Goal: Communication & Community: Answer question/provide support

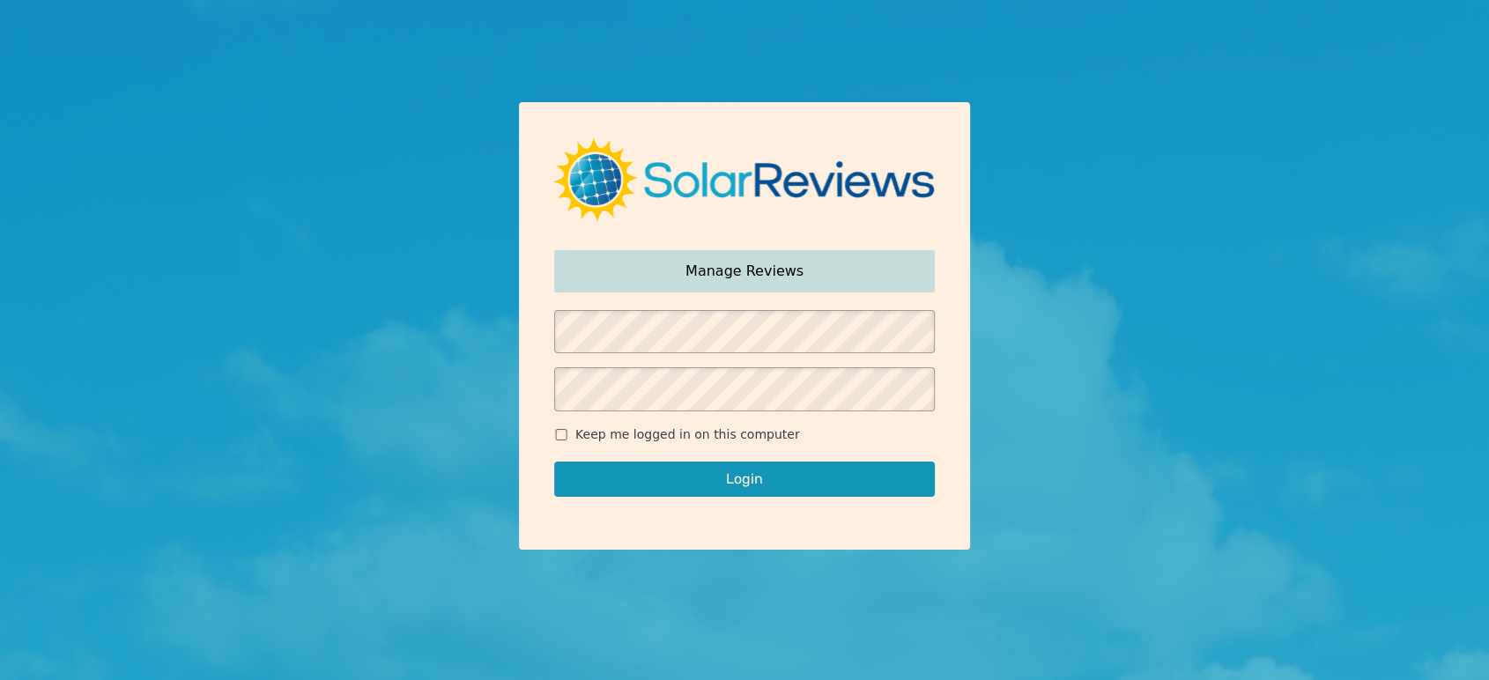
click at [634, 444] on div "Login" at bounding box center [744, 479] width 381 height 70
click at [697, 484] on button "Login" at bounding box center [744, 479] width 381 height 35
click at [677, 431] on span "Keep me logged in on this computer" at bounding box center [687, 434] width 225 height 18
click at [568, 431] on input "Keep me logged in on this computer" at bounding box center [561, 434] width 14 height 11
checkbox input "true"
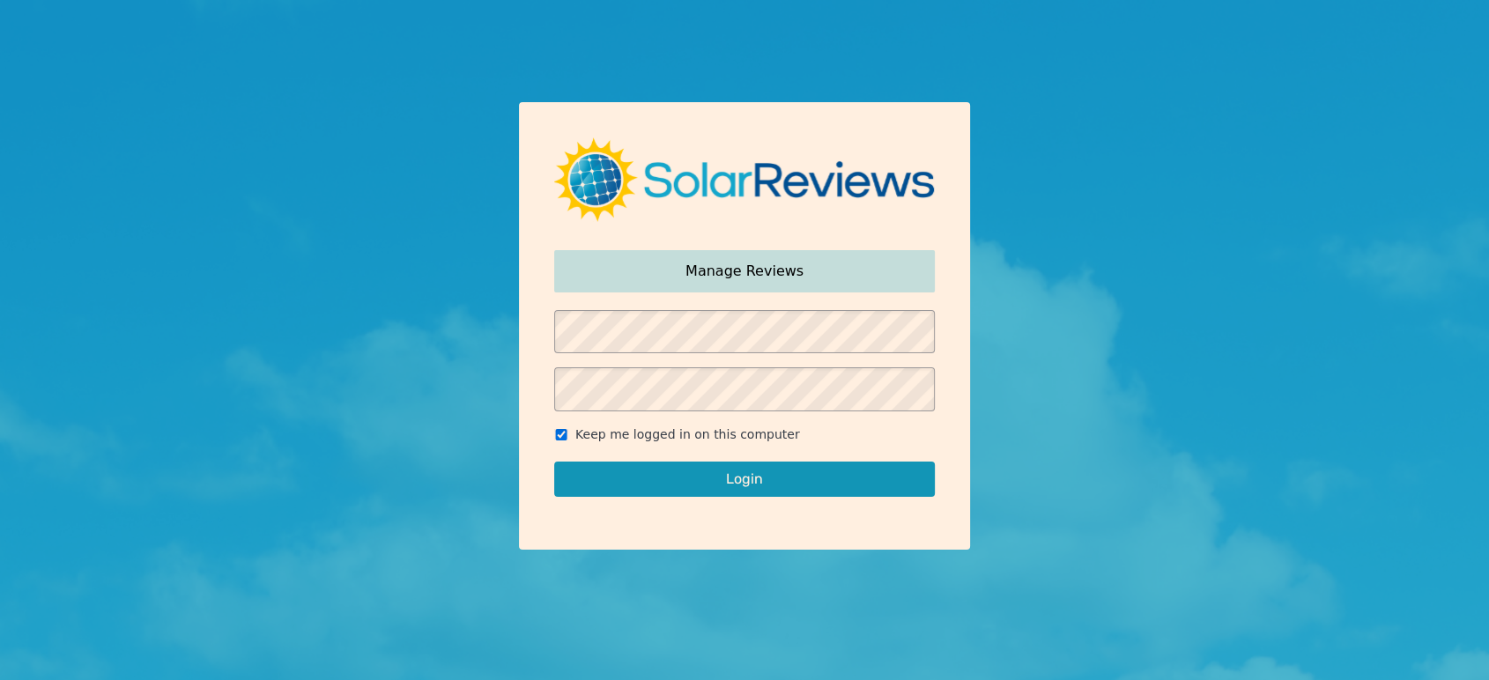
click at [706, 477] on button "Login" at bounding box center [744, 479] width 381 height 35
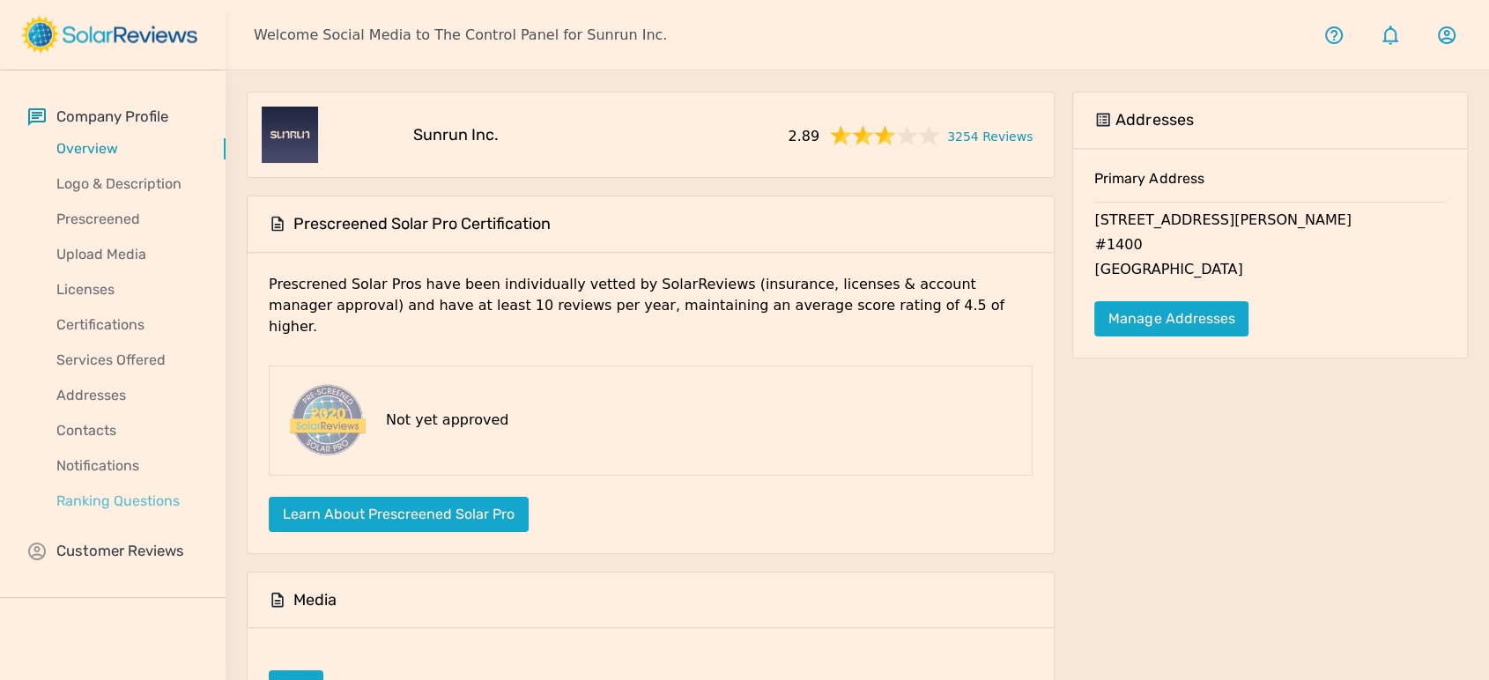
click at [111, 499] on p "Ranking Questions" at bounding box center [126, 501] width 197 height 21
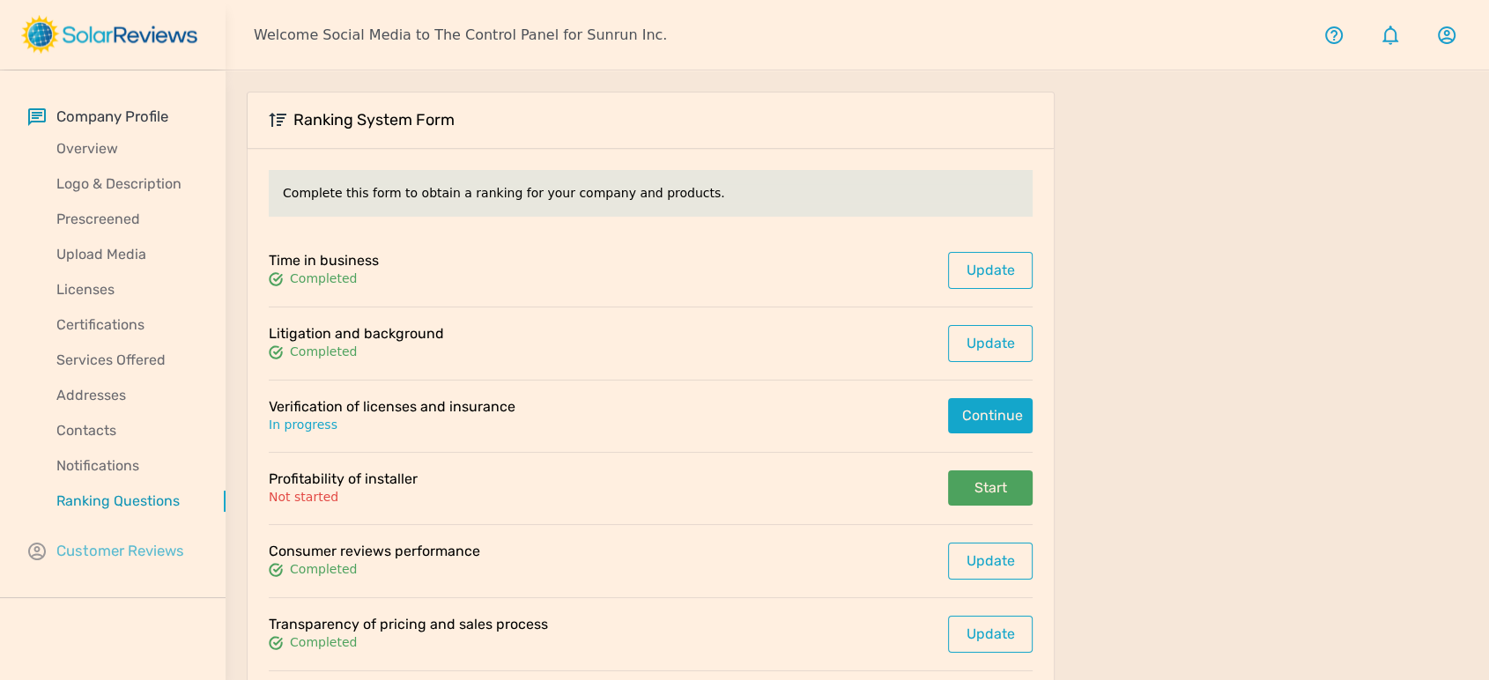
click at [122, 551] on p "Customer Reviews" at bounding box center [120, 551] width 128 height 22
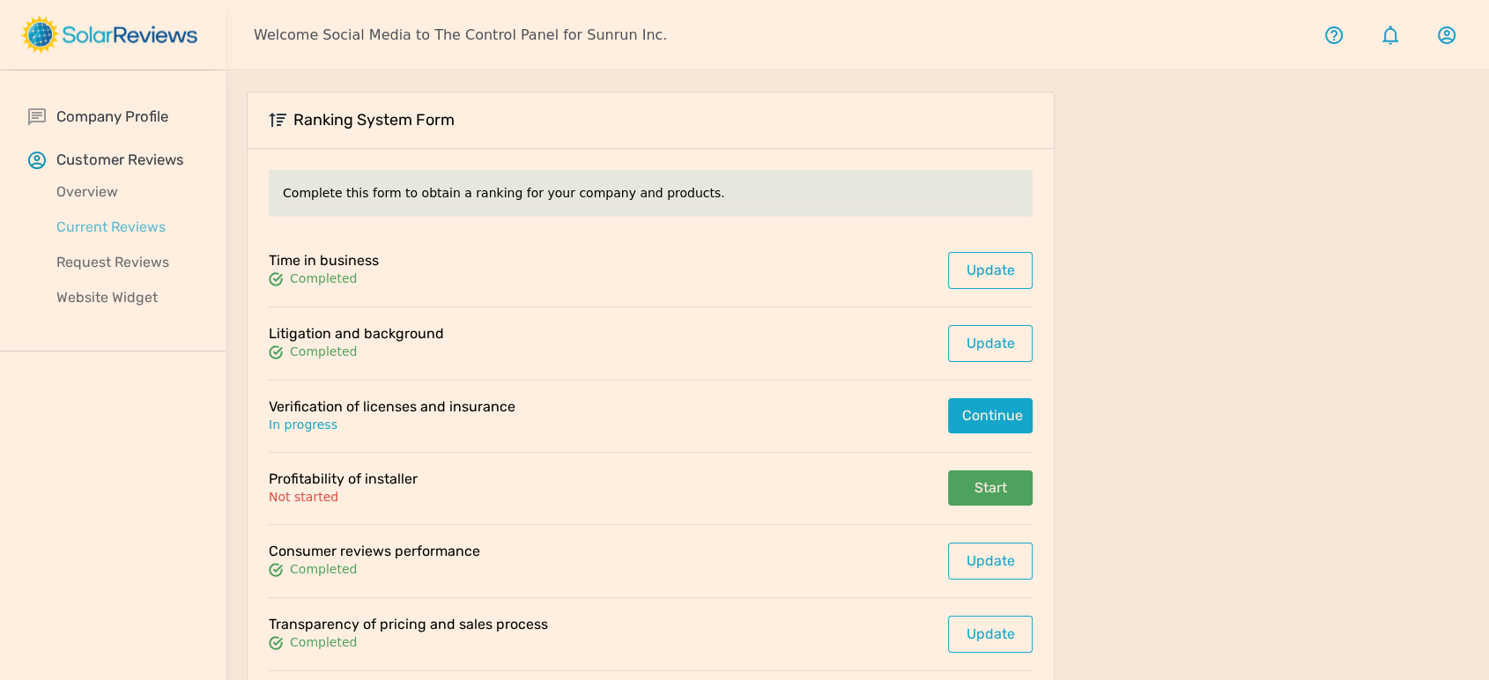
click at [137, 217] on p "Current Reviews" at bounding box center [126, 227] width 197 height 21
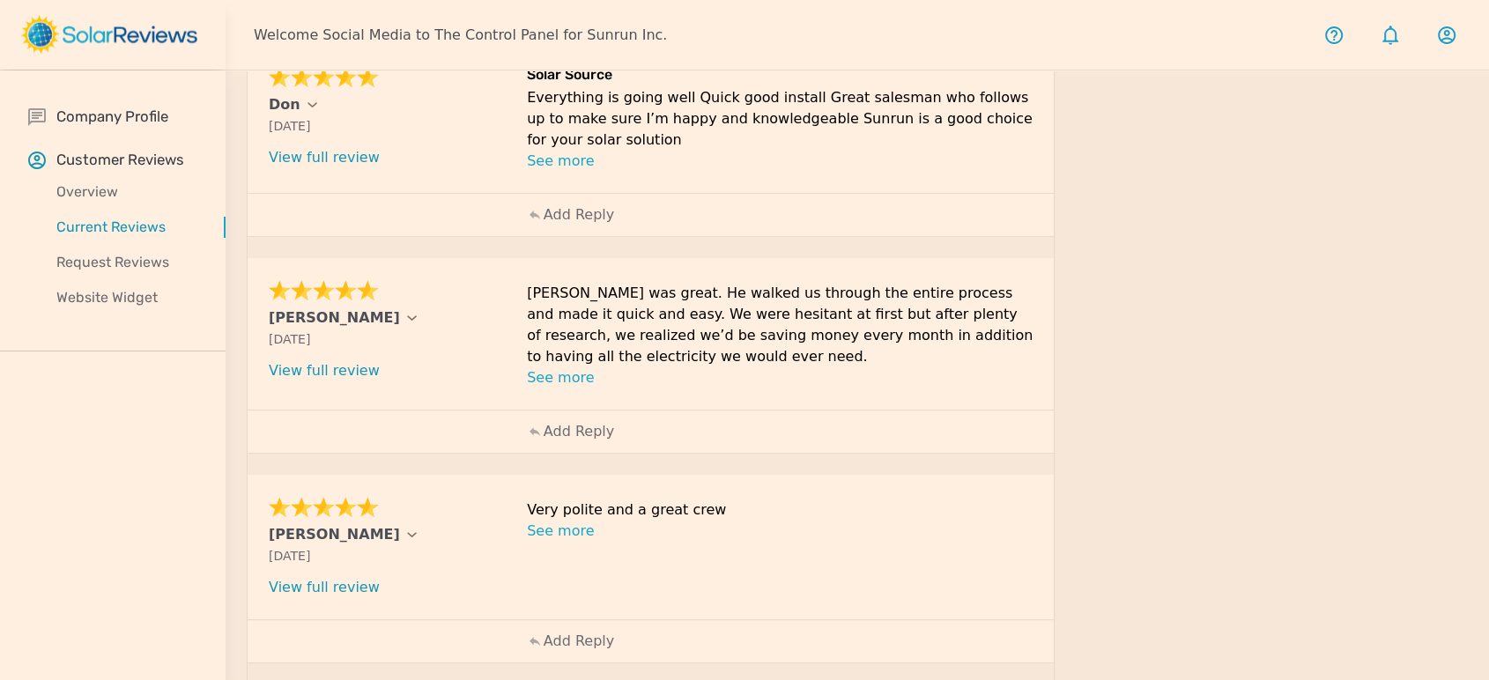
scroll to position [768, 0]
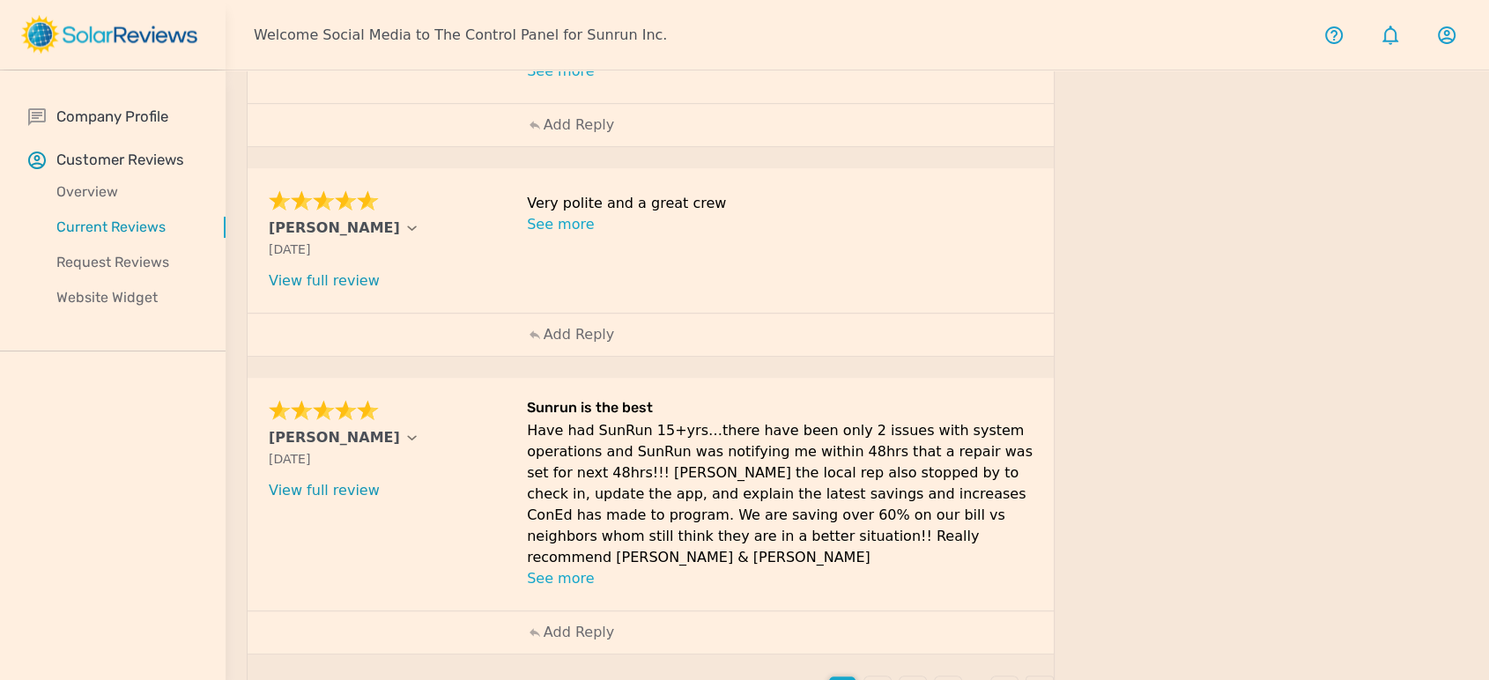
click at [907, 677] on div "3" at bounding box center [912, 690] width 26 height 26
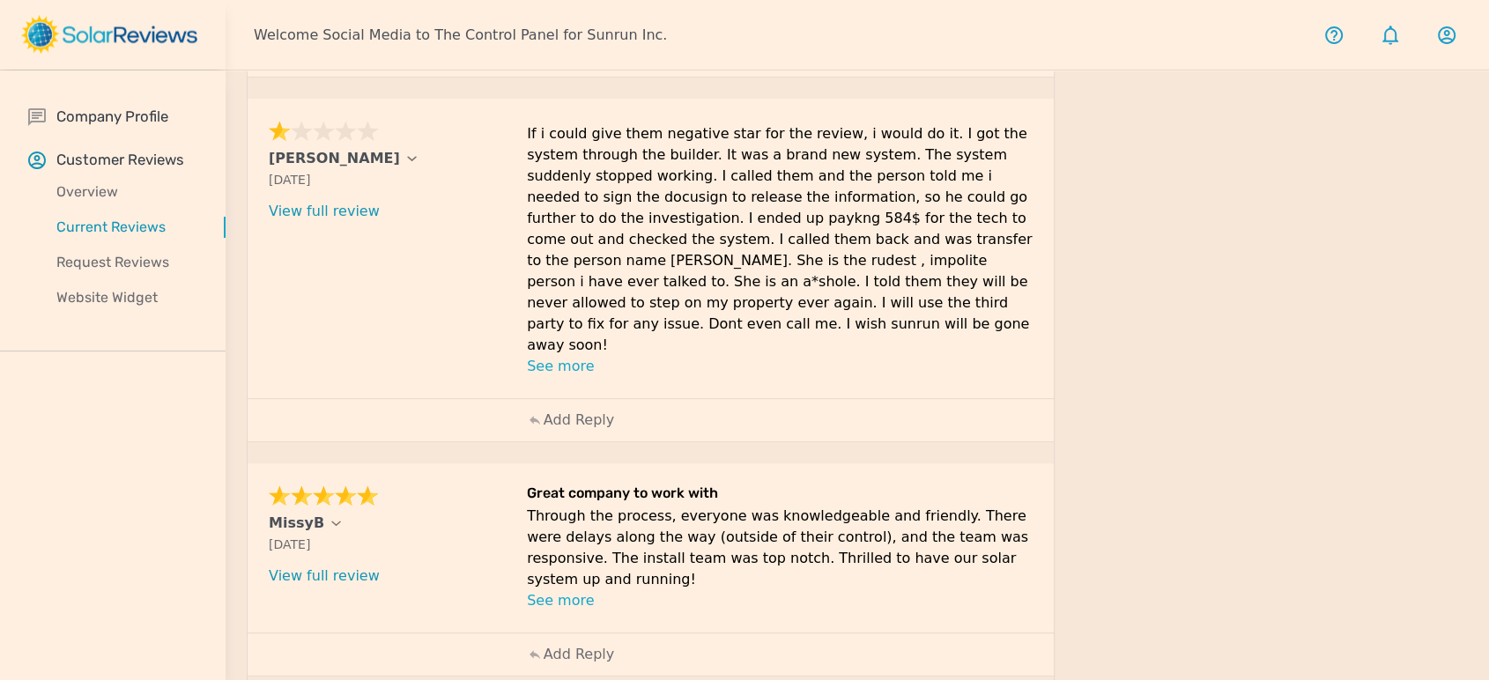
scroll to position [853, 0]
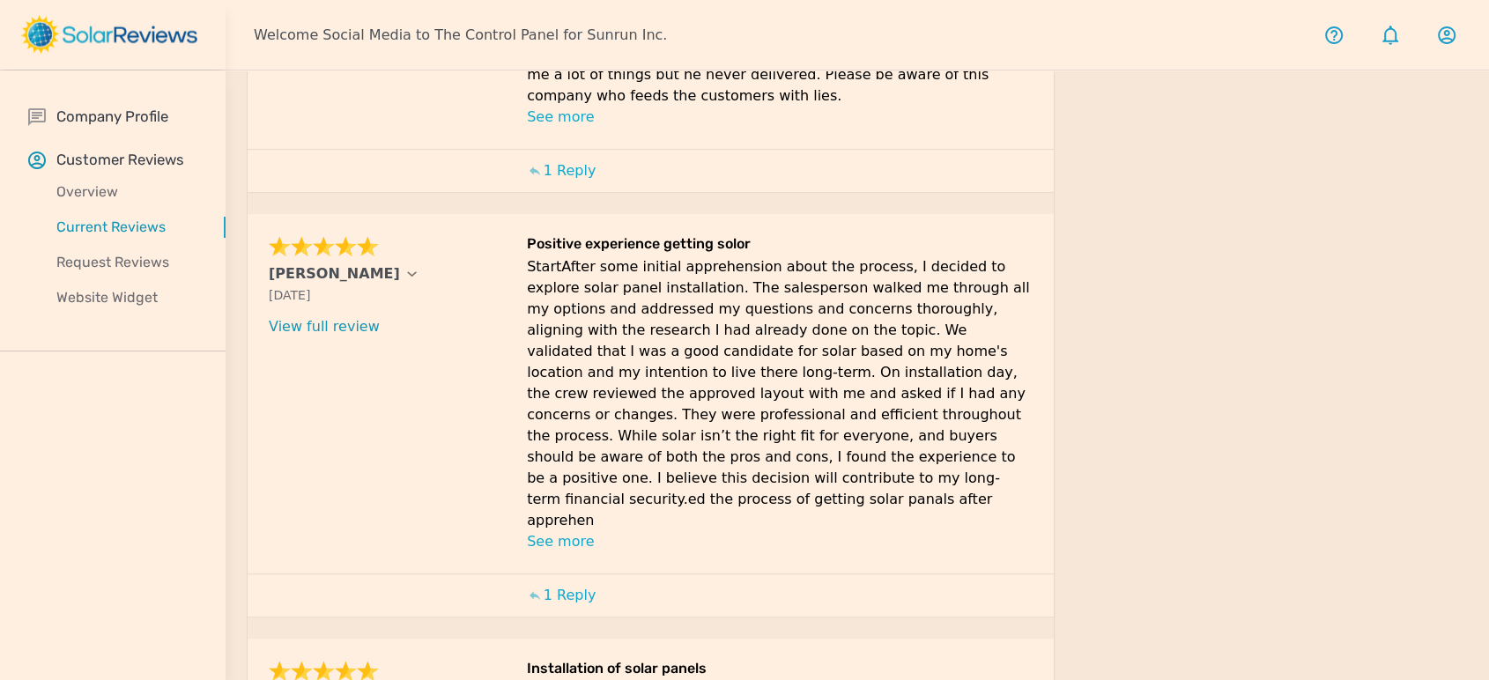
scroll to position [976, 0]
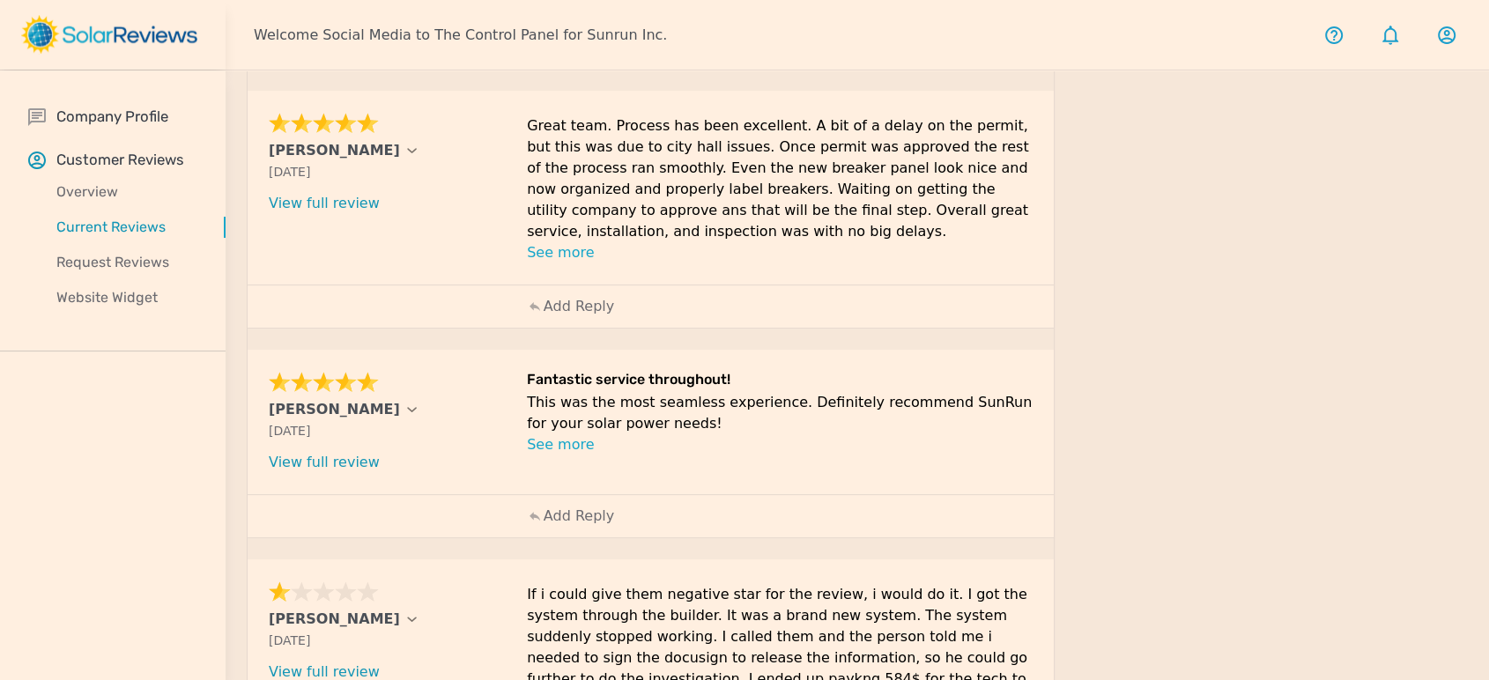
scroll to position [853, 0]
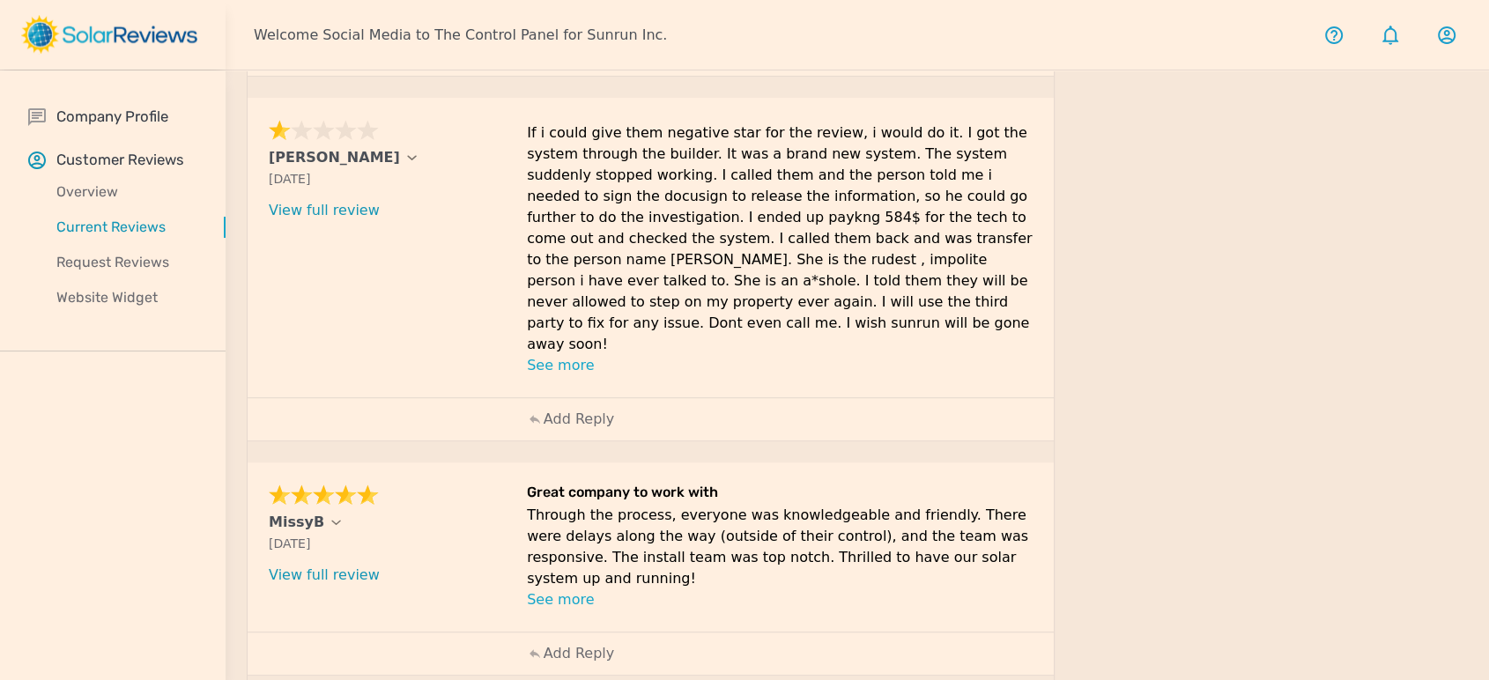
drag, startPoint x: 580, startPoint y: 595, endPoint x: 1477, endPoint y: 235, distance: 967.2
click at [580, 643] on p "Add Reply" at bounding box center [579, 653] width 70 height 21
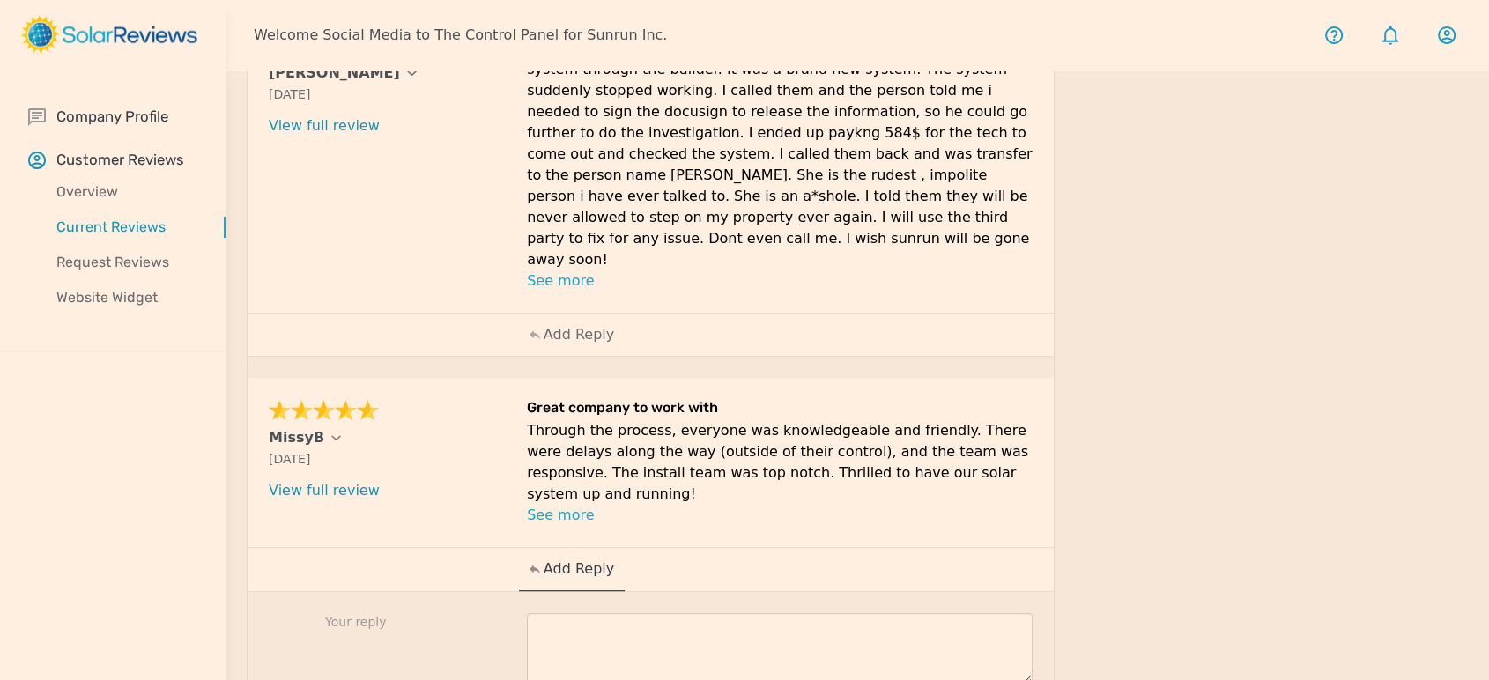
scroll to position [1018, 0]
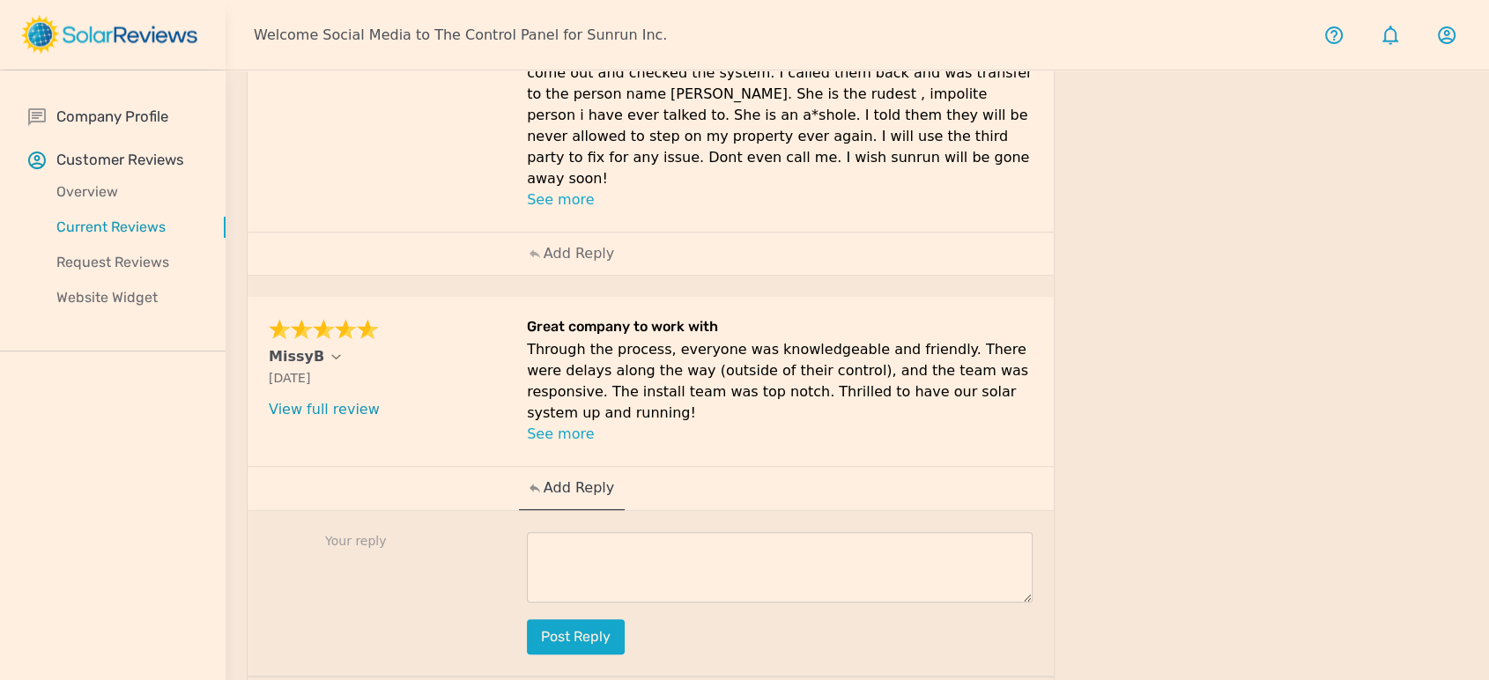
click at [690, 532] on textarea at bounding box center [780, 567] width 506 height 70
click at [863, 532] on textarea at bounding box center [780, 567] width 506 height 70
click at [612, 532] on textarea at bounding box center [780, 567] width 506 height 70
paste textarea "This is awesome, [Customer Name]! Your positive feedback is like a ray of sunsh…"
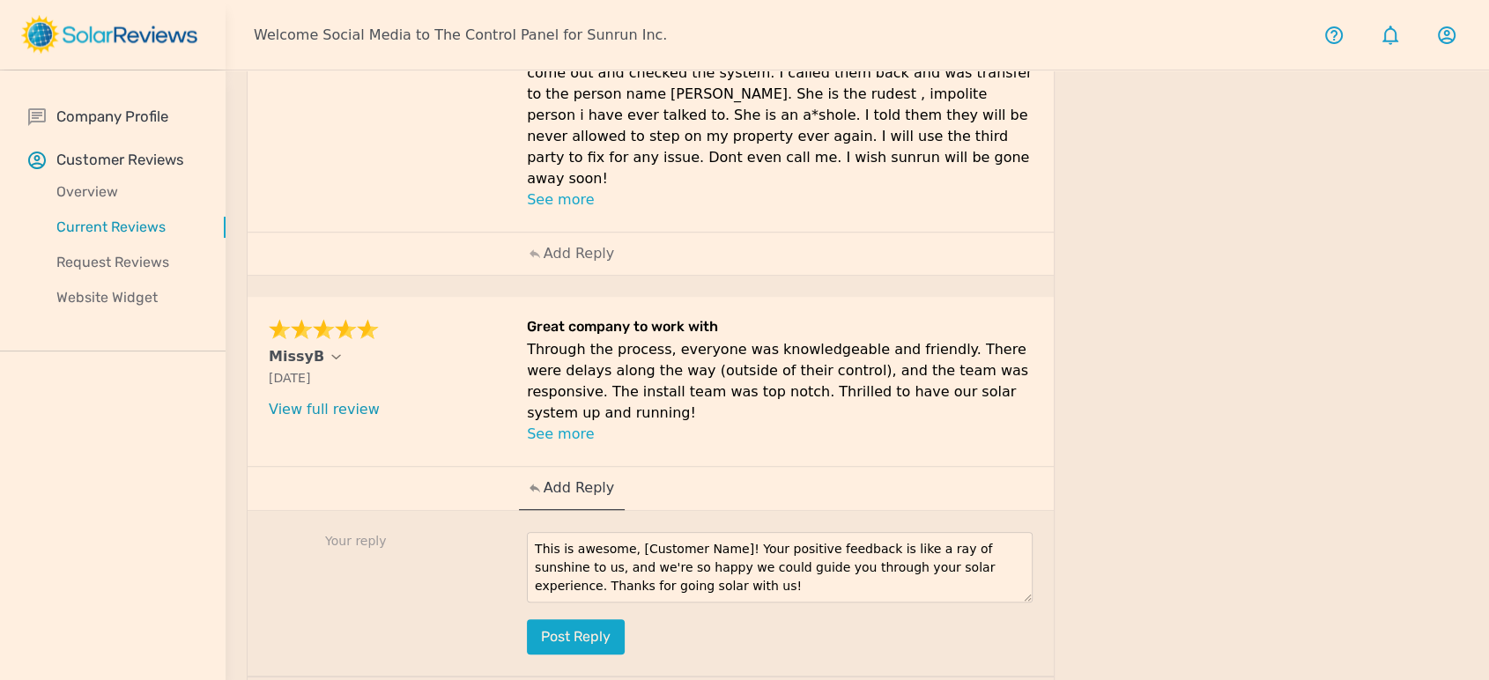
drag, startPoint x: 726, startPoint y: 480, endPoint x: 629, endPoint y: 481, distance: 96.9
click at [629, 532] on textarea "This is awesome, [Customer Name]! Your positive feedback is like a ray of sunsh…" at bounding box center [780, 567] width 506 height 70
type textarea "This is awesome, Missy! Your positive feedback is like a ray of sunshine to us,…"
click at [599, 619] on button "Post reply" at bounding box center [576, 636] width 98 height 35
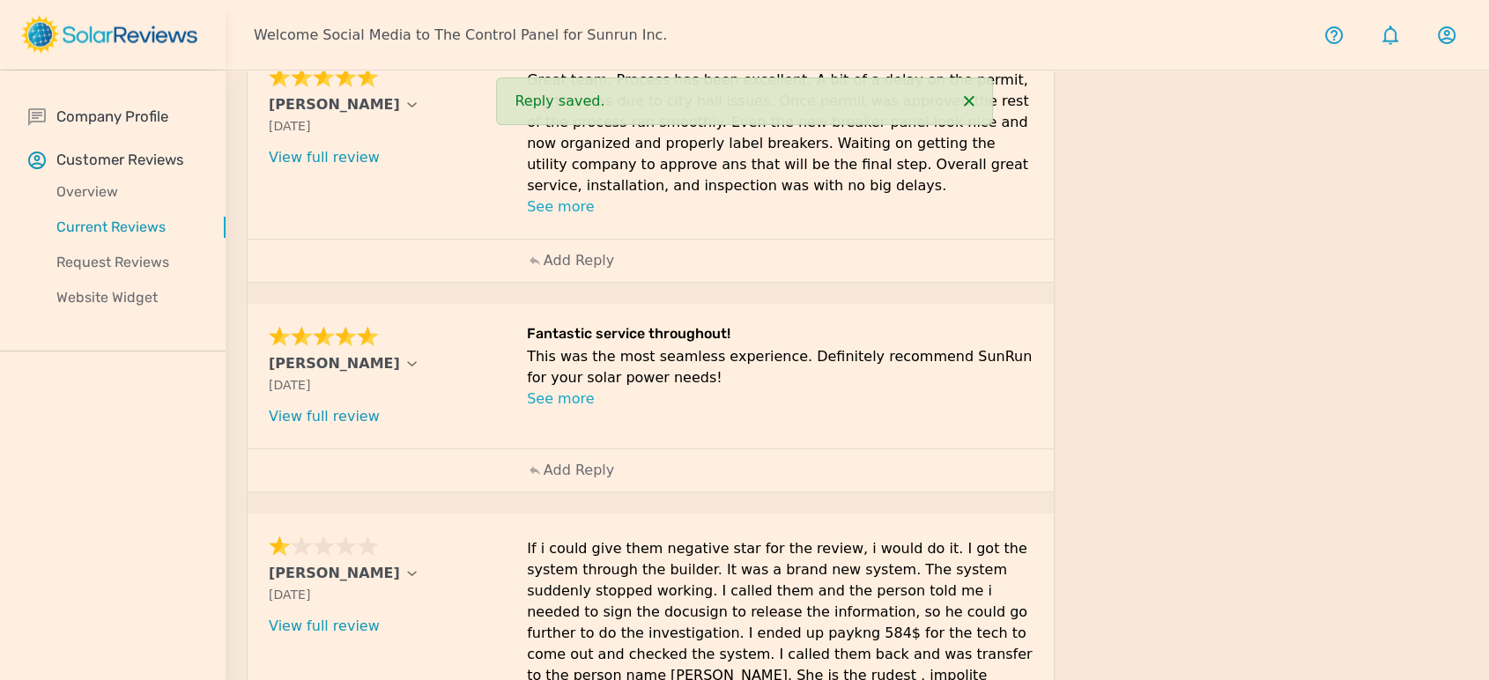
scroll to position [431, 0]
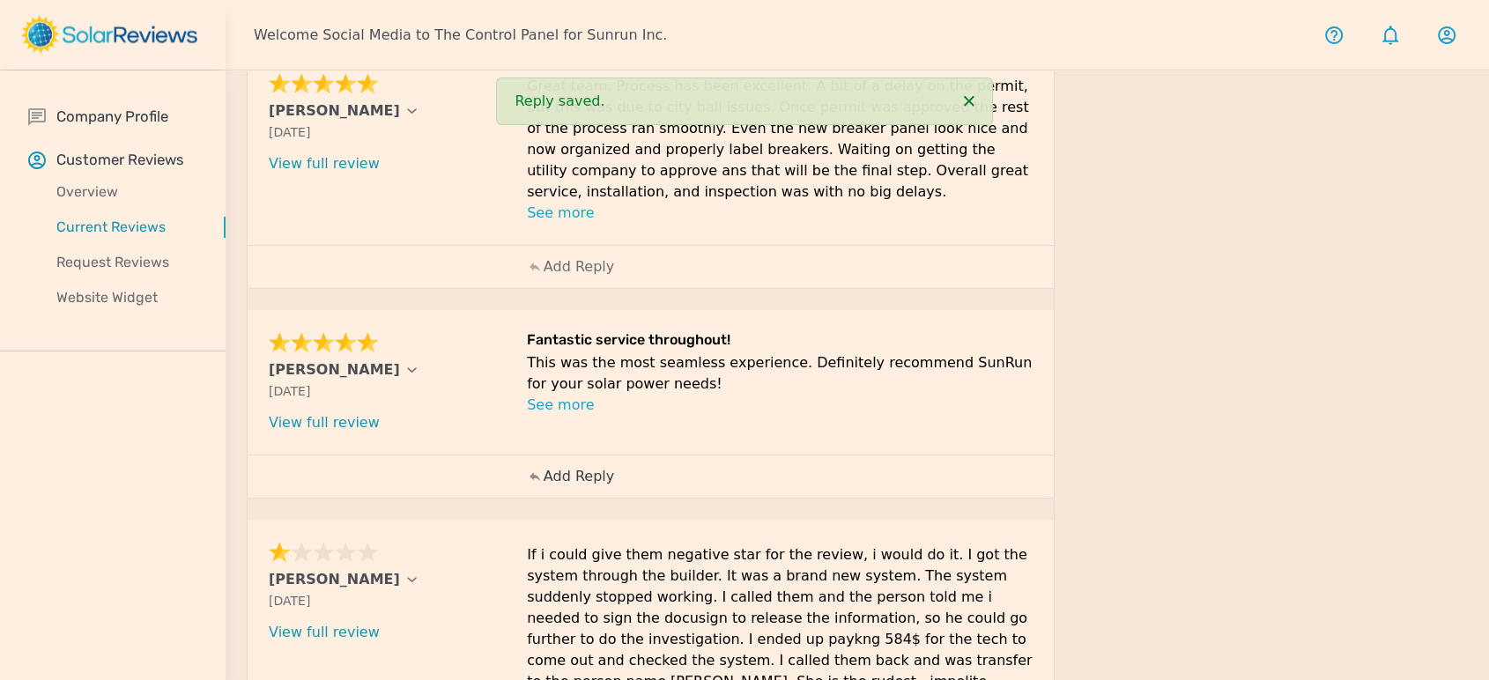
click at [595, 470] on p "Add Reply" at bounding box center [579, 476] width 70 height 21
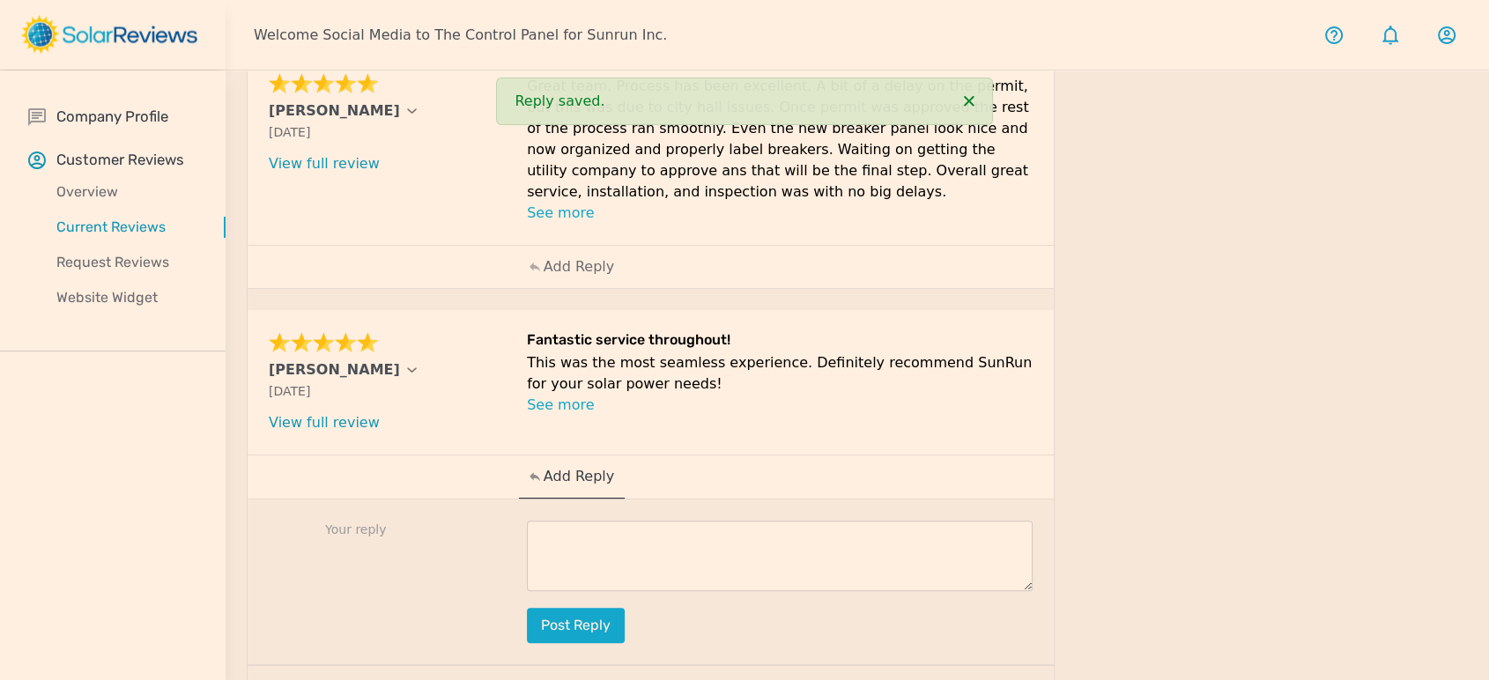
drag, startPoint x: 701, startPoint y: 553, endPoint x: 710, endPoint y: 551, distance: 9.0
click at [702, 553] on textarea at bounding box center [780, 556] width 506 height 70
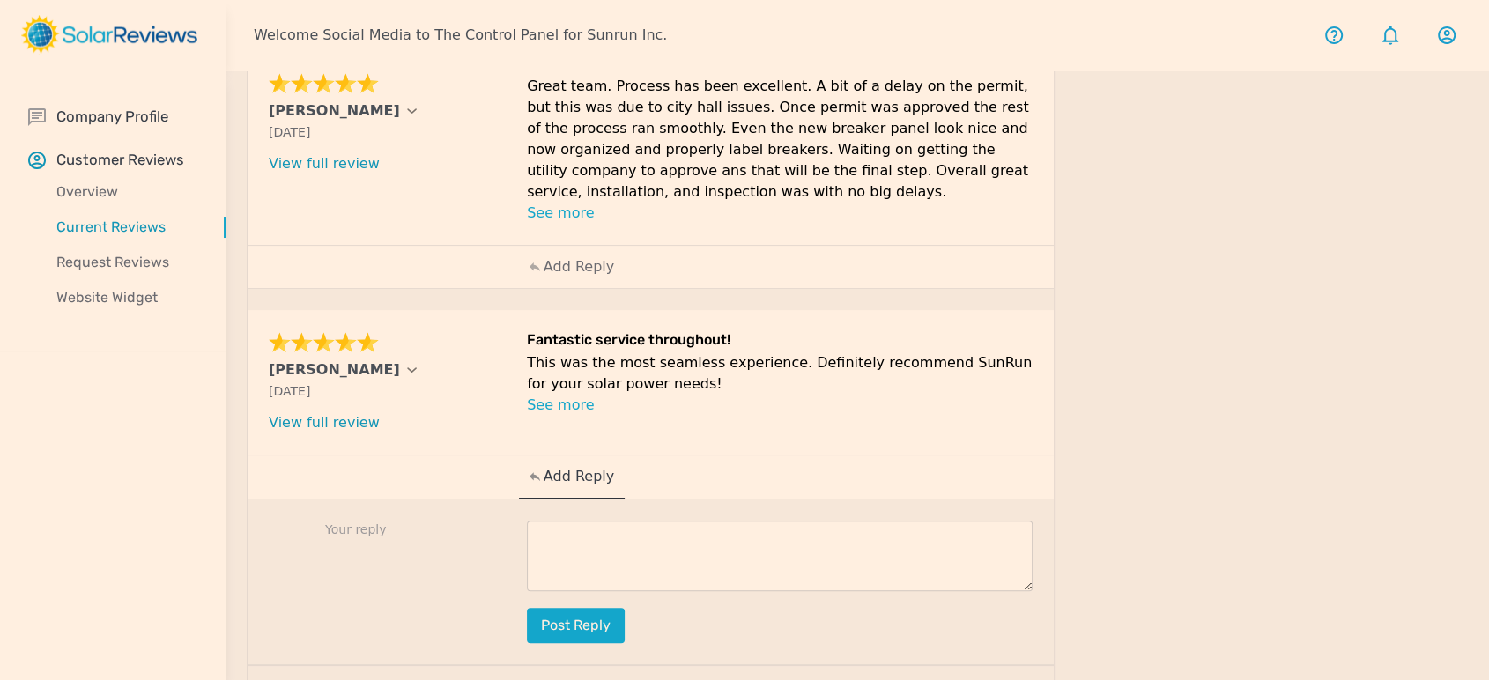
click at [832, 566] on textarea at bounding box center [780, 556] width 506 height 70
click at [632, 555] on textarea at bounding box center [780, 556] width 506 height 70
paste textarea "Thanks so much for sharing, [PERSON_NAME]! We're so glad to hear that you're lo…"
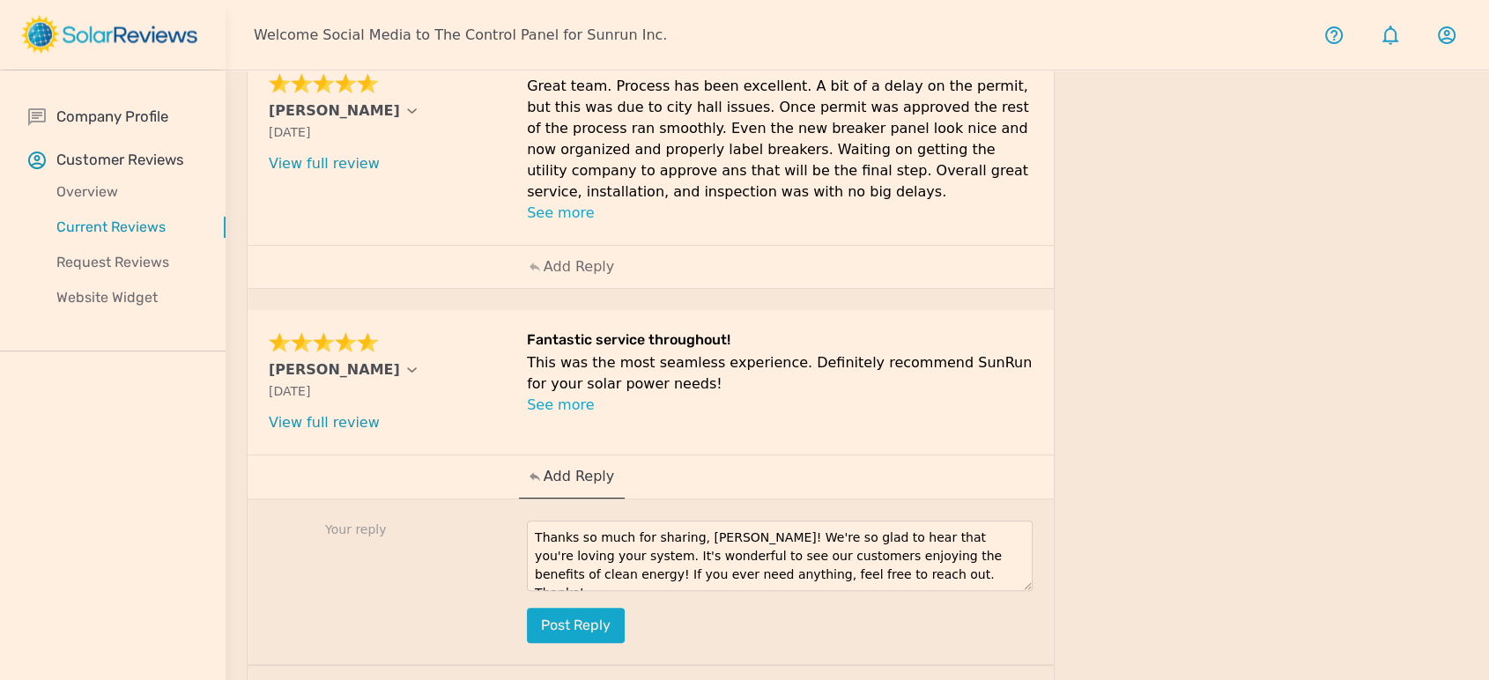
click at [716, 530] on textarea "Thanks so much for sharing, [PERSON_NAME]! We're so glad to hear that you're lo…" at bounding box center [780, 556] width 506 height 70
type textarea "Thanks so much for sharing, [PERSON_NAME]! We're so glad to hear that you're lo…"
click at [565, 625] on button "Post reply" at bounding box center [576, 625] width 98 height 35
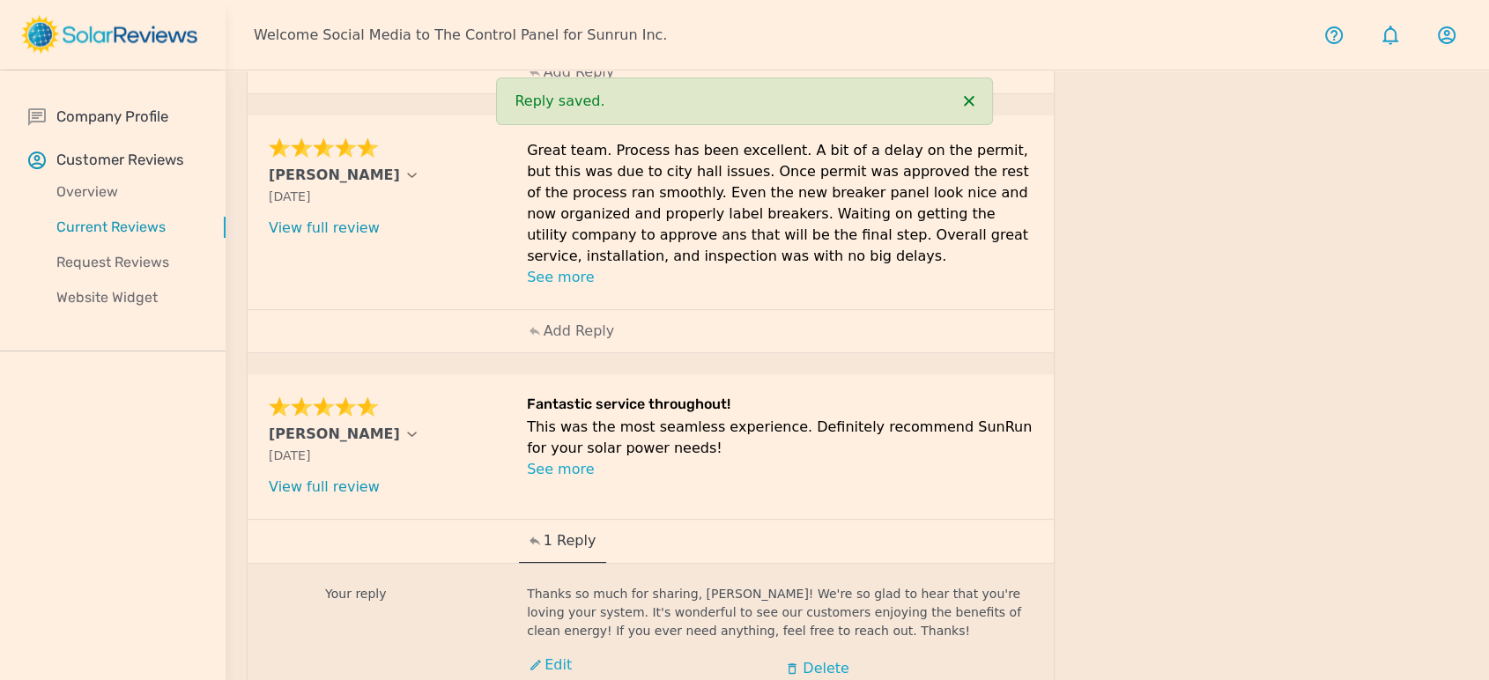
scroll to position [333, 0]
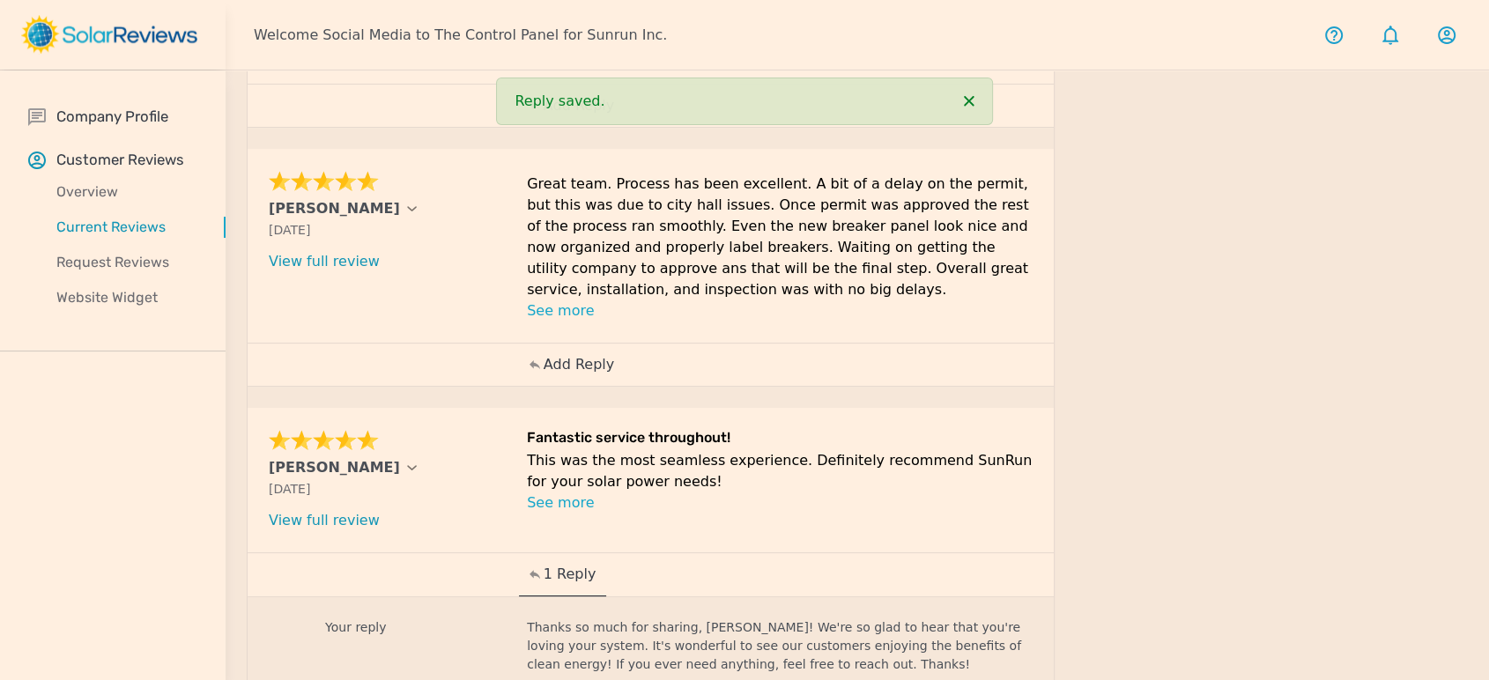
click at [593, 364] on p "Add Reply" at bounding box center [579, 364] width 70 height 21
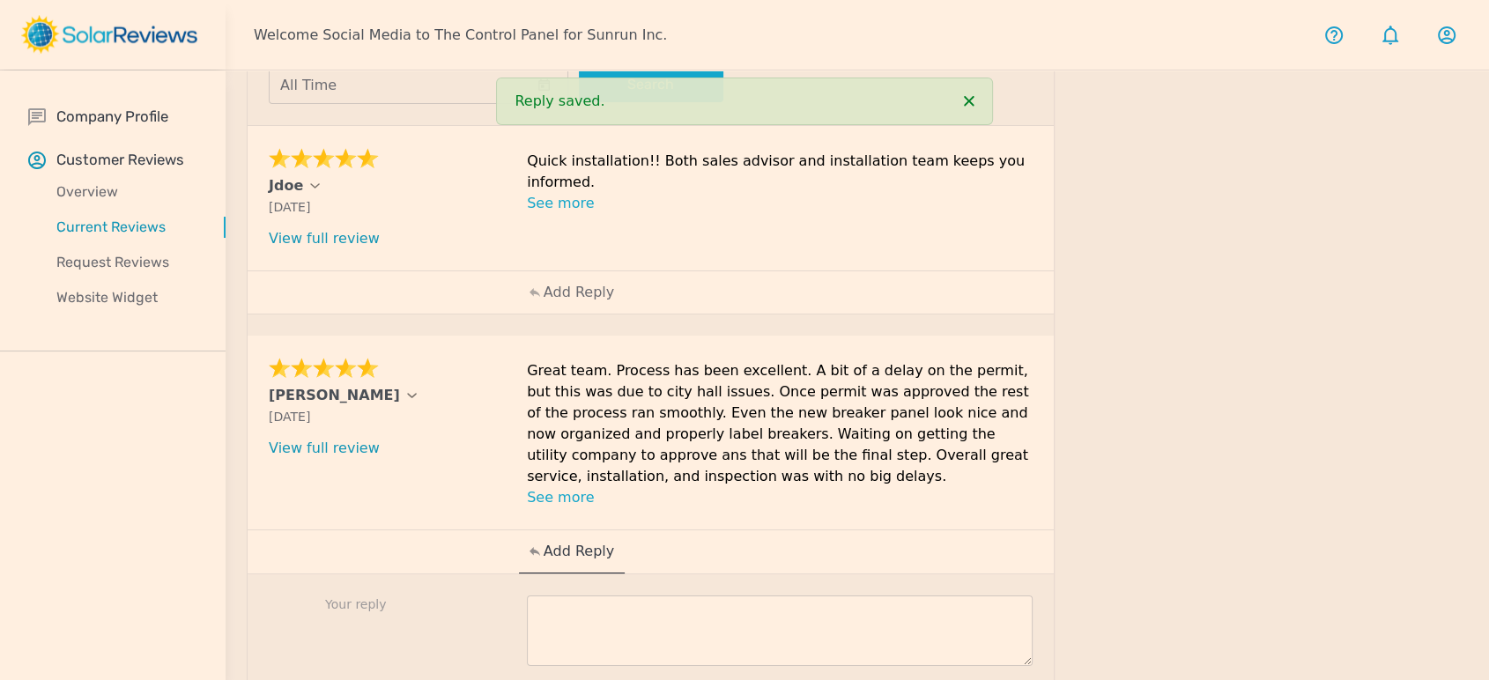
scroll to position [137, 0]
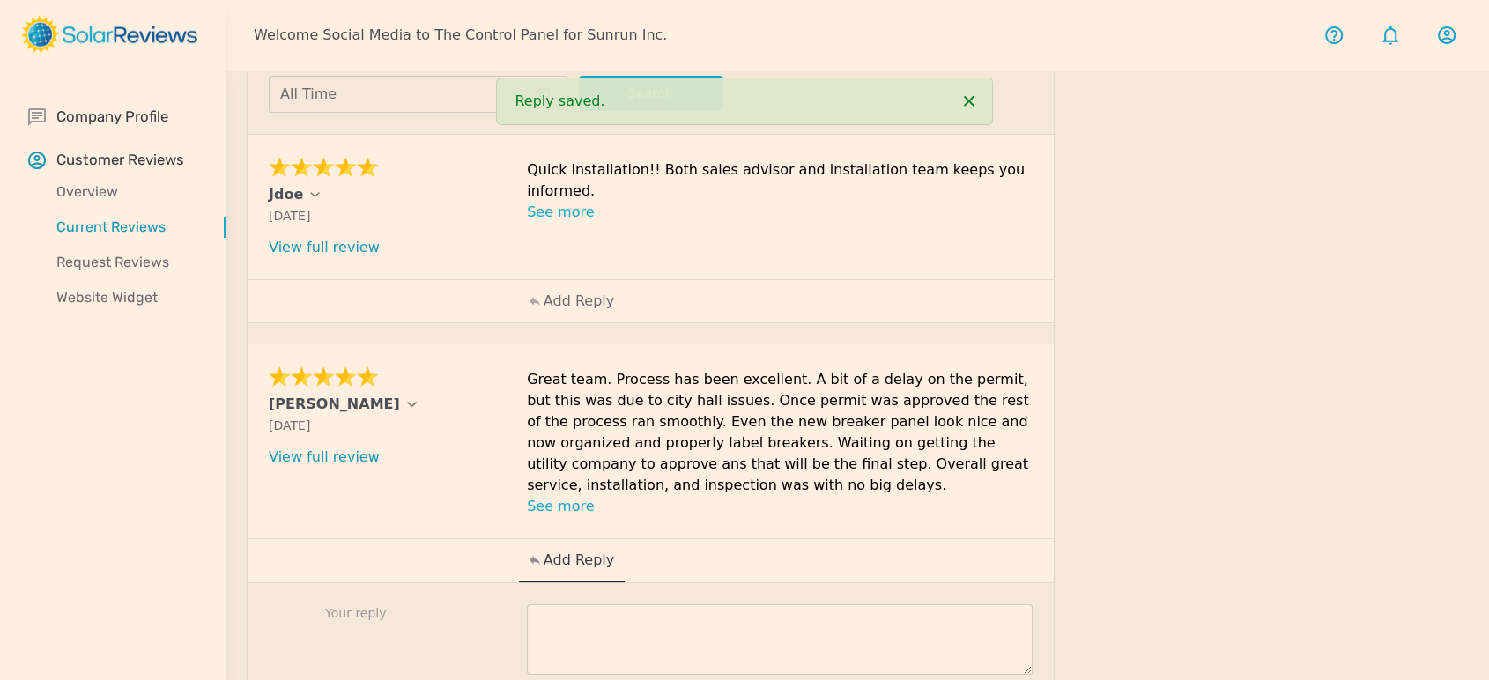
click at [706, 623] on textarea at bounding box center [780, 639] width 506 height 70
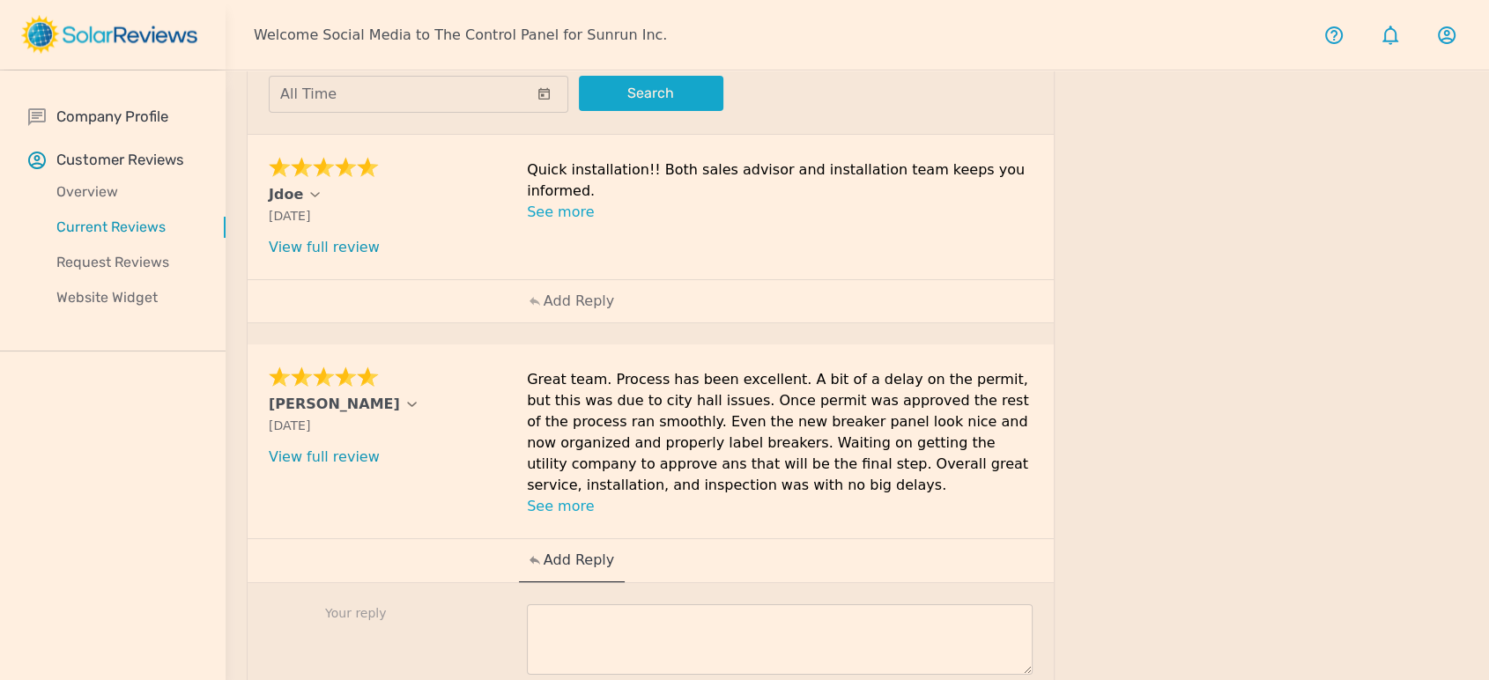
click at [592, 646] on textarea at bounding box center [780, 639] width 506 height 70
paste textarea "Thank you for sharing your positive experience with us, [PERSON_NAME]! We're de…"
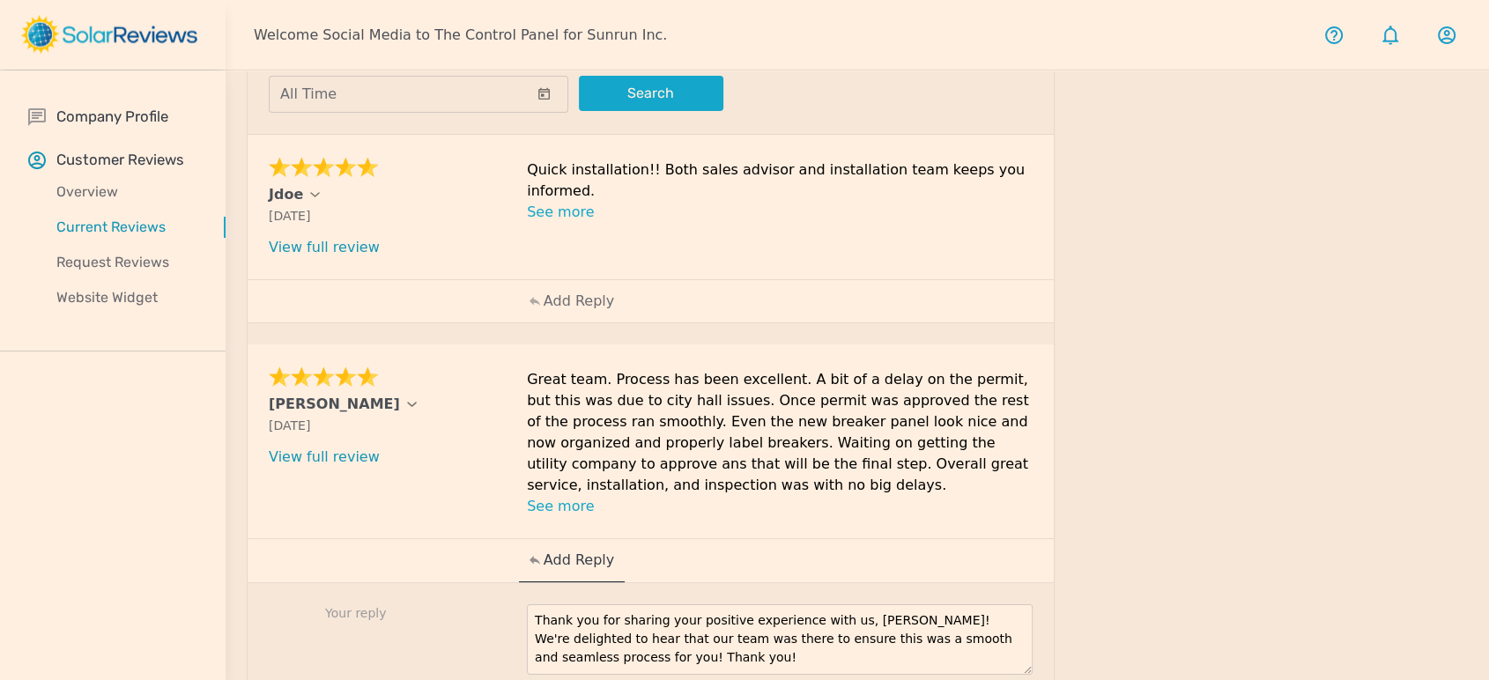
scroll to position [0, 0]
drag, startPoint x: 879, startPoint y: 617, endPoint x: 839, endPoint y: 612, distance: 40.8
click at [839, 612] on textarea "Thank you for sharing your positive experience with us, [PERSON_NAME]! We're de…" at bounding box center [780, 639] width 506 height 70
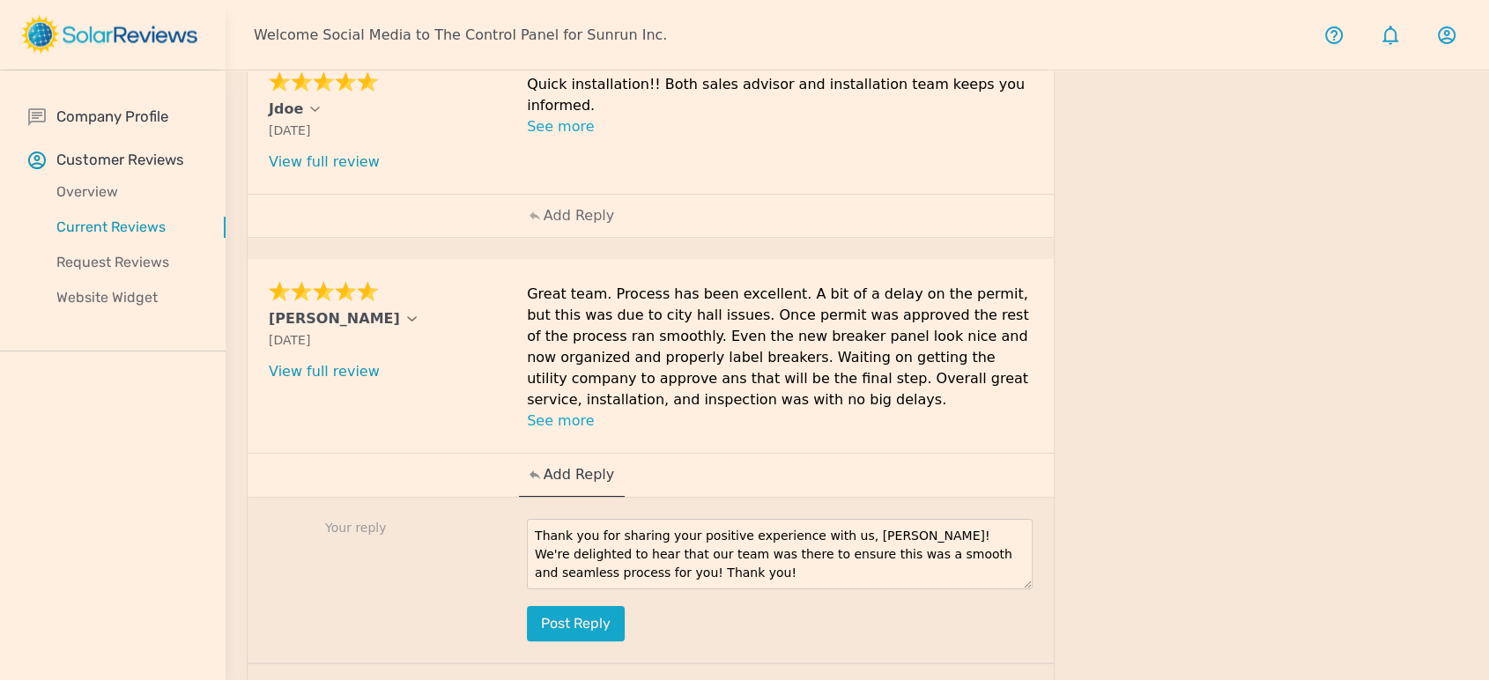
scroll to position [333, 0]
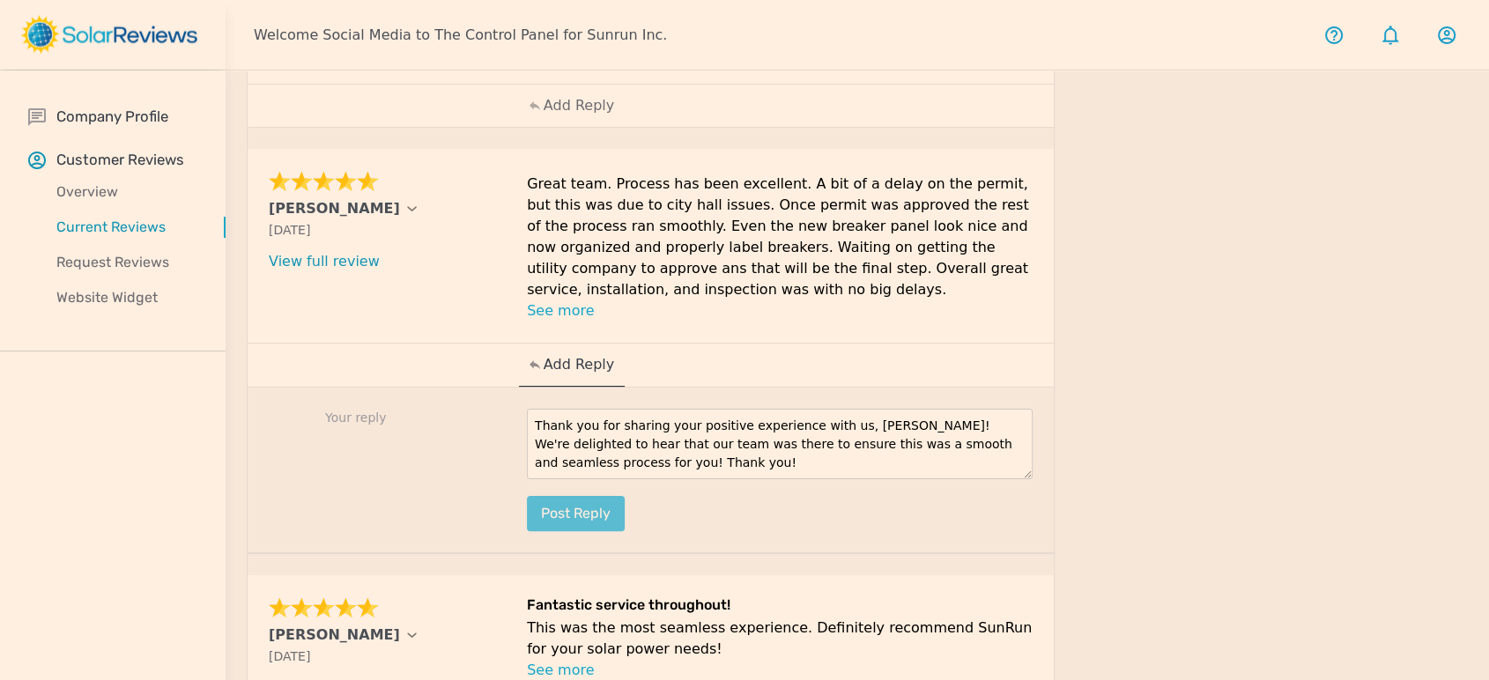
type textarea "Thank you for sharing your positive experience with us, [PERSON_NAME]! We're de…"
click at [601, 510] on button "Post reply" at bounding box center [576, 513] width 98 height 35
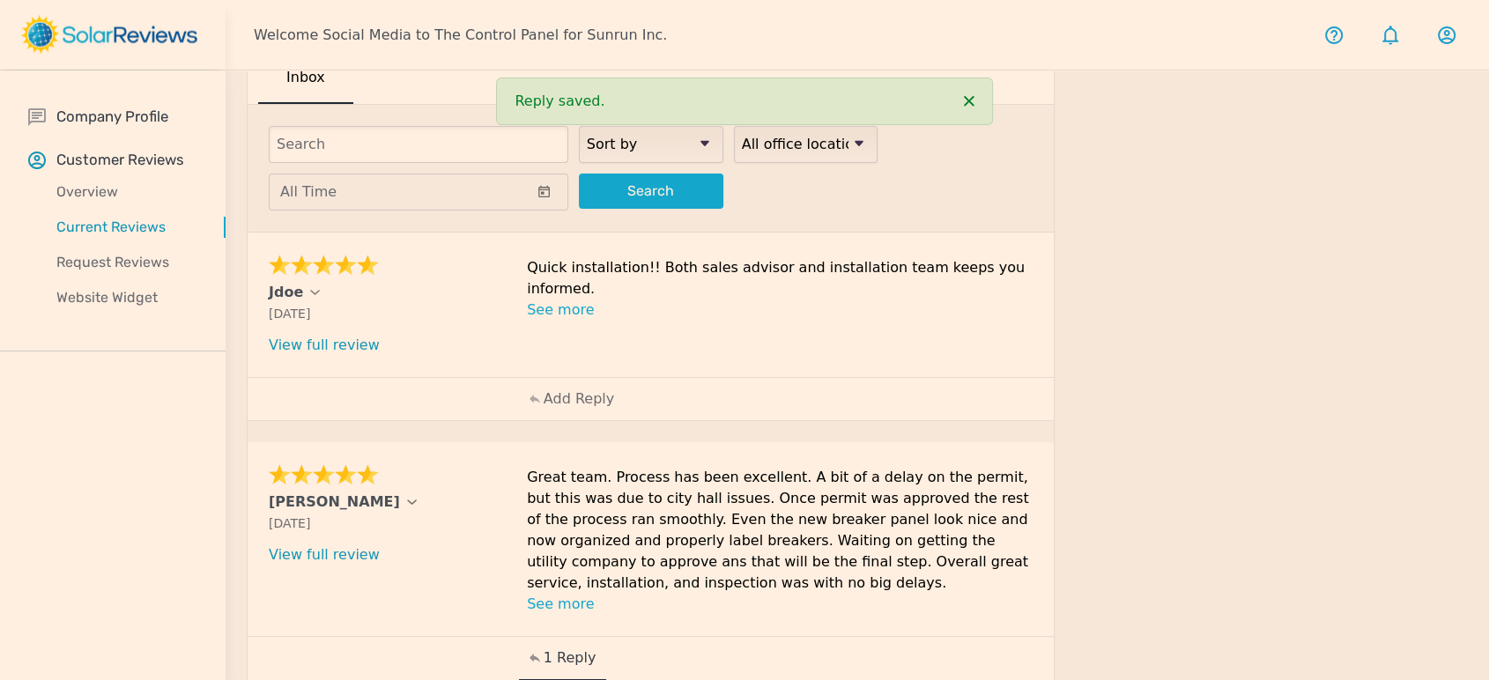
scroll to position [0, 0]
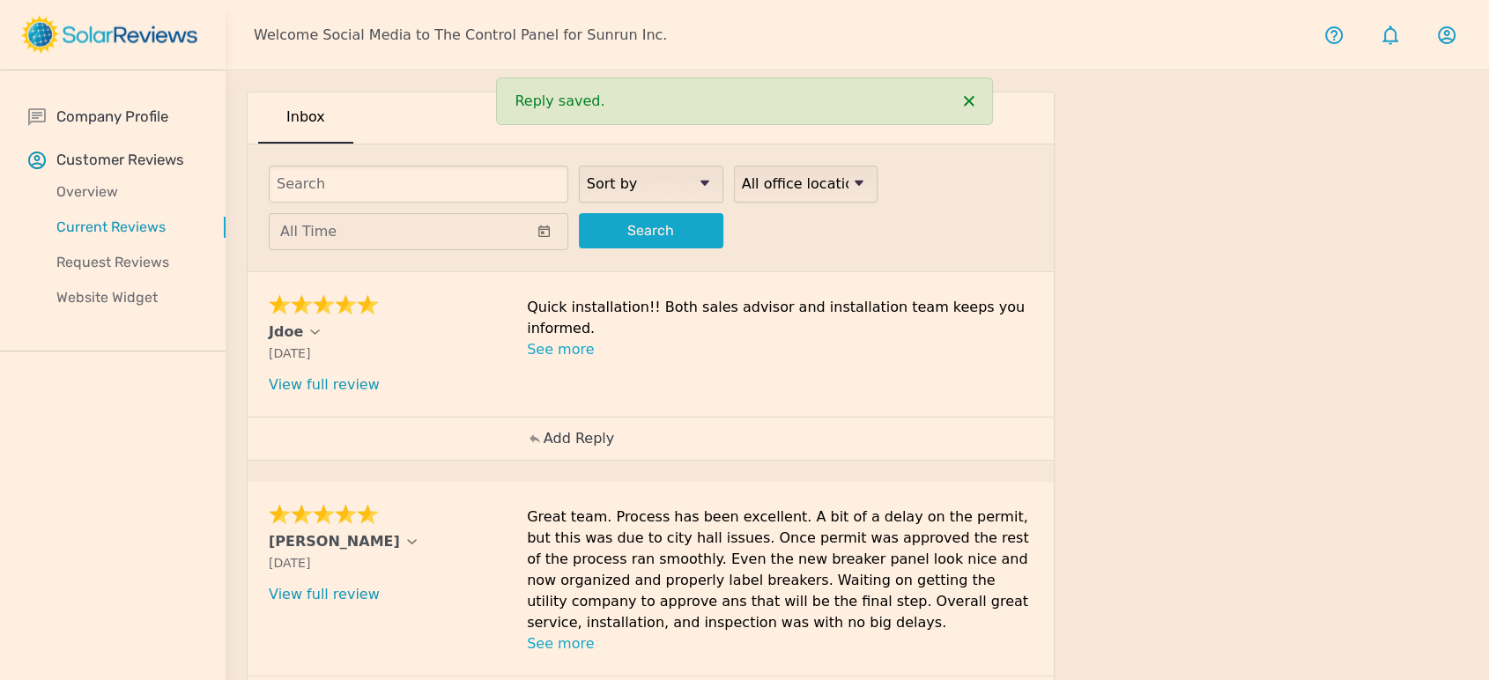
click at [587, 420] on div "Add Reply" at bounding box center [572, 439] width 106 height 42
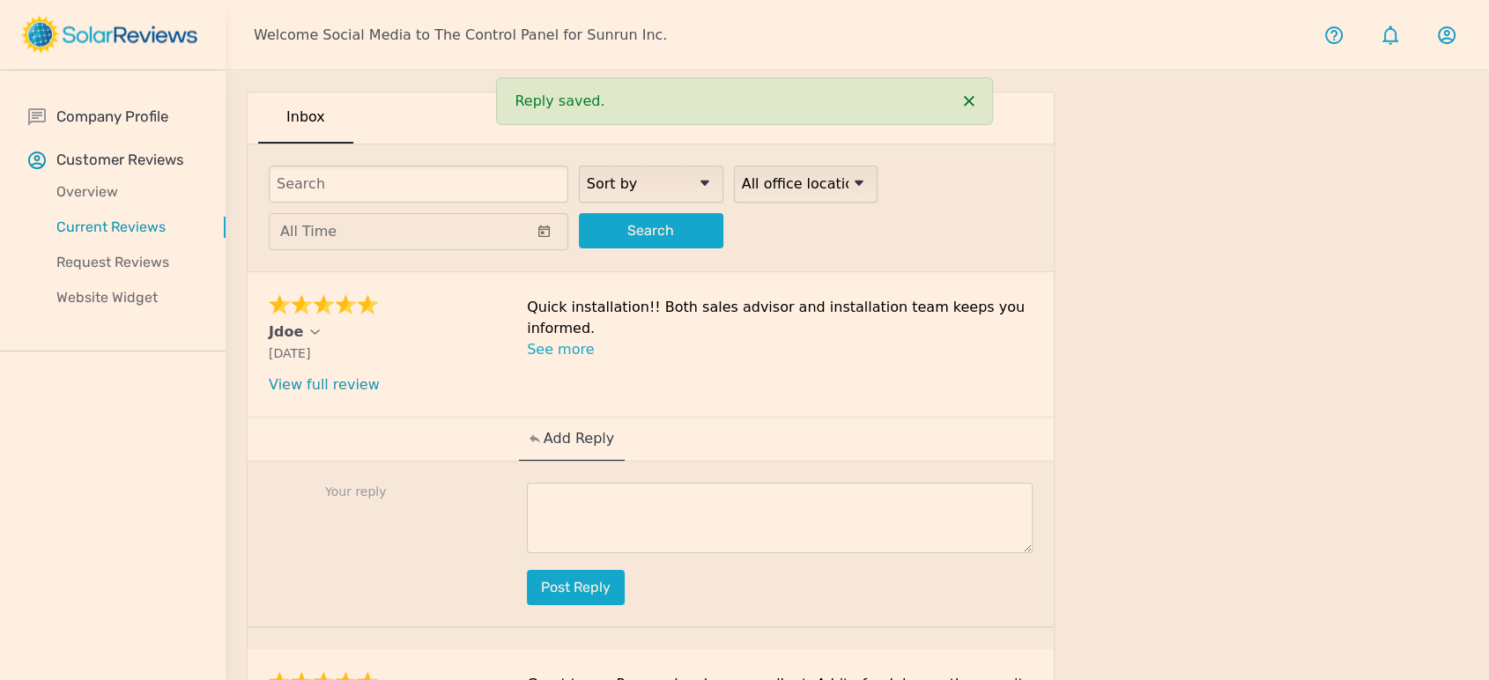
click at [729, 516] on textarea at bounding box center [780, 518] width 506 height 70
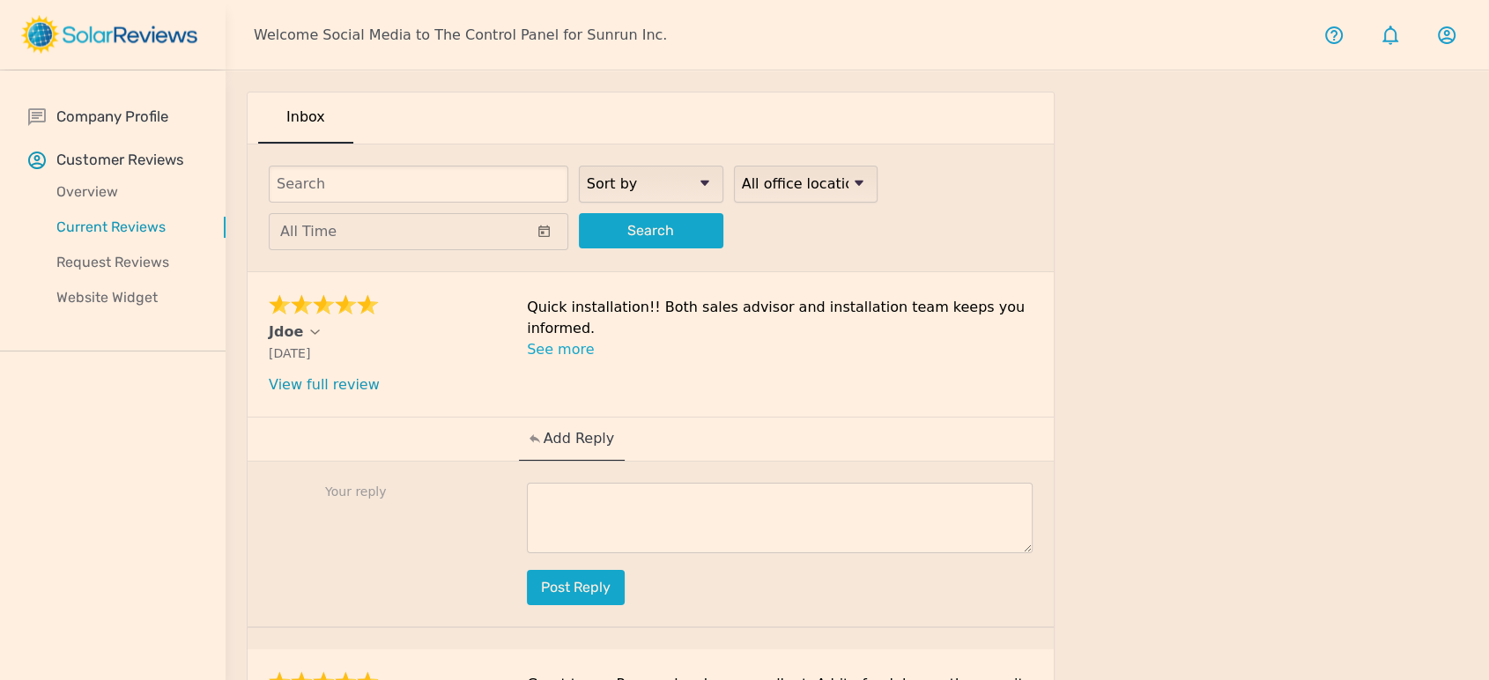
click at [651, 499] on textarea at bounding box center [780, 518] width 506 height 70
click at [841, 479] on div "Your reply Post reply" at bounding box center [651, 545] width 806 height 166
click at [631, 484] on textarea at bounding box center [780, 518] width 506 height 70
paste textarea "We are happy to hear that the Installation was quick and that everything ran sm…"
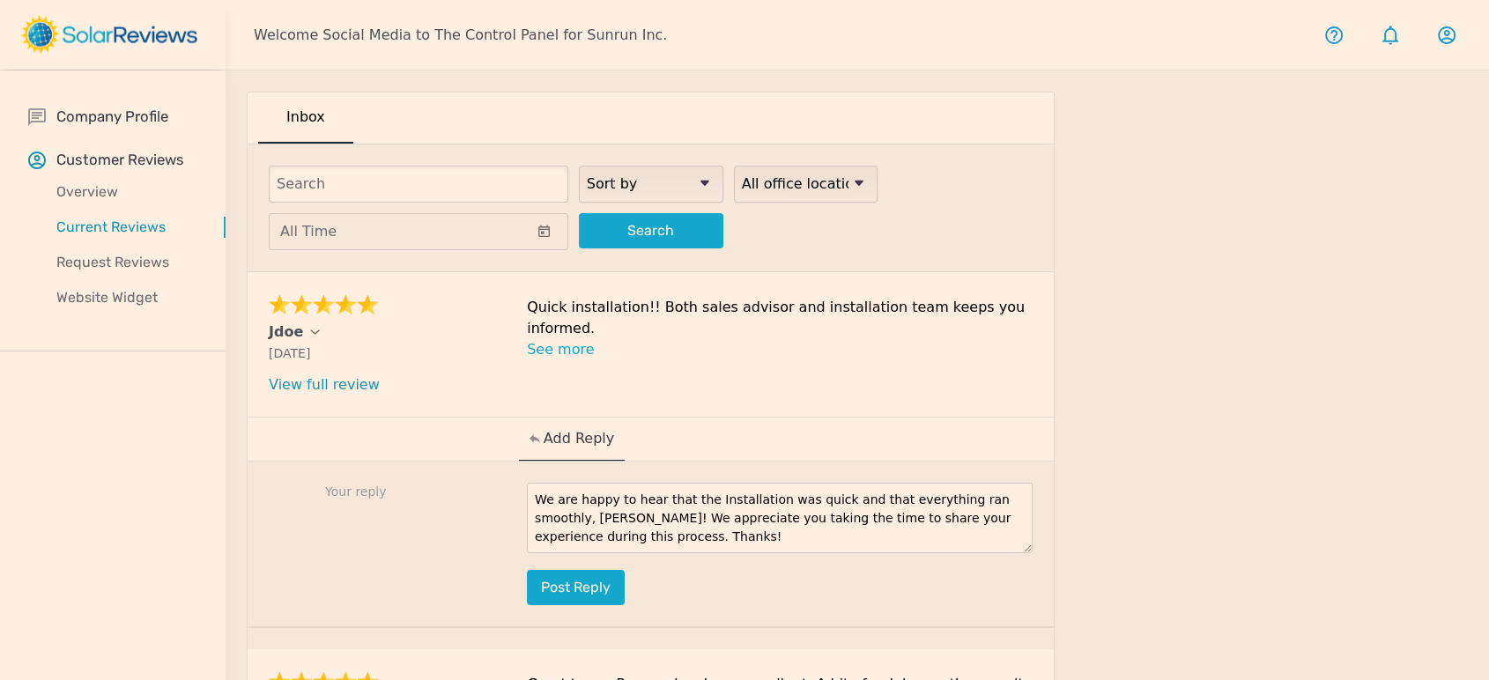
drag, startPoint x: 562, startPoint y: 517, endPoint x: 537, endPoint y: 514, distance: 24.8
click at [537, 514] on textarea "We are happy to hear that the Installation was quick and that everything ran sm…" at bounding box center [780, 518] width 506 height 70
type textarea "We are happy to hear that the Installation was quick and that everything ran sm…"
click at [588, 578] on button "Post reply" at bounding box center [576, 587] width 98 height 35
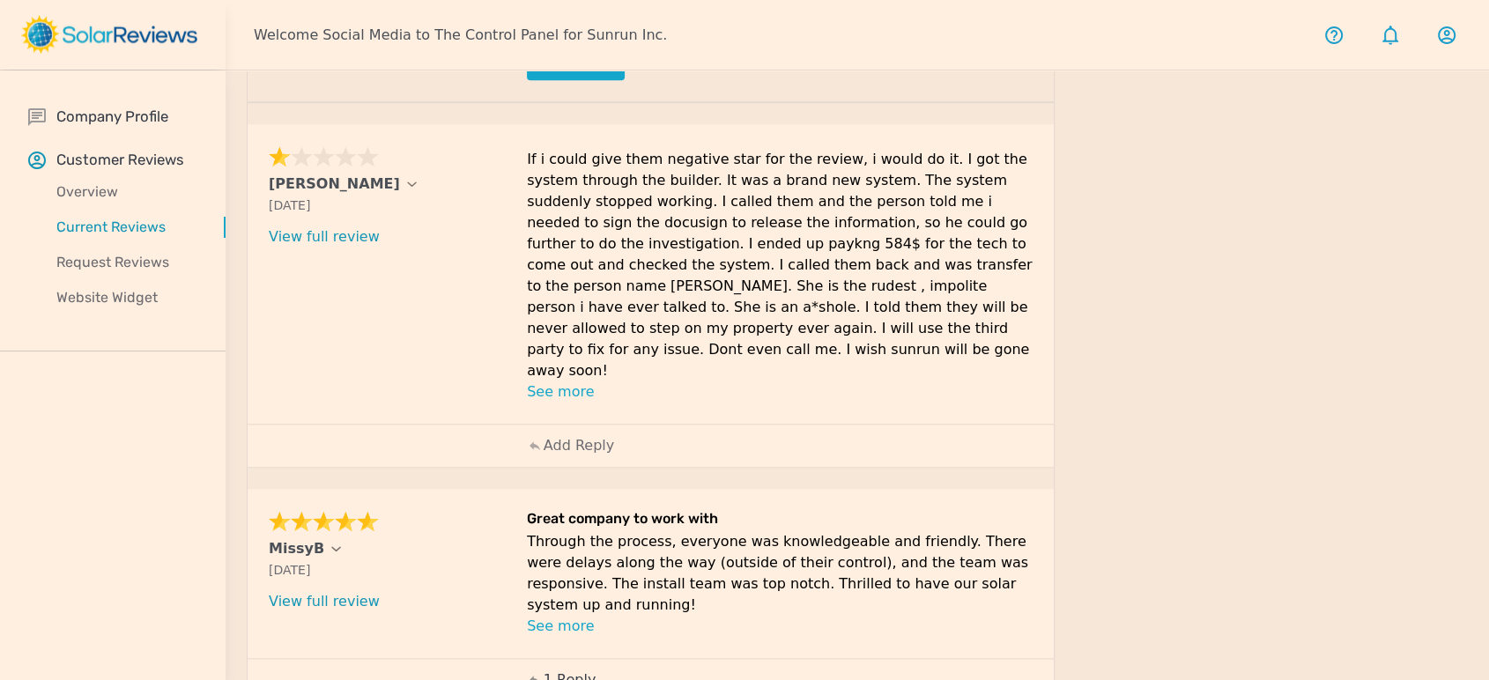
scroll to position [1565, 0]
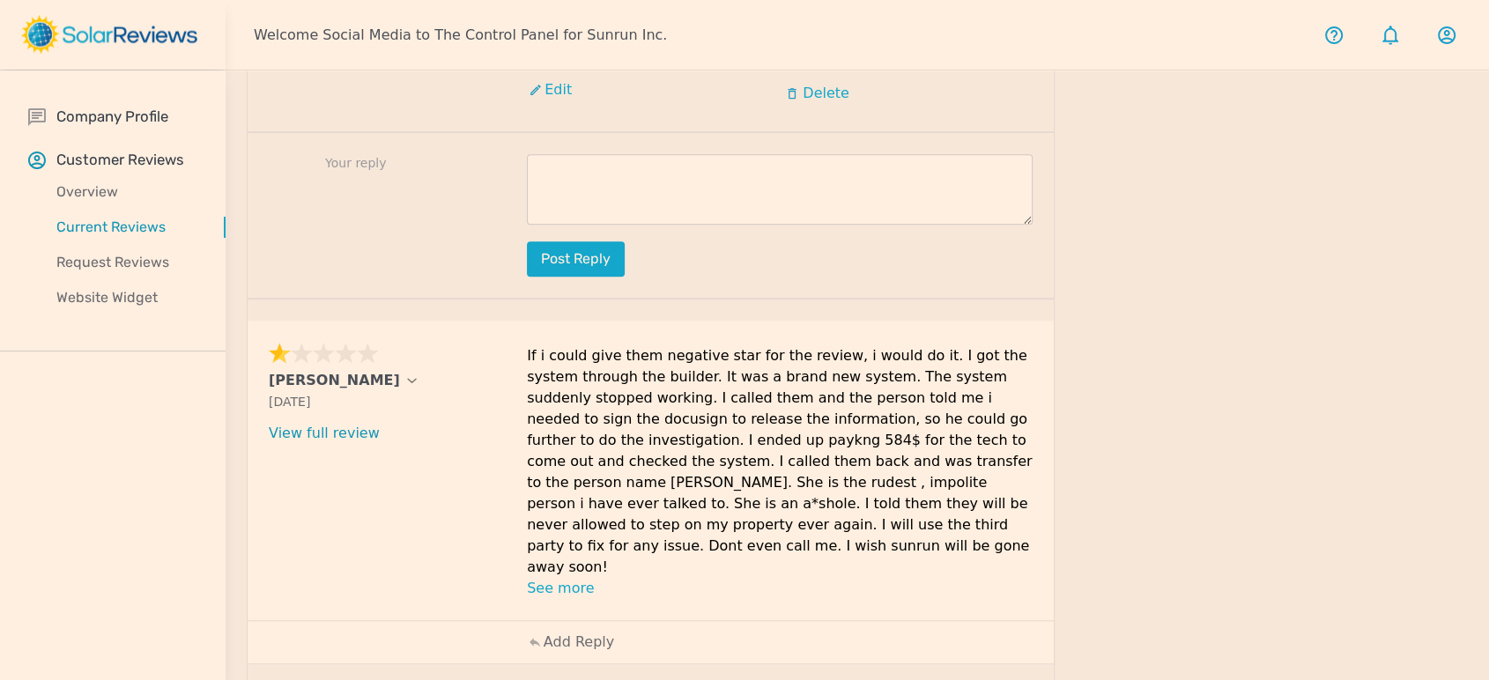
drag, startPoint x: 955, startPoint y: 502, endPoint x: 254, endPoint y: 324, distance: 723.4
click at [254, 324] on div "[PERSON_NAME] [DATE] What type of installation was this? no answer What year wa…" at bounding box center [651, 471] width 806 height 300
copy div "[PERSON_NAME] [DATE] What type of installation was this? no answer What year wa…"
drag, startPoint x: 883, startPoint y: 356, endPoint x: 891, endPoint y: 351, distance: 10.3
click at [884, 356] on p "If i could give them negative star for the review, i would do it. I got the sys…" at bounding box center [780, 461] width 506 height 233
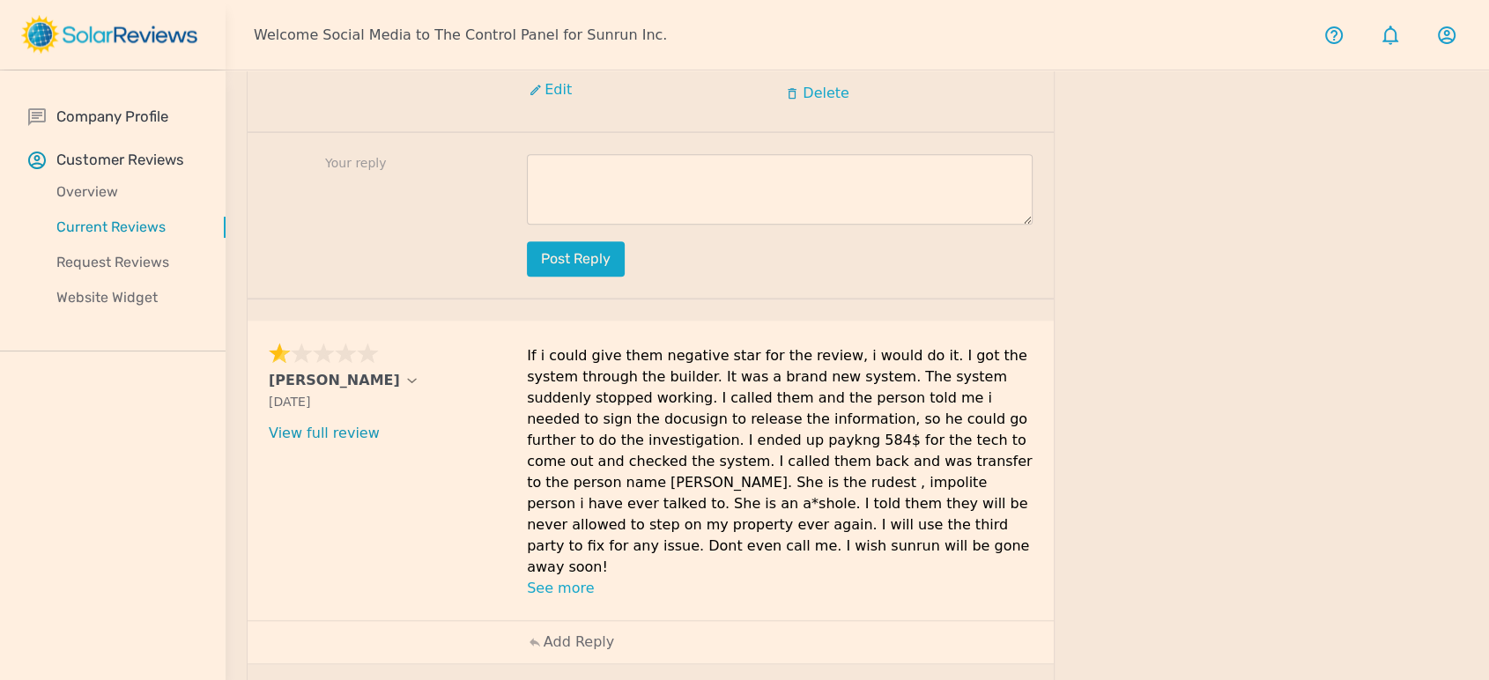
click at [582, 632] on p "Add Reply" at bounding box center [579, 642] width 70 height 21
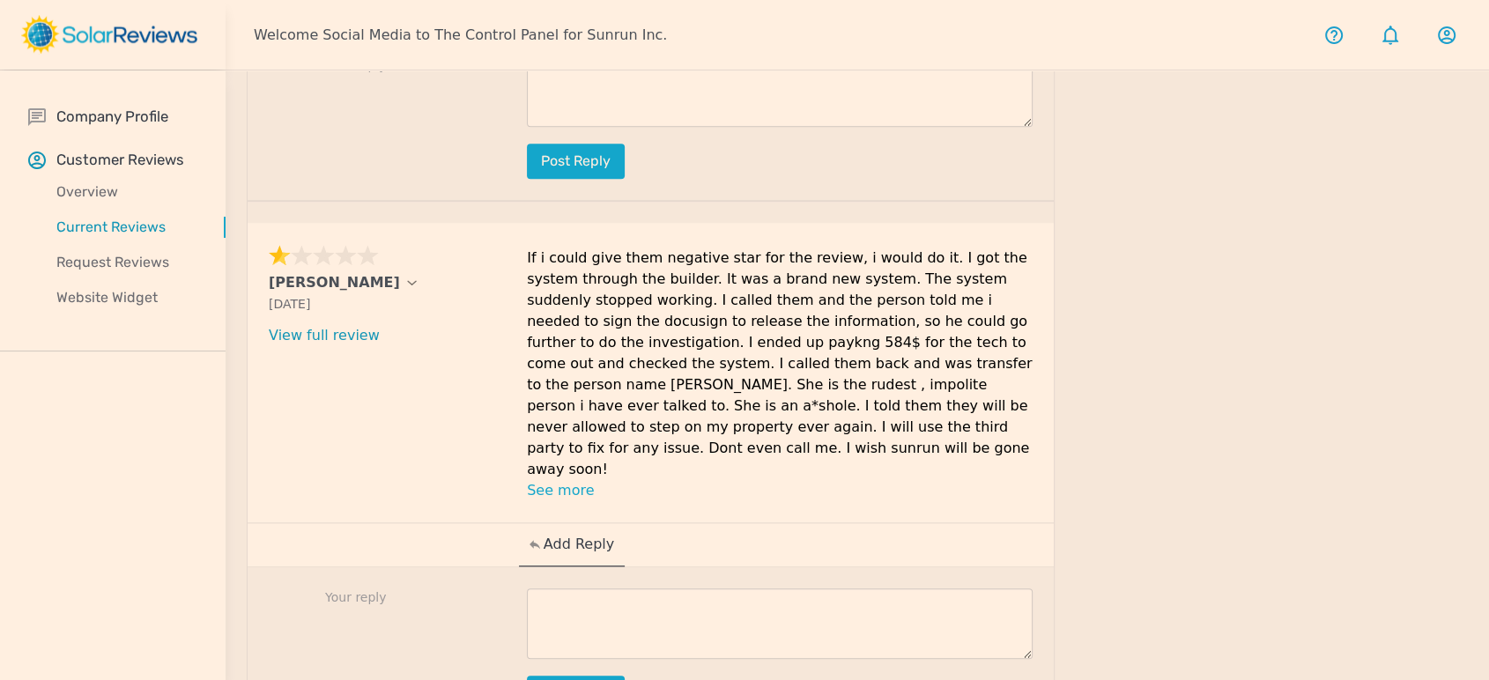
click at [867, 588] on textarea at bounding box center [780, 623] width 506 height 70
click at [653, 588] on textarea at bounding box center [780, 623] width 506 height 70
paste textarea "Thank you for bringing this to our attention, [PERSON_NAME]. We are so so to he…"
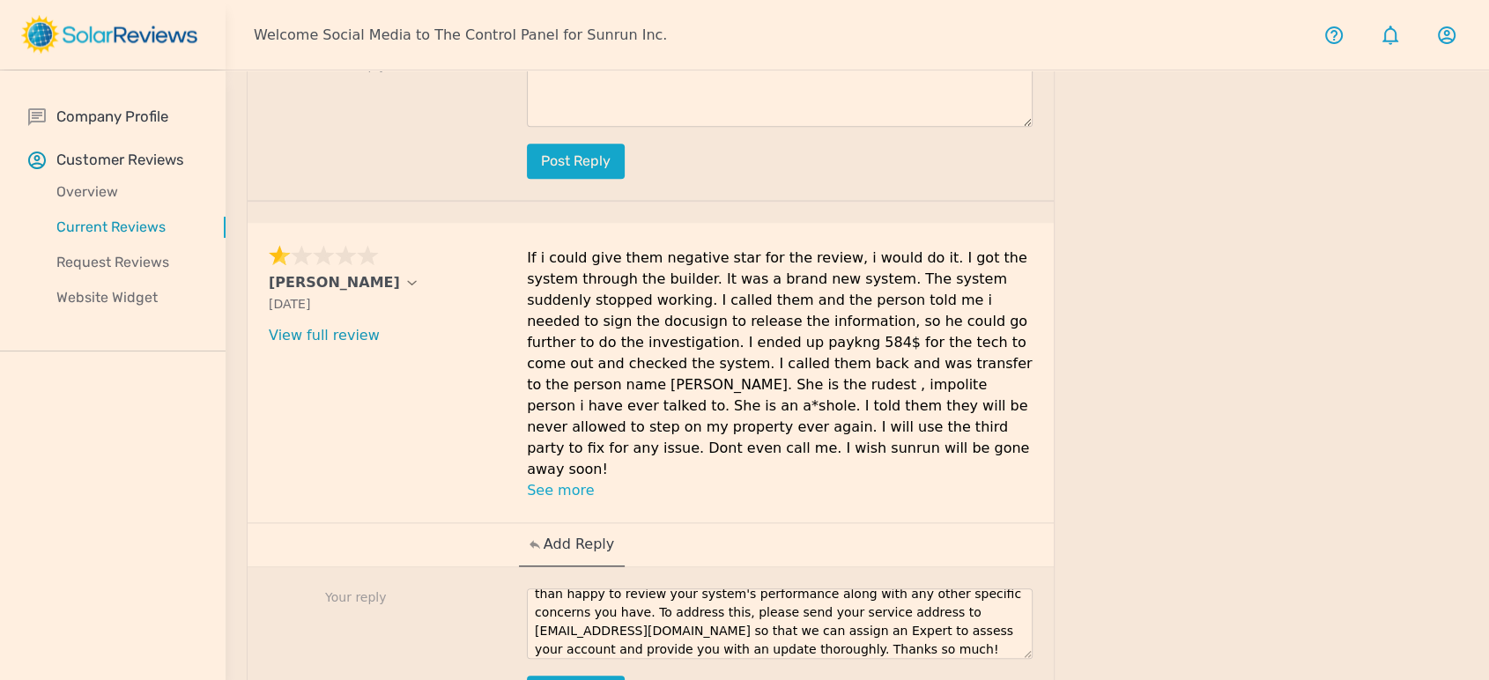
scroll to position [0, 0]
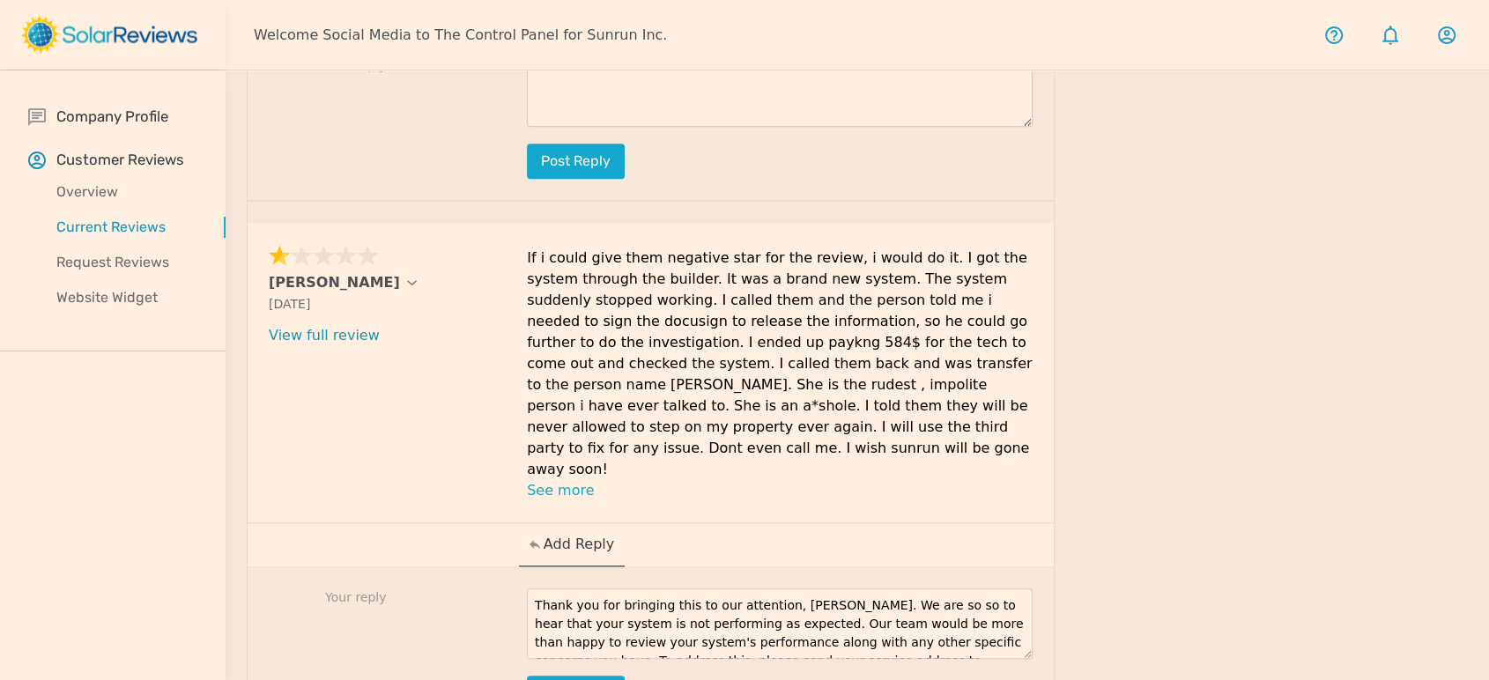
drag, startPoint x: 813, startPoint y: 506, endPoint x: 780, endPoint y: 509, distance: 33.7
click at [780, 588] on textarea "Thank you for bringing this to our attention, [PERSON_NAME]. We are so so to he…" at bounding box center [780, 623] width 506 height 70
click at [887, 588] on textarea "Thank you for bringing this to our attention, [PERSON_NAME]. We are so so to he…" at bounding box center [780, 623] width 506 height 70
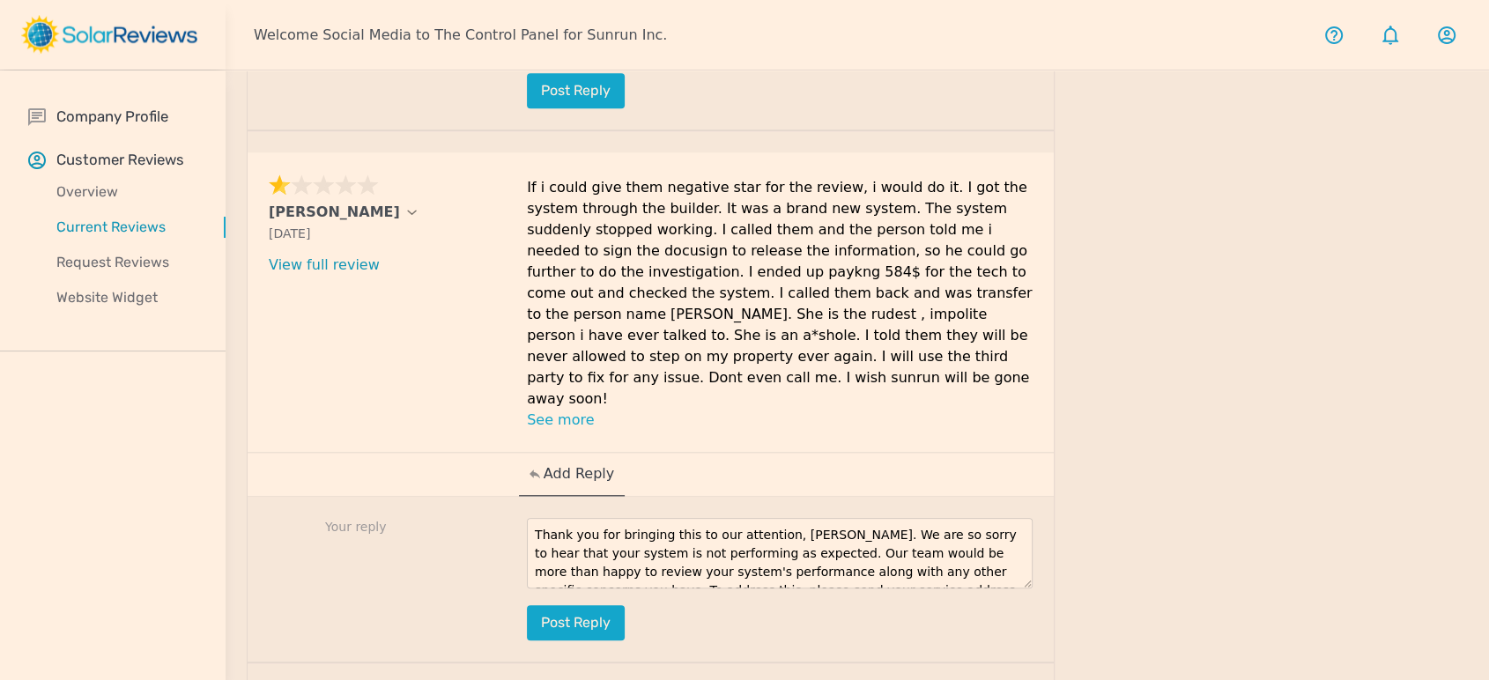
scroll to position [1762, 0]
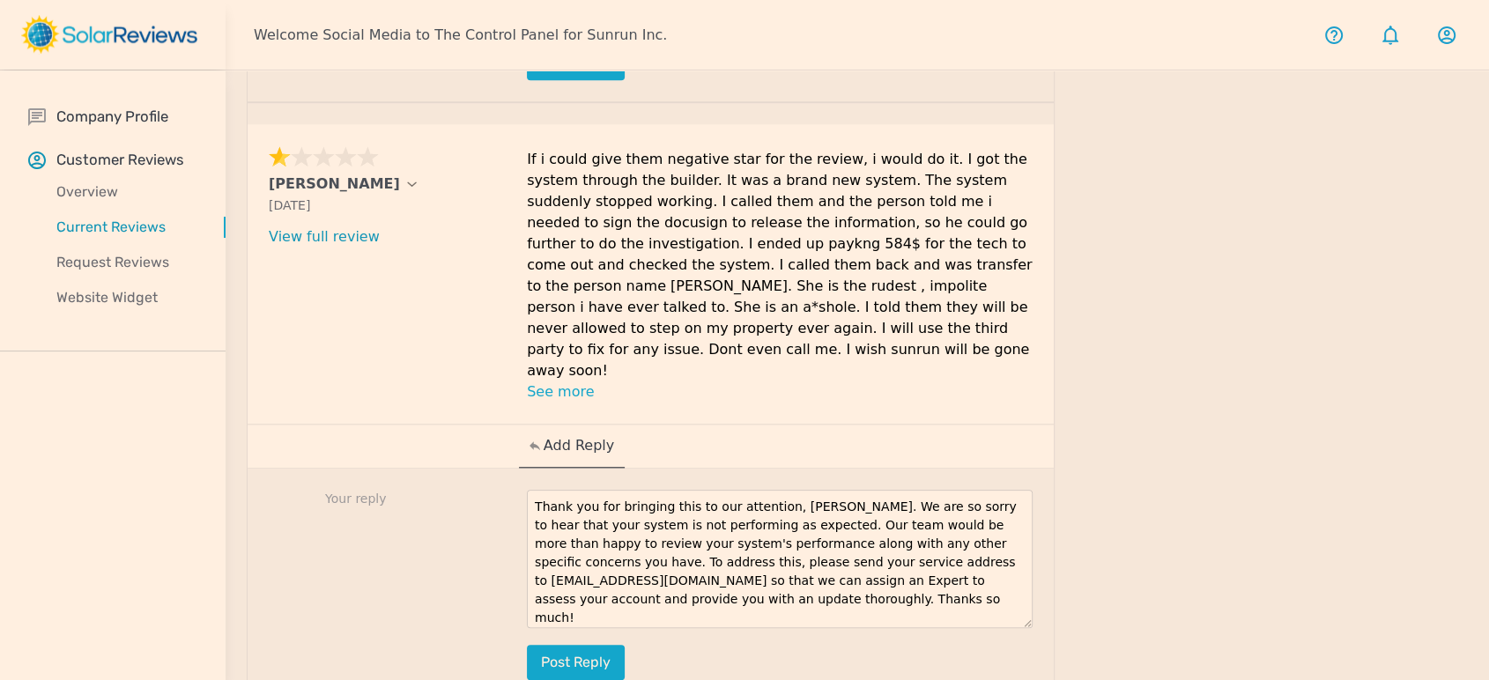
drag, startPoint x: 1023, startPoint y: 466, endPoint x: 1024, endPoint y: 534, distance: 67.8
click at [1024, 534] on textarea "Thank you for bringing this to our attention, [PERSON_NAME]. We are so sorry to…" at bounding box center [780, 559] width 506 height 138
drag, startPoint x: 975, startPoint y: 418, endPoint x: 736, endPoint y: 435, distance: 239.3
click at [736, 490] on textarea "Thank you for bringing this to our attention, [PERSON_NAME]. We are so sorry to…" at bounding box center [780, 559] width 506 height 138
drag, startPoint x: 748, startPoint y: 520, endPoint x: 529, endPoint y: 408, distance: 246.2
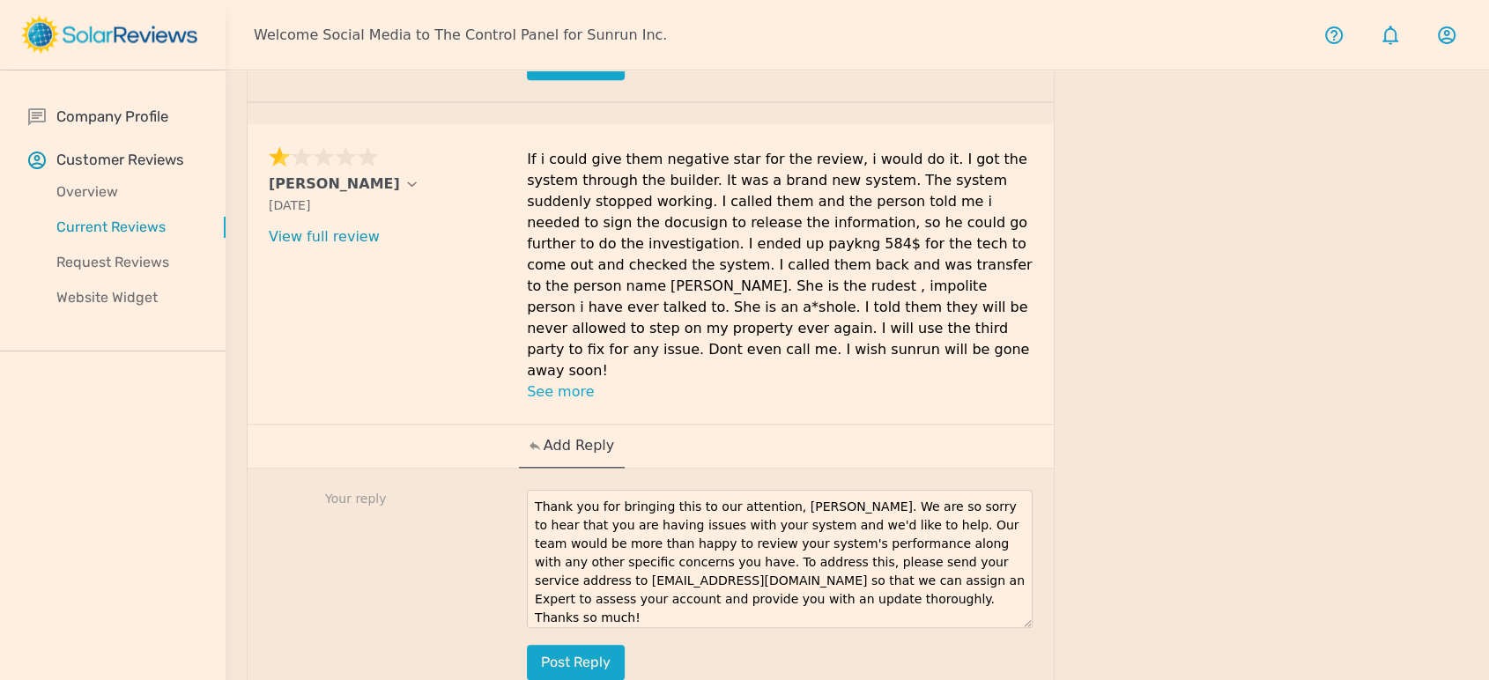
click at [529, 490] on textarea "Thank you for bringing this to our attention, [PERSON_NAME]. We are so sorry to…" at bounding box center [780, 559] width 506 height 138
type textarea "Thank you for bringing this to our attention, [PERSON_NAME]. We are so sorry to…"
click at [610, 645] on button "Post reply" at bounding box center [576, 662] width 98 height 35
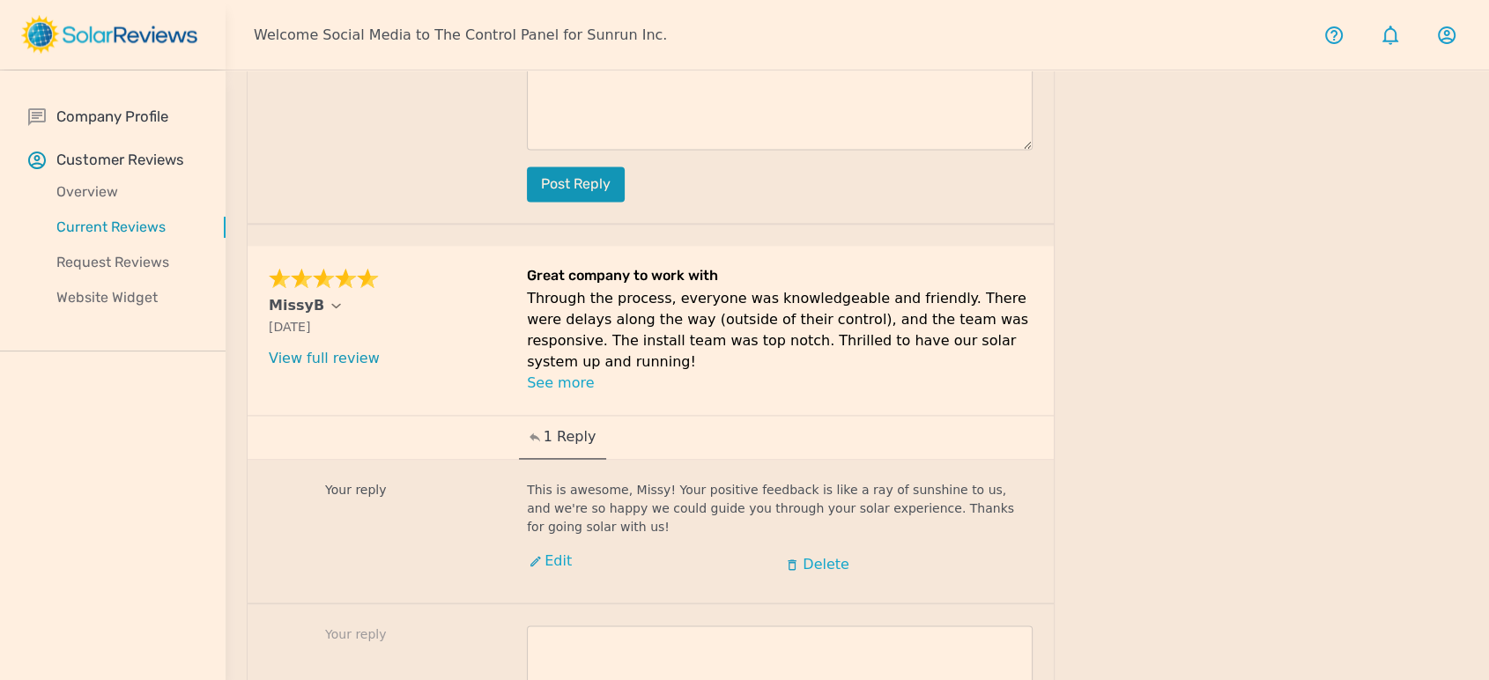
scroll to position [2470, 0]
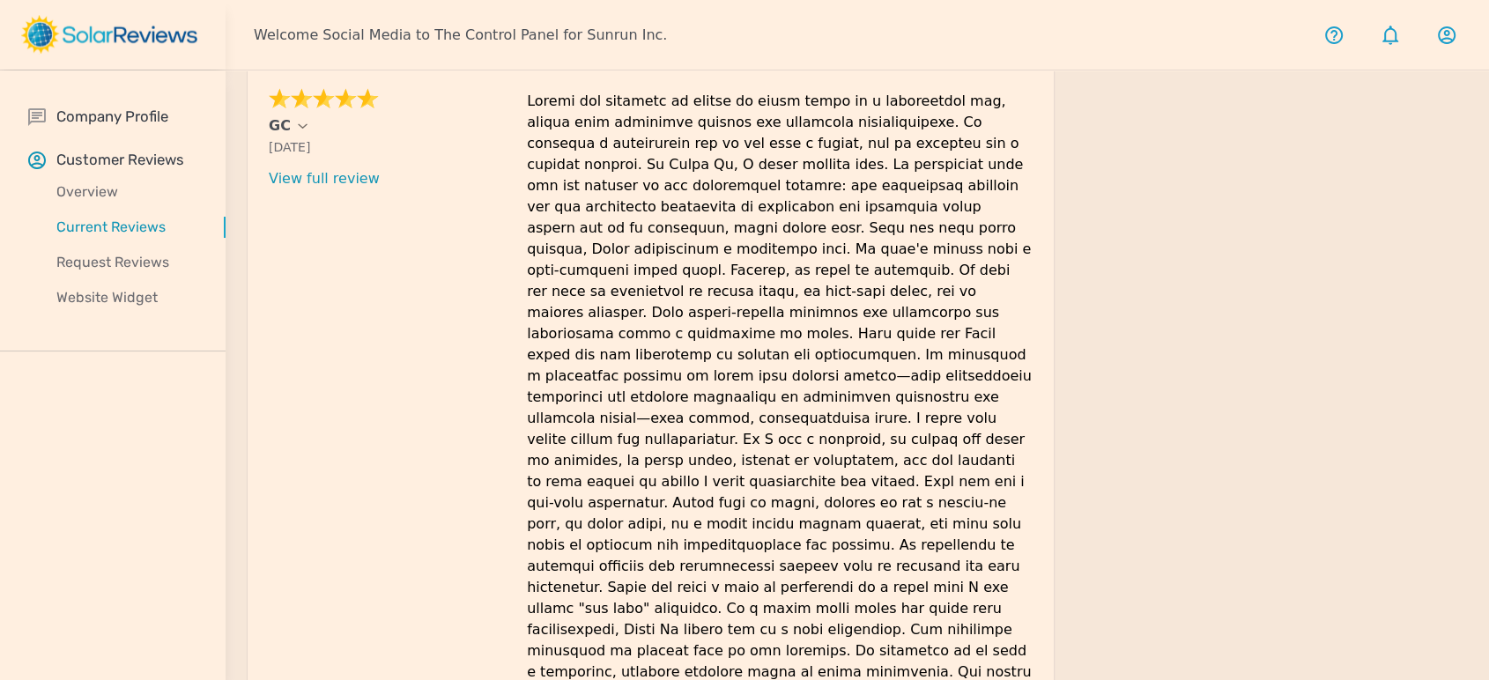
scroll to position [1276, 0]
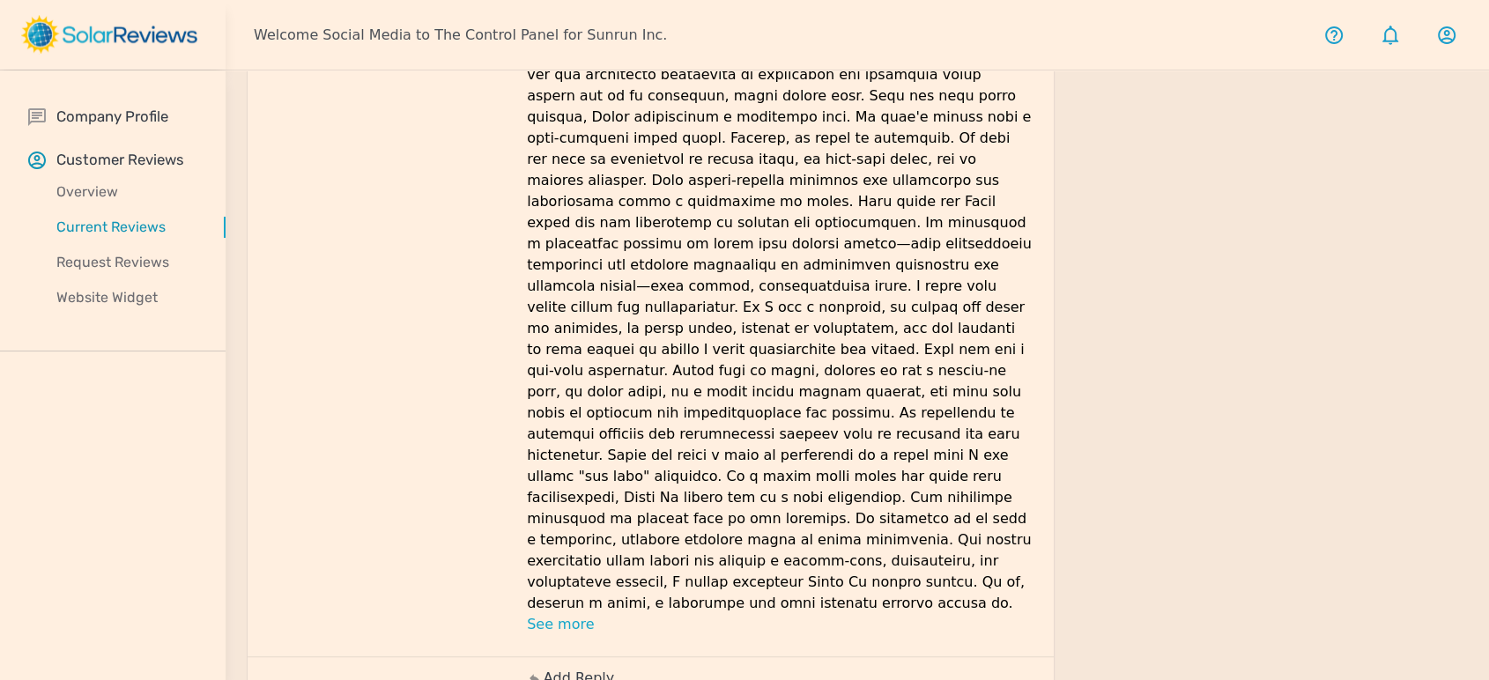
click at [598, 668] on p "Add Reply" at bounding box center [579, 678] width 70 height 21
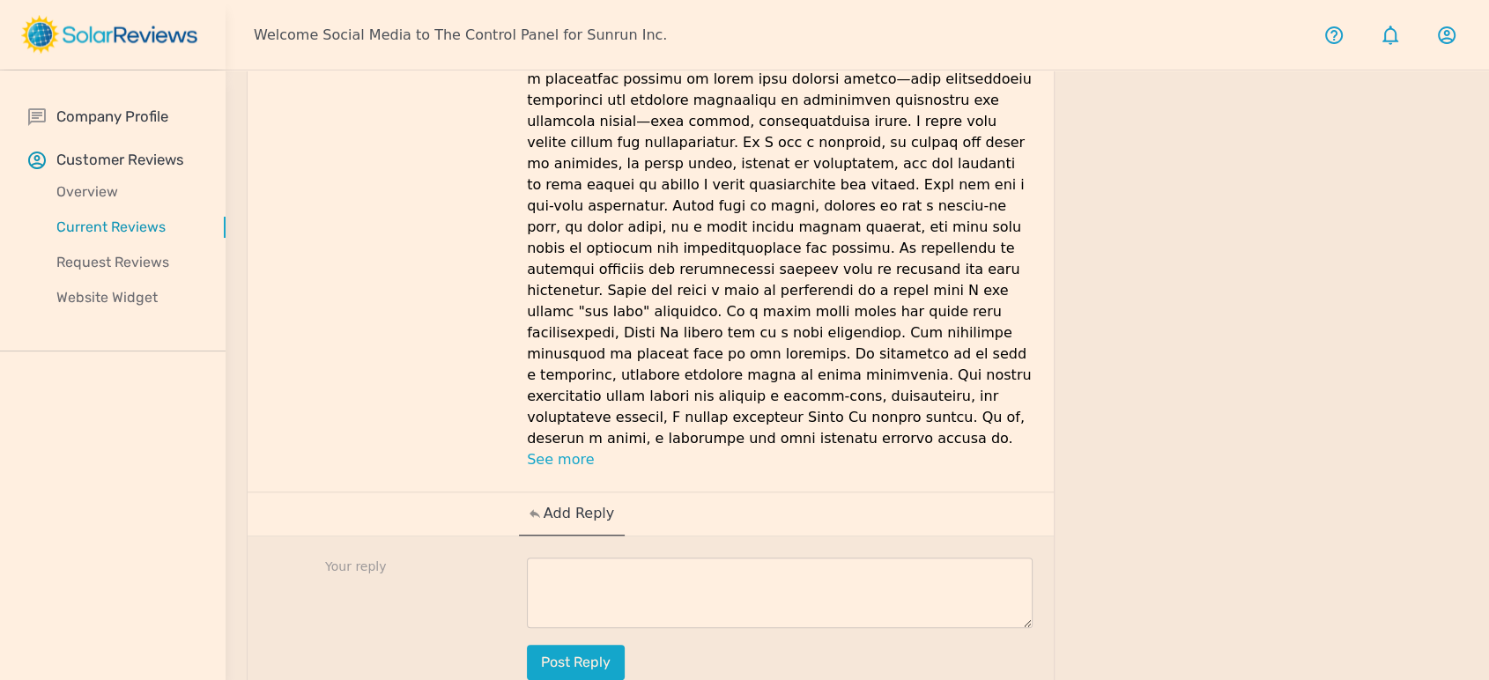
scroll to position [1441, 0]
click at [648, 557] on textarea at bounding box center [780, 592] width 506 height 70
paste textarea "We're delighted to hear that your representative, [PERSON_NAME], made such a me…"
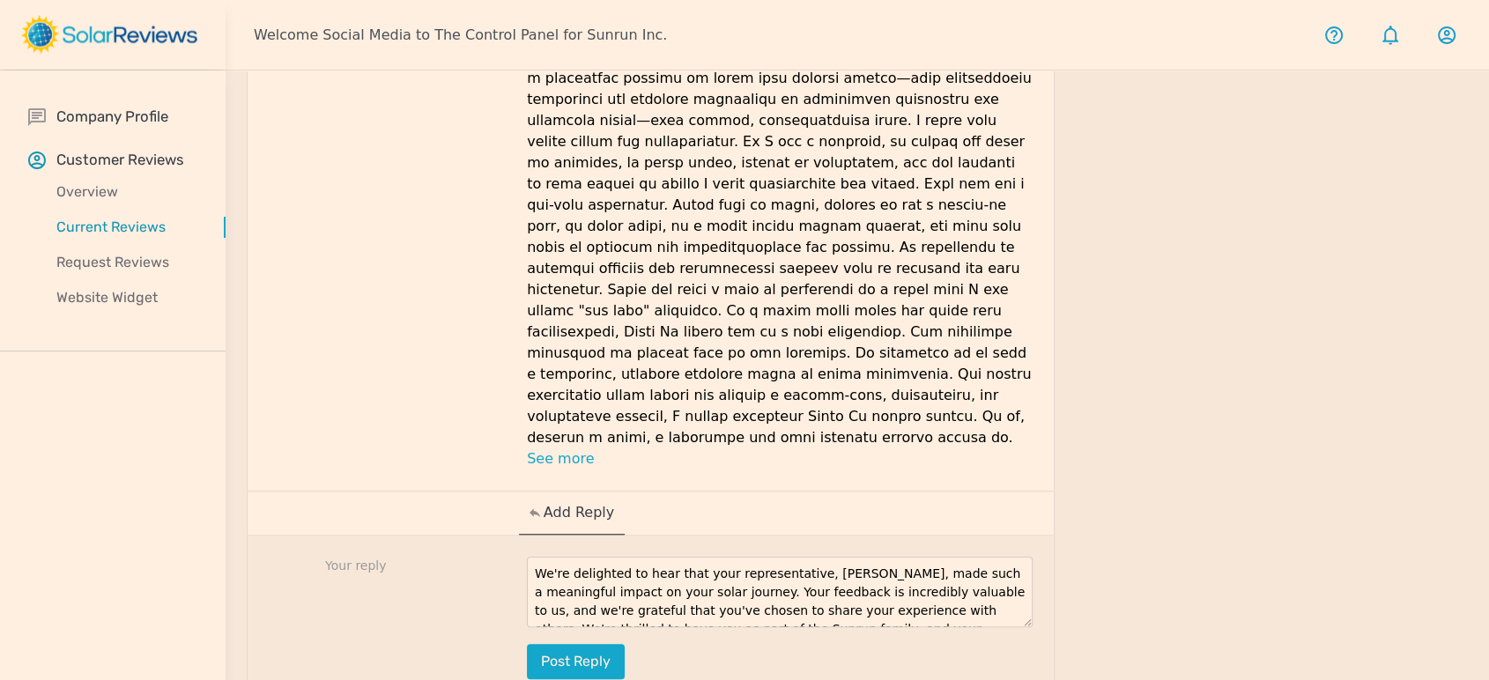
drag, startPoint x: 842, startPoint y: 481, endPoint x: 803, endPoint y: 483, distance: 38.8
click at [803, 557] on textarea "We're delighted to hear that your representative, [PERSON_NAME], made such a me…" at bounding box center [780, 592] width 506 height 70
type textarea "We're delighted to hear that your representative, [PERSON_NAME], made such a me…"
click at [606, 644] on button "Post reply" at bounding box center [576, 661] width 98 height 35
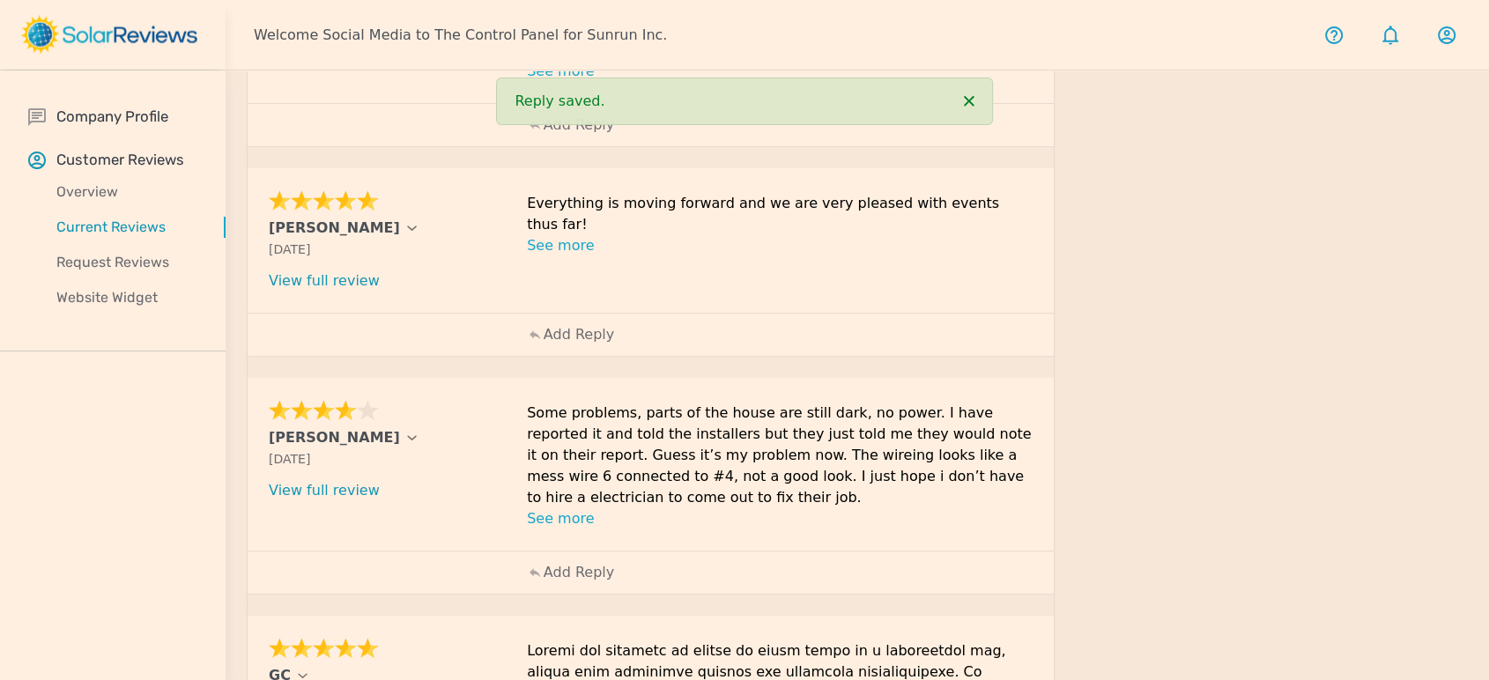
scroll to position [560, 0]
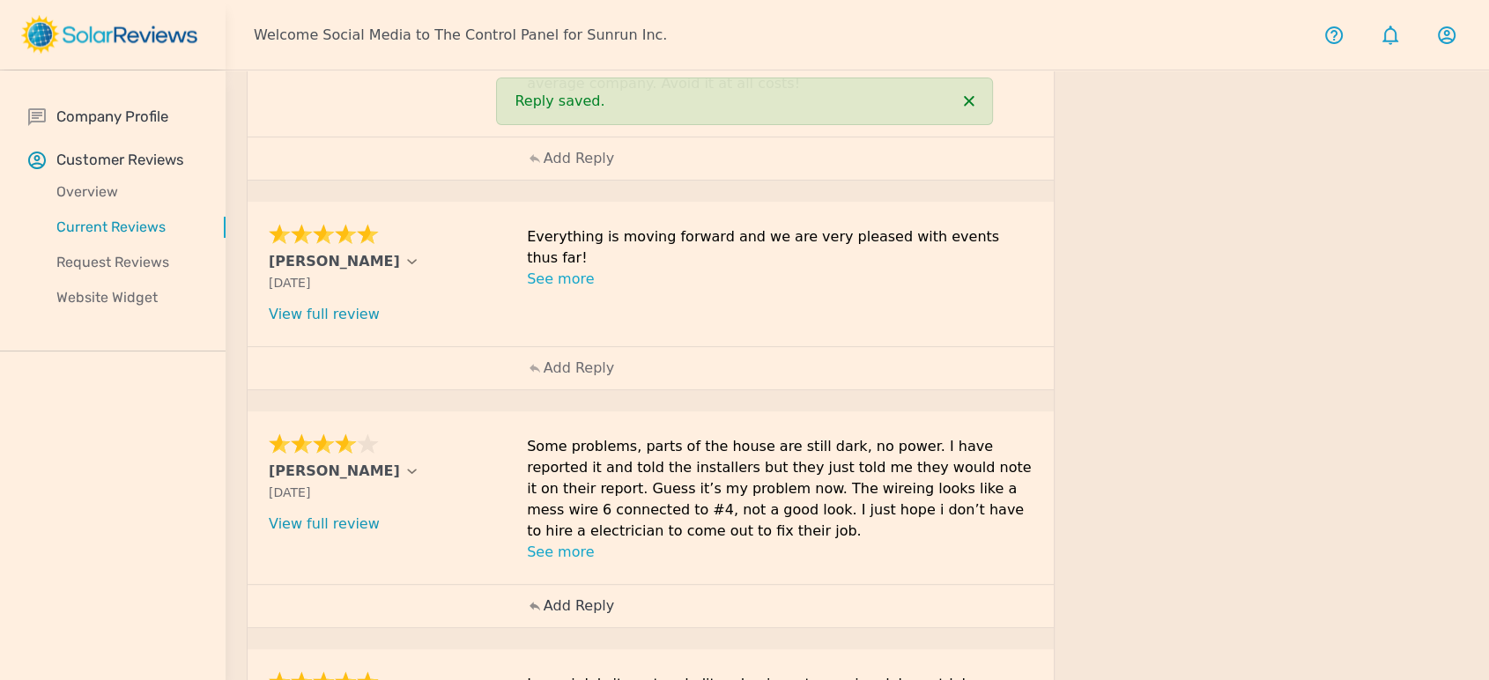
click at [578, 585] on div "Add Reply" at bounding box center [572, 606] width 106 height 42
click at [574, 595] on p "Add Reply" at bounding box center [579, 605] width 70 height 21
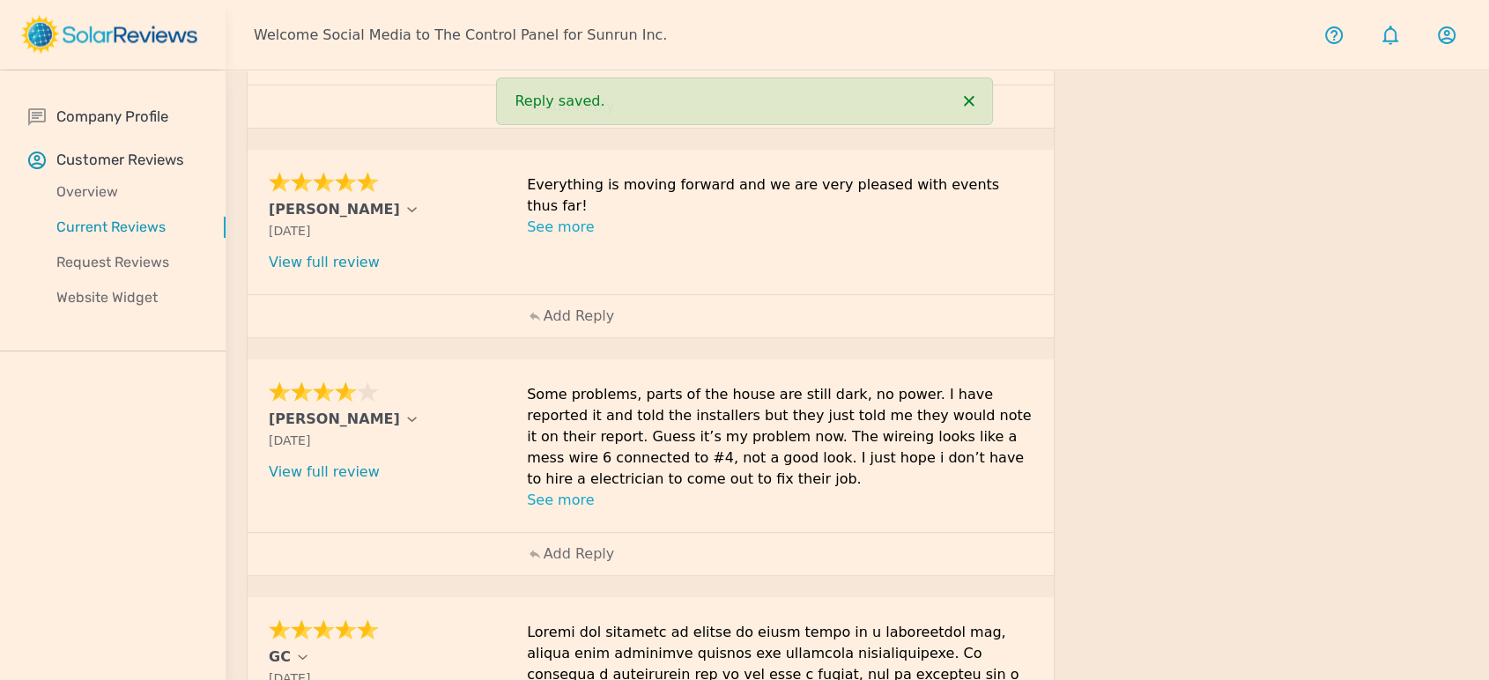
scroll to position [658, 0]
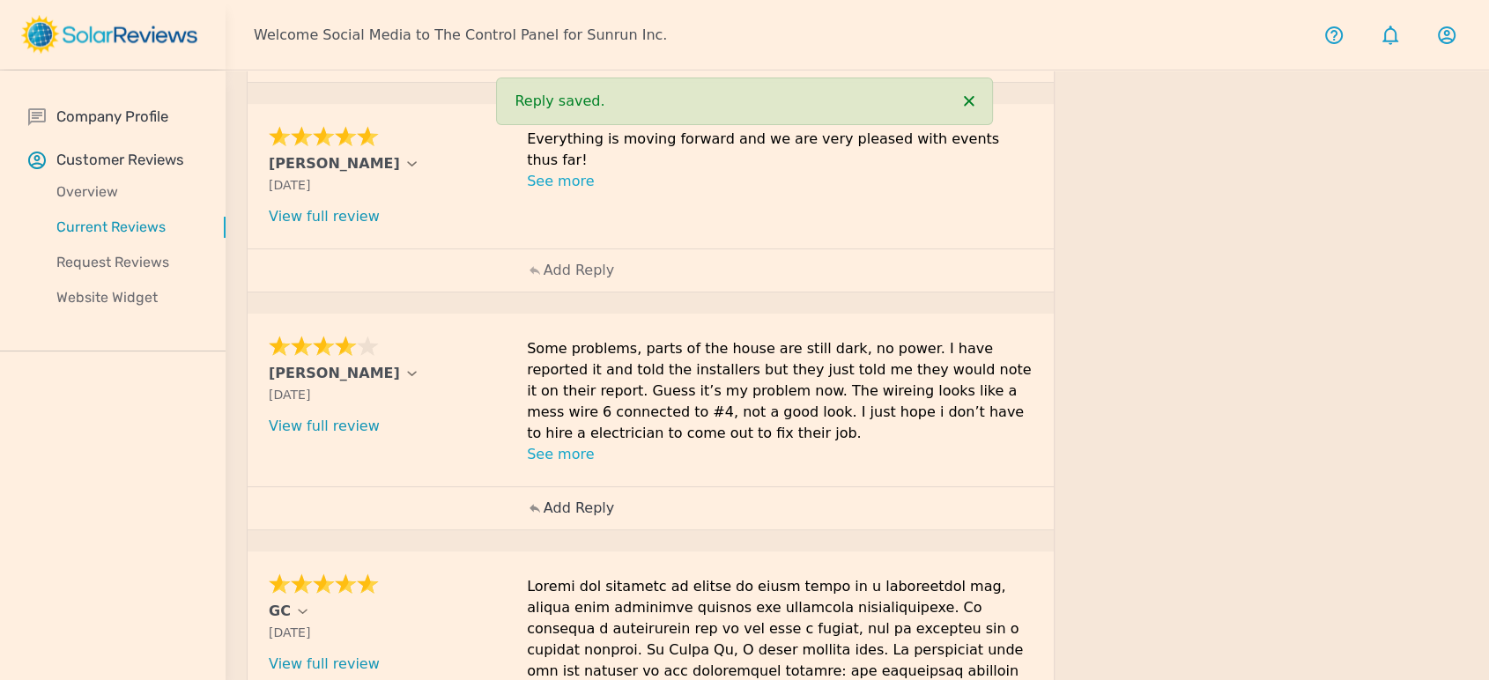
click at [588, 498] on p "Add Reply" at bounding box center [579, 508] width 70 height 21
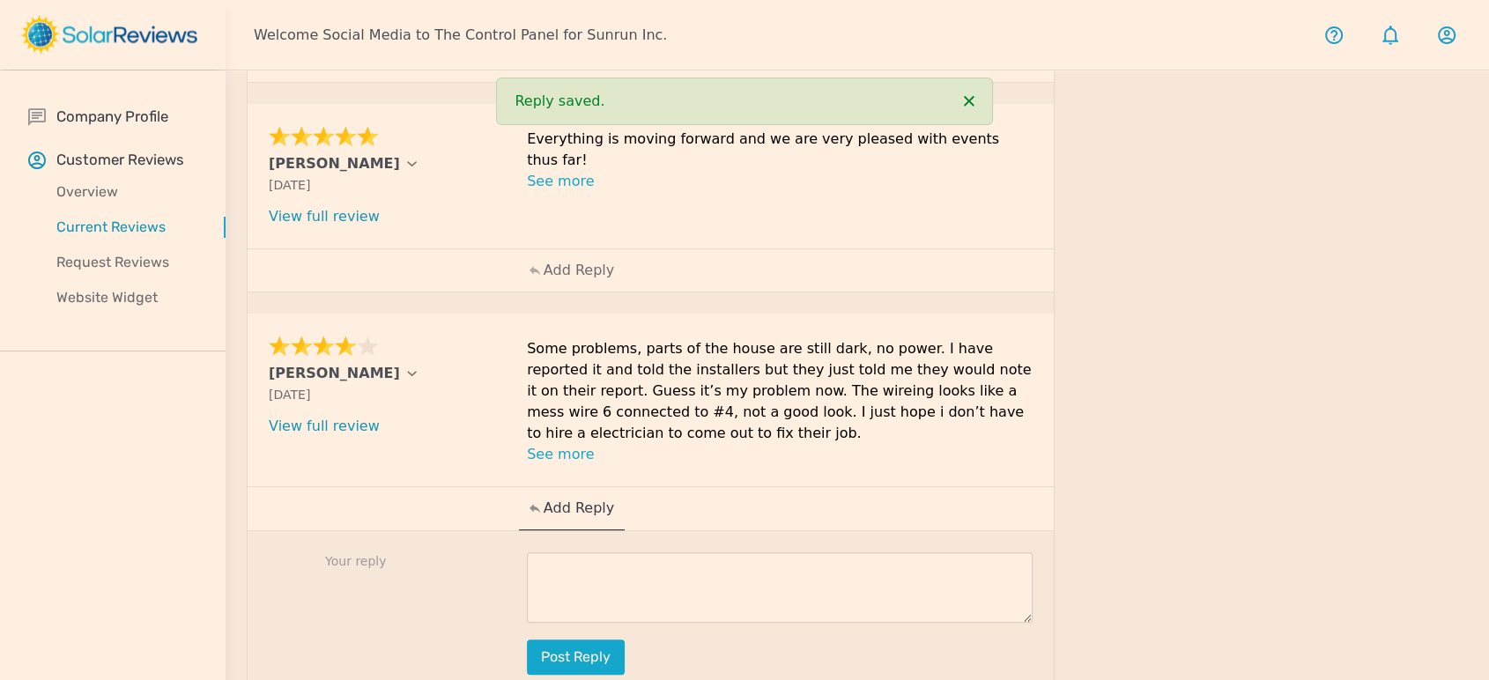
click at [647, 552] on textarea at bounding box center [780, 587] width 506 height 70
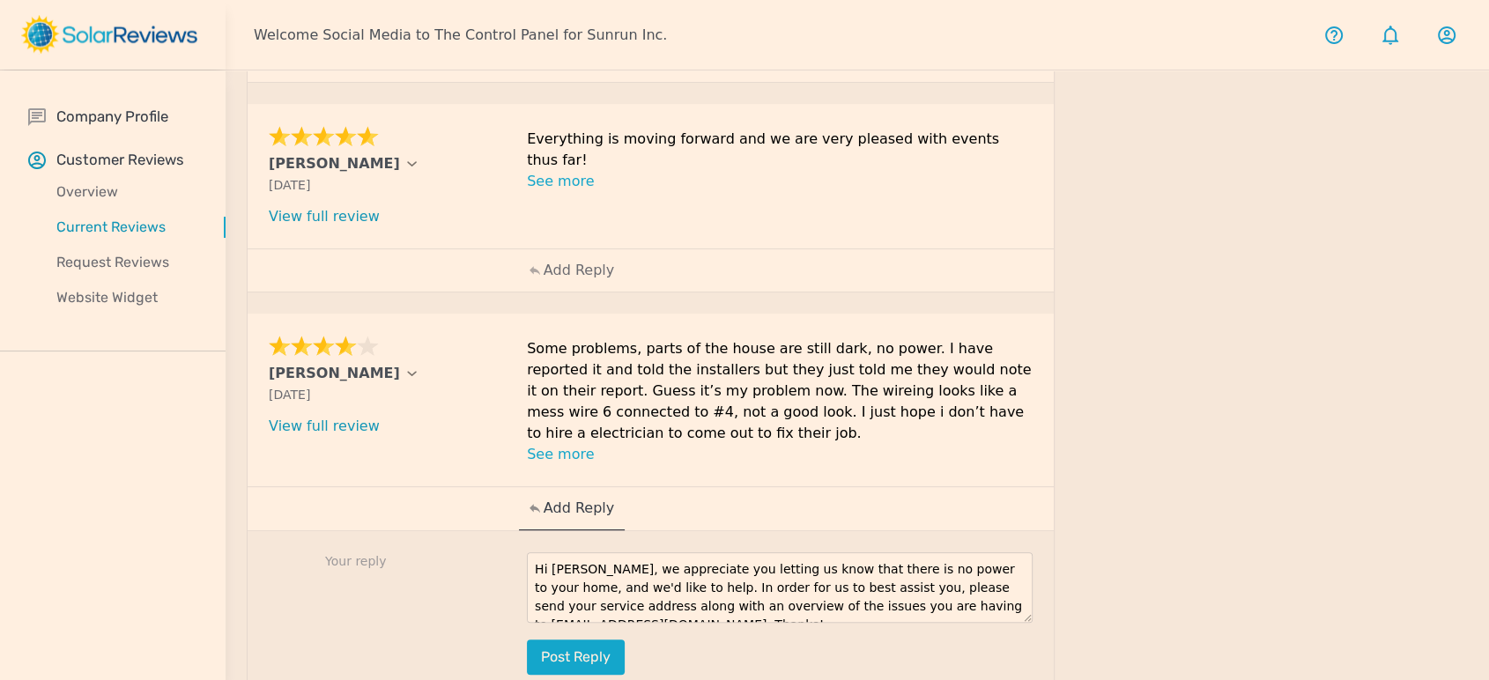
scroll to position [19, 0]
click at [980, 563] on textarea "Hi [PERSON_NAME], we appreciate you letting us know that there is no power to y…" at bounding box center [780, 587] width 506 height 70
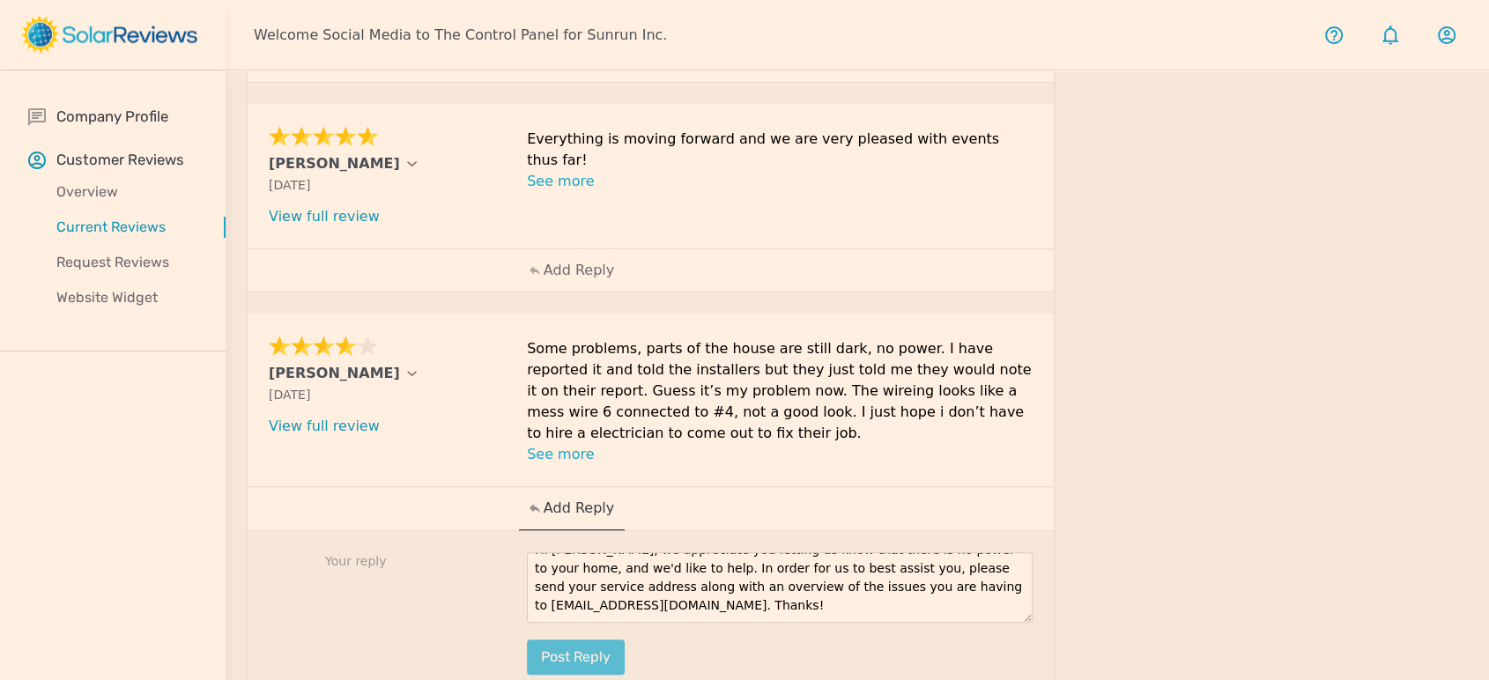
type textarea "Hi [PERSON_NAME], we appreciate you letting us know that there is no power to y…"
click at [597, 640] on button "Post reply" at bounding box center [576, 657] width 98 height 35
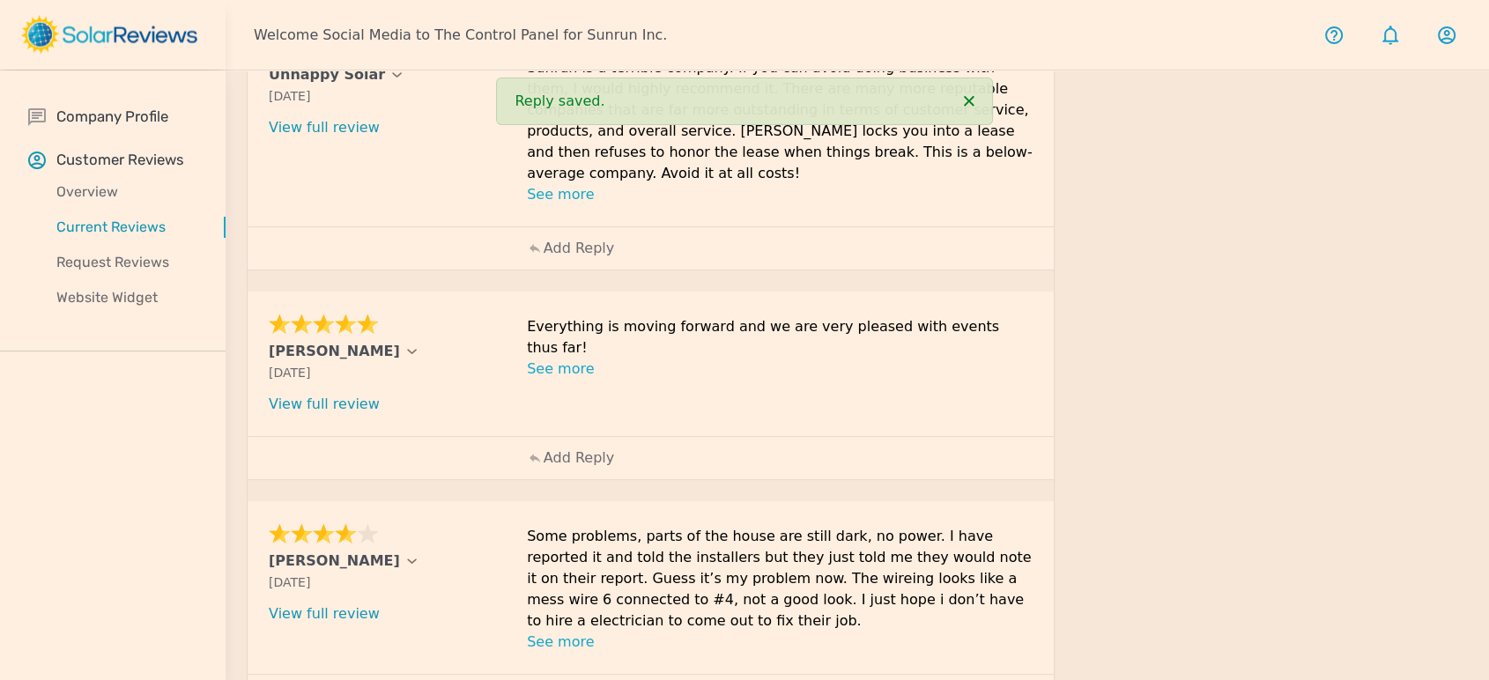
scroll to position [462, 0]
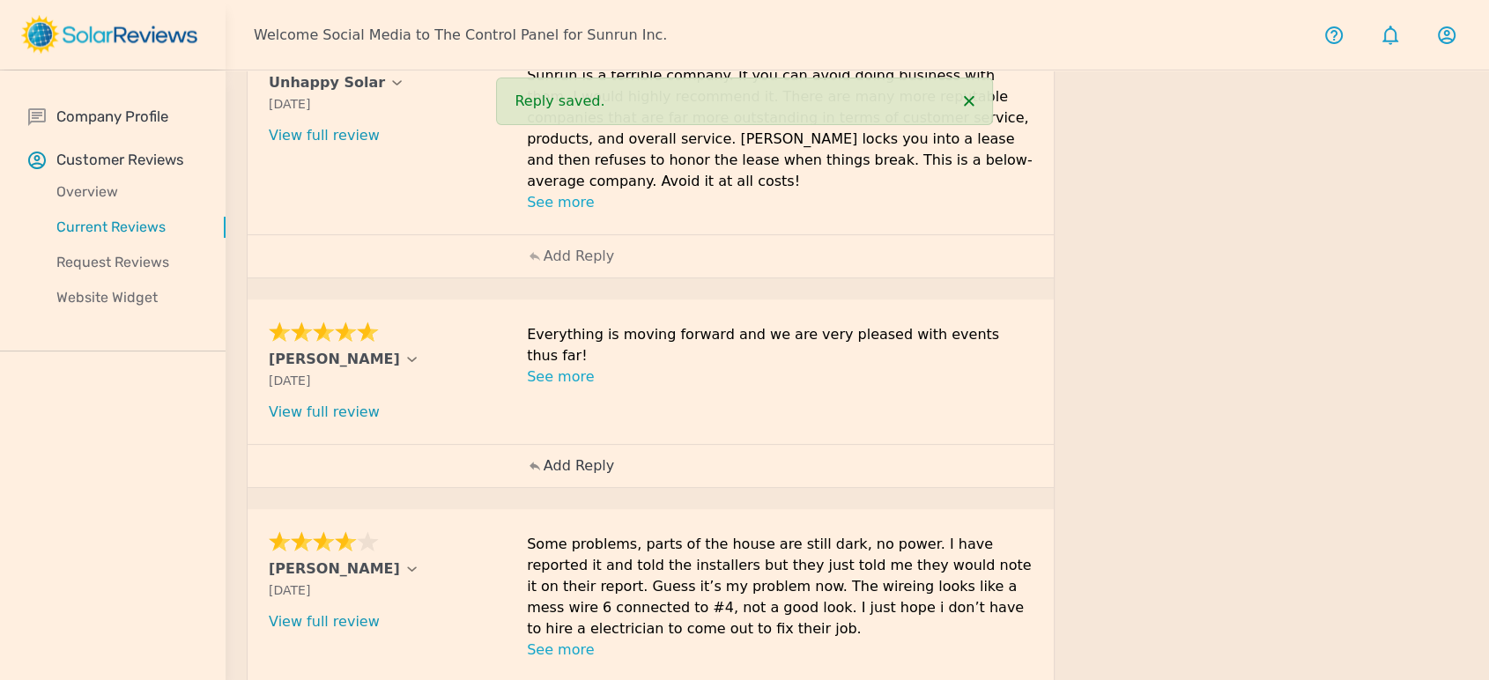
click at [547, 455] on p "Add Reply" at bounding box center [579, 465] width 70 height 21
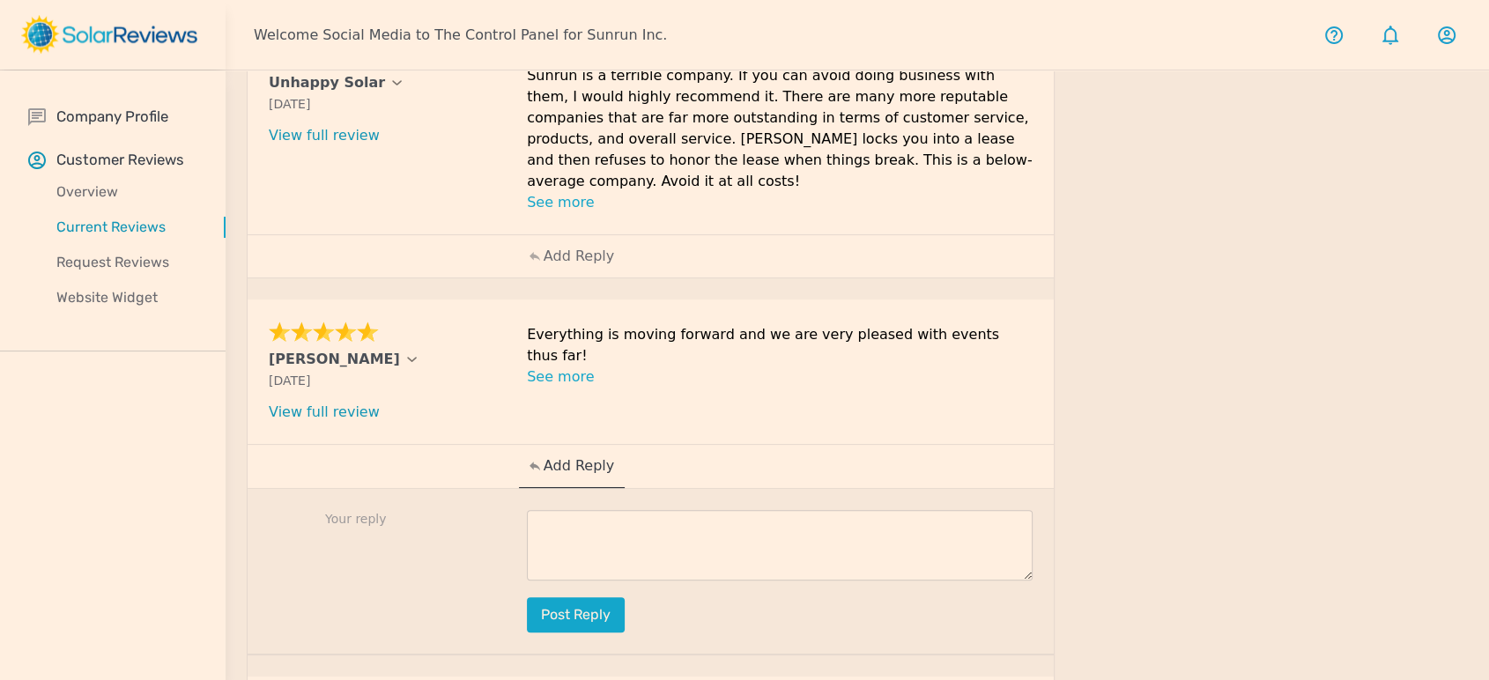
click at [672, 510] on textarea at bounding box center [780, 545] width 506 height 70
click at [667, 510] on textarea at bounding box center [780, 545] width 506 height 70
drag, startPoint x: 705, startPoint y: 516, endPoint x: 690, endPoint y: 516, distance: 15.0
click at [705, 516] on textarea at bounding box center [780, 545] width 506 height 70
paste textarea "Your review brightened our day, [Customer Name]! Thanks for taking the time to …"
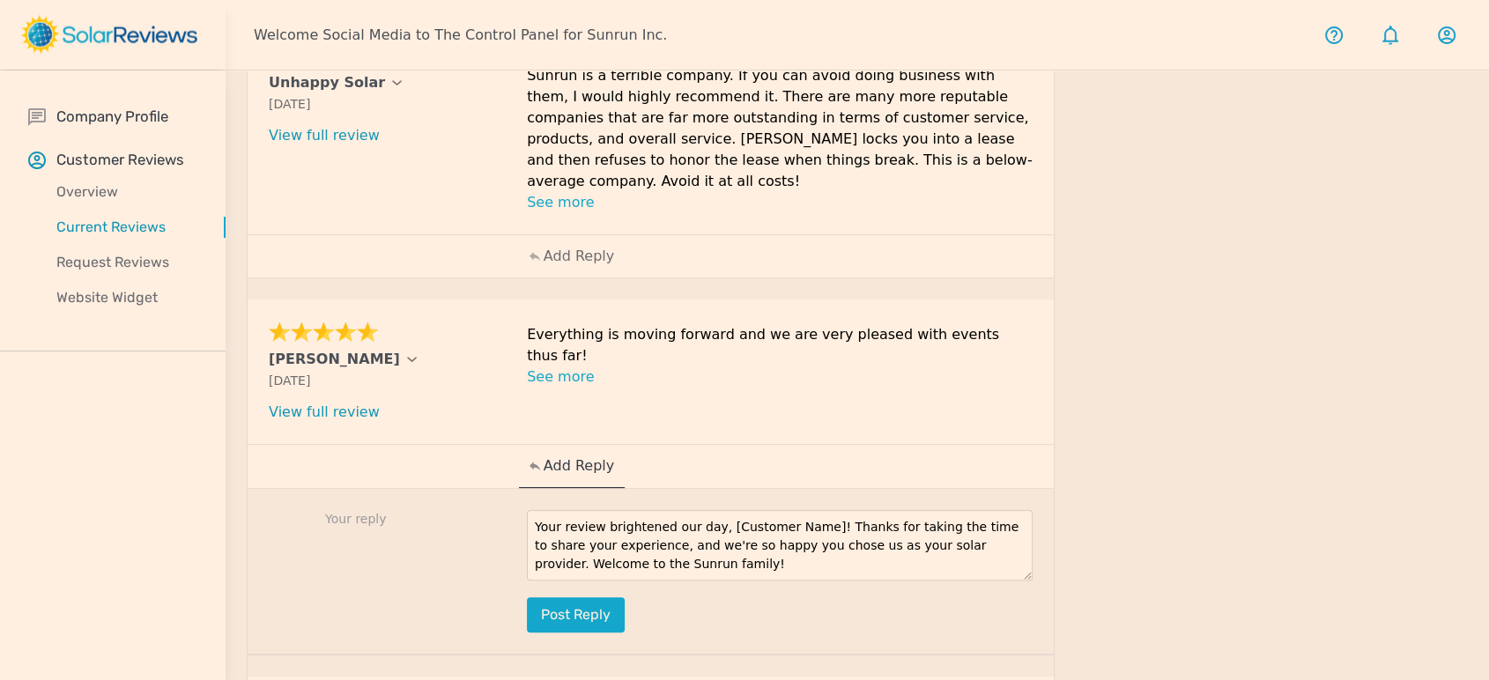
drag, startPoint x: 807, startPoint y: 498, endPoint x: 712, endPoint y: 499, distance: 95.1
click at [712, 510] on textarea "Your review brightened our day, [Customer Name]! Thanks for taking the time to …" at bounding box center [780, 545] width 506 height 70
type textarea "Your review brightened our [PERSON_NAME]! Thanks for taking the time to share y…"
click at [551, 597] on button "Post reply" at bounding box center [576, 614] width 98 height 35
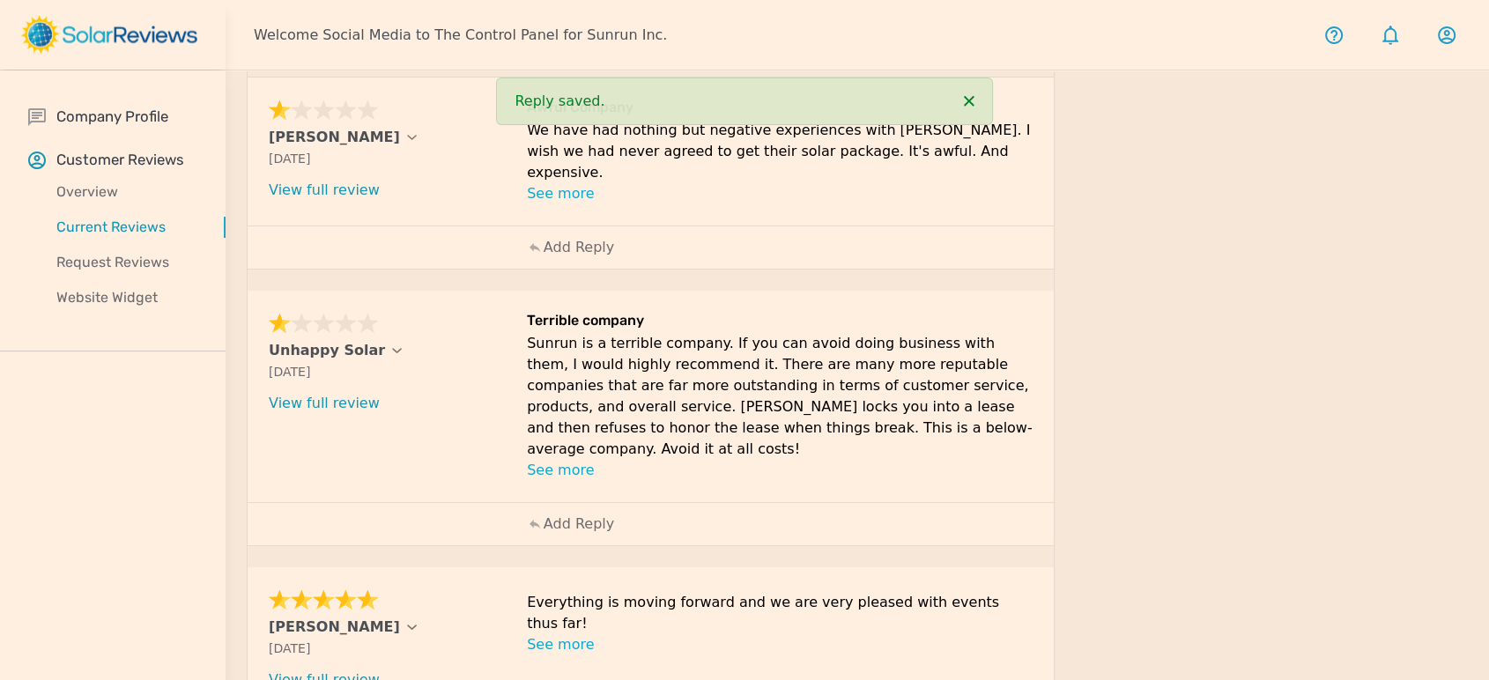
scroll to position [169, 0]
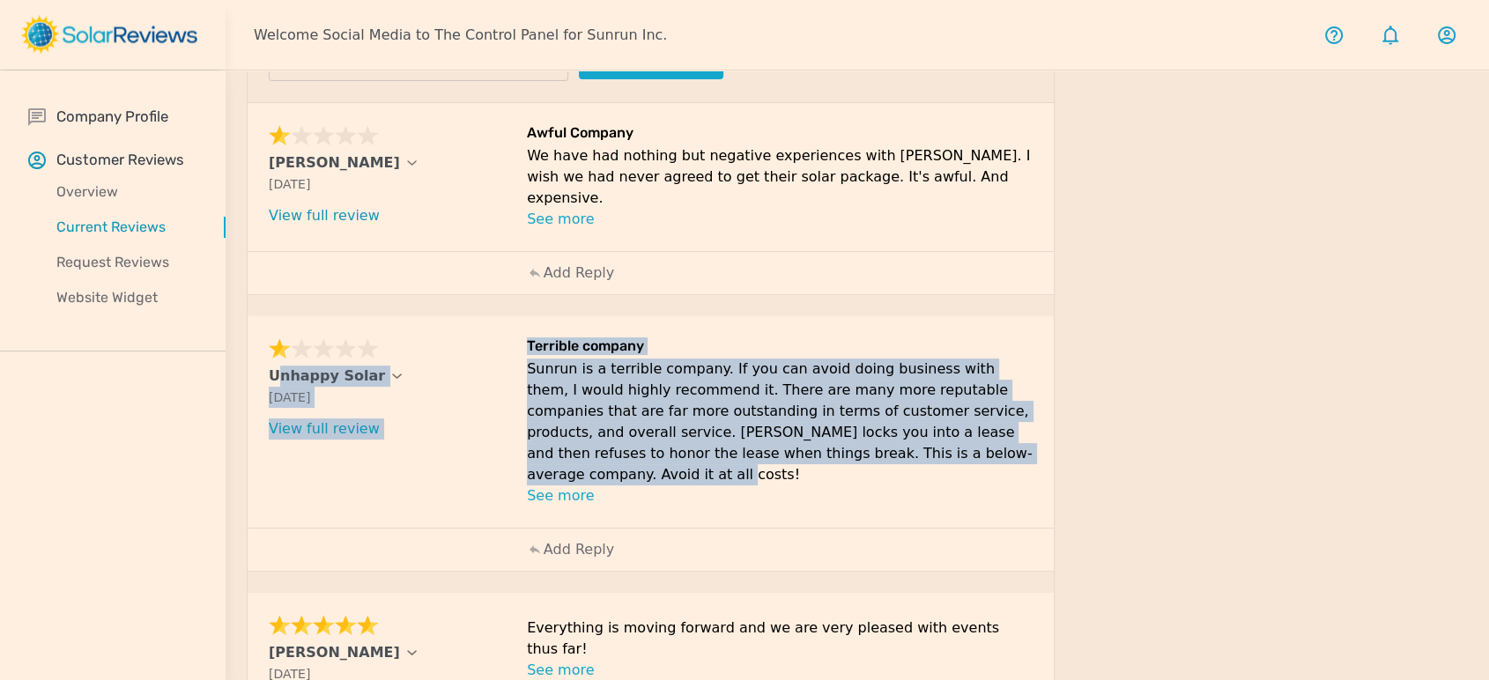
drag, startPoint x: 930, startPoint y: 455, endPoint x: 338, endPoint y: 414, distance: 593.4
click at [256, 368] on div "Unhappy Solar [DATE] What type of installation was this? no answer What year wa…" at bounding box center [651, 421] width 806 height 211
copy div "Unhappy Solar [DATE] What type of installation was this? no answer What year wa…"
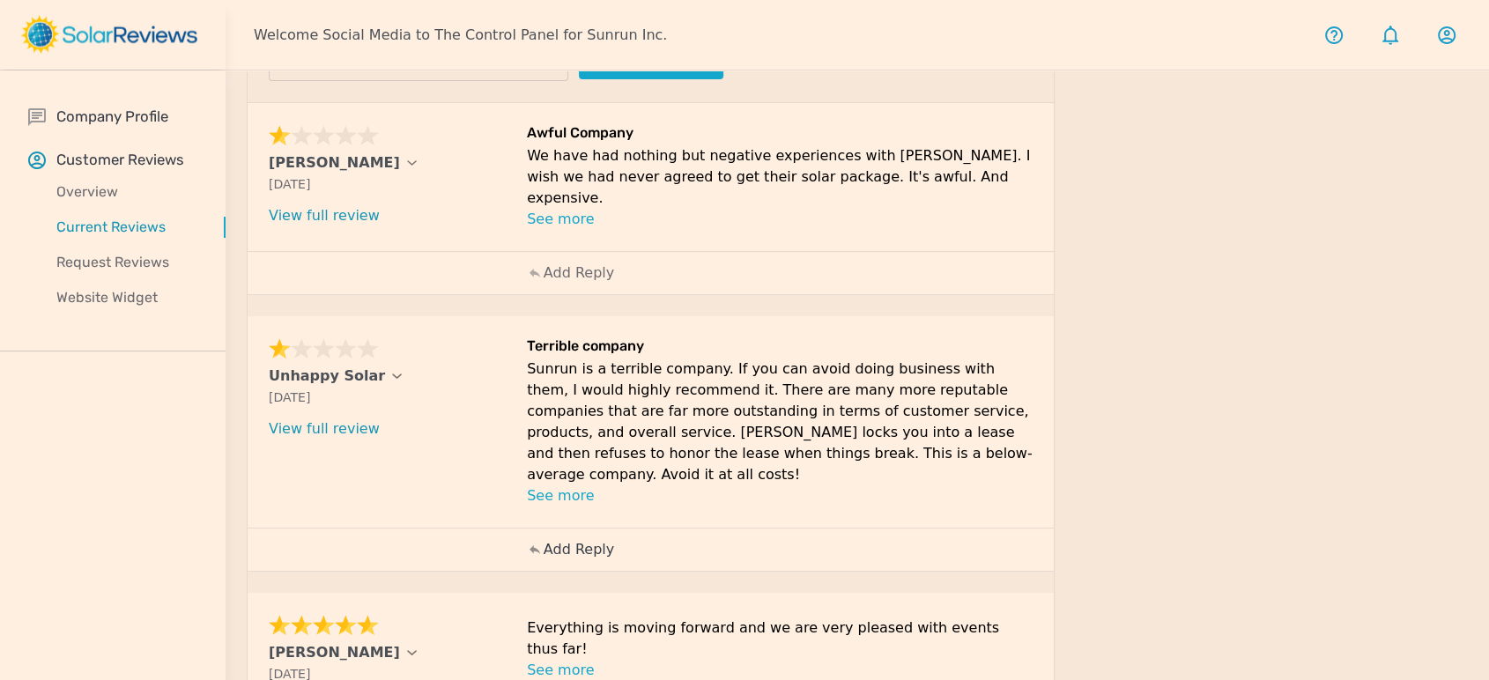
click at [567, 539] on p "Add Reply" at bounding box center [579, 549] width 70 height 21
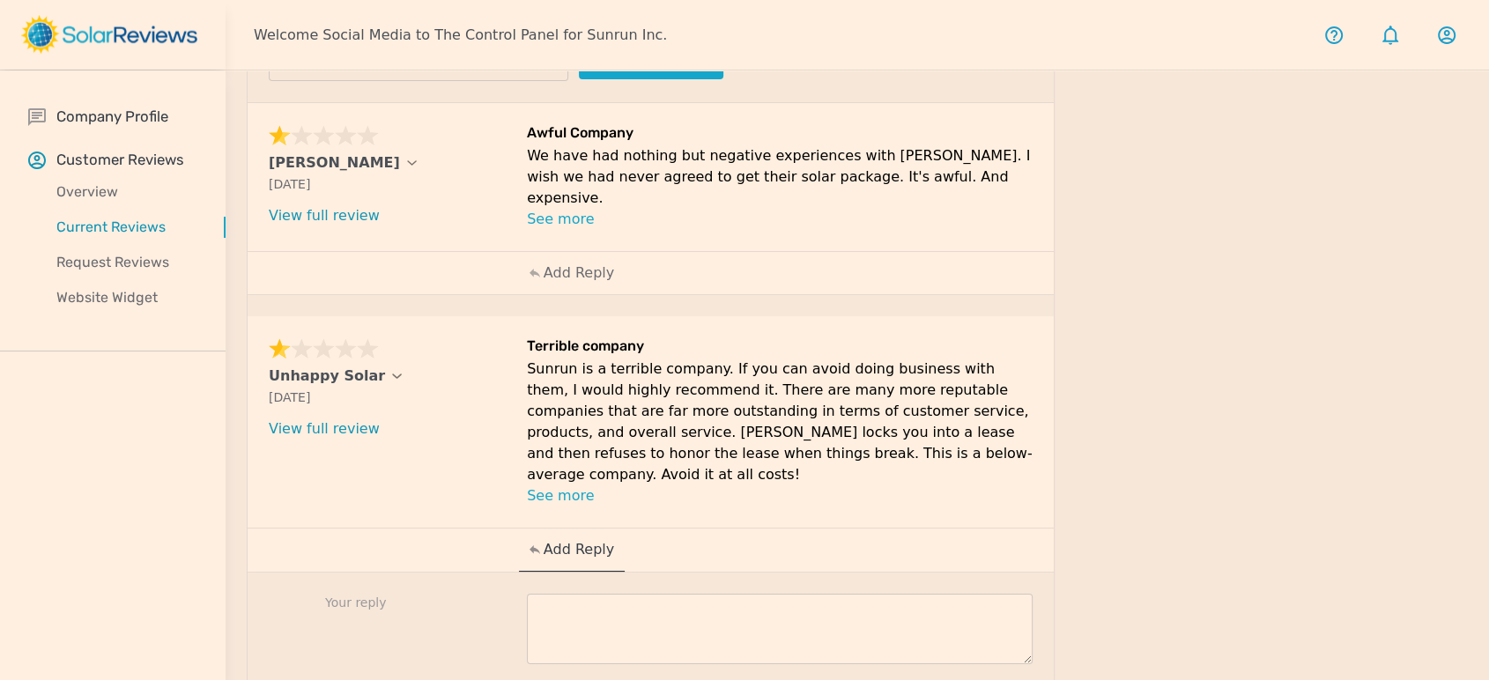
click at [703, 573] on div "Your reply Post reply" at bounding box center [651, 656] width 806 height 166
click at [712, 594] on textarea at bounding box center [780, 629] width 506 height 70
click at [580, 595] on textarea at bounding box center [780, 629] width 506 height 70
paste textarea "Hi NAME, we appreciate you getting in touch with us. We are so sorry that your …"
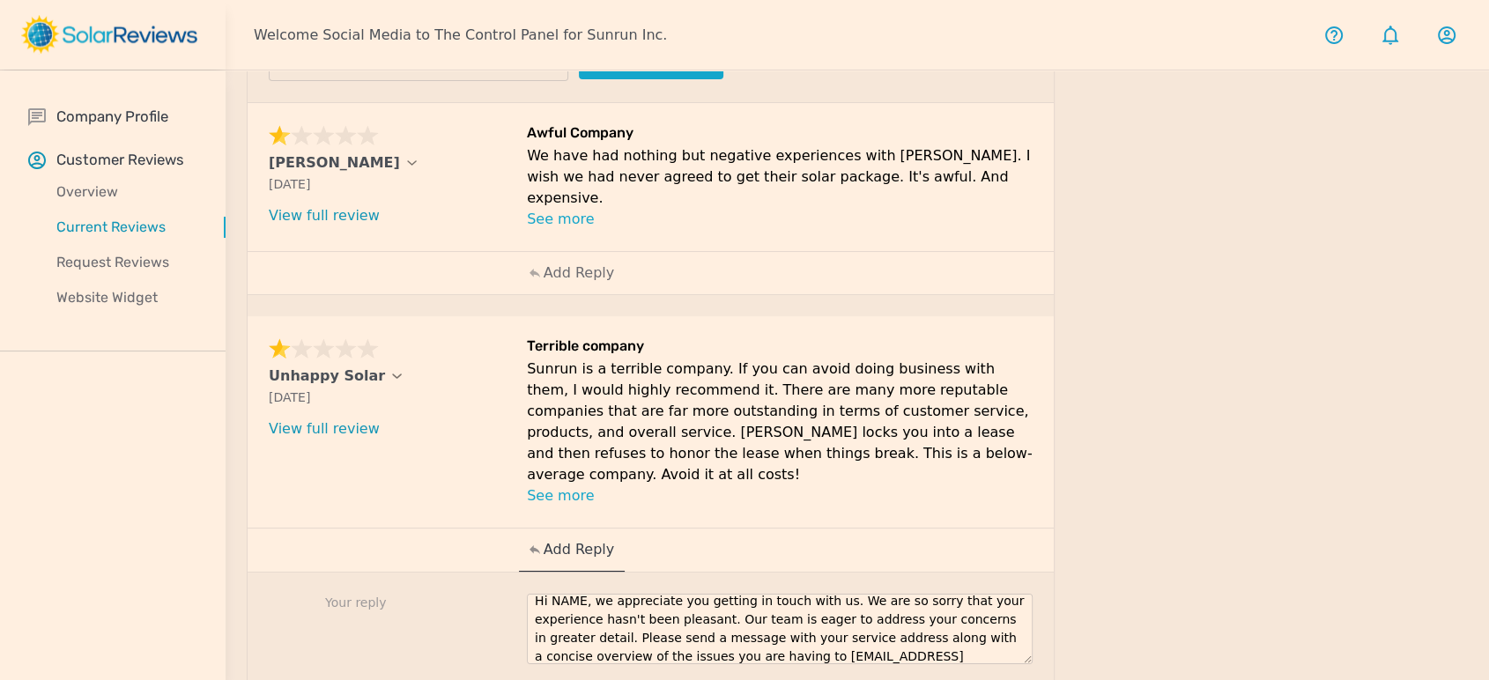
scroll to position [0, 0]
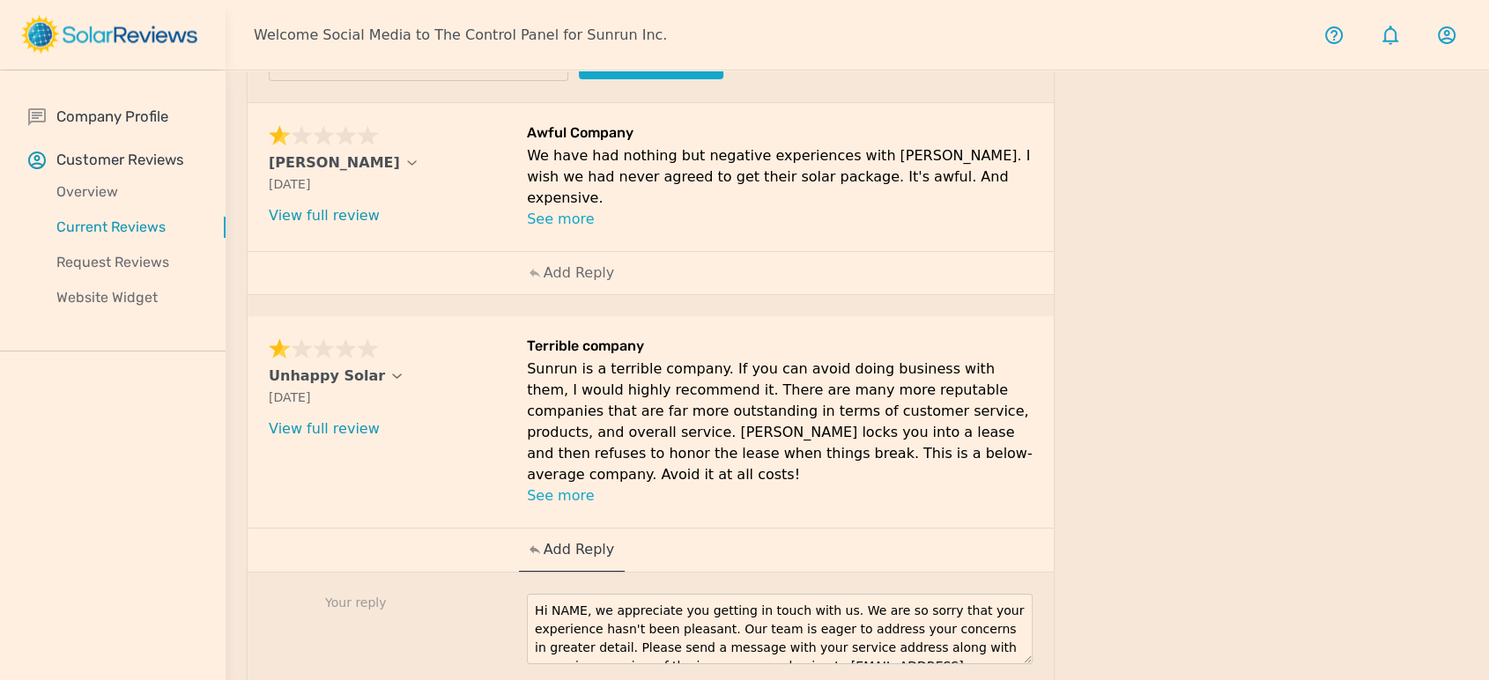
drag, startPoint x: 600, startPoint y: 583, endPoint x: 457, endPoint y: 586, distance: 142.7
click at [458, 586] on div "Your reply Hi NAME, we appreciate you getting in touch with us. We are so sorry…" at bounding box center [651, 656] width 806 height 166
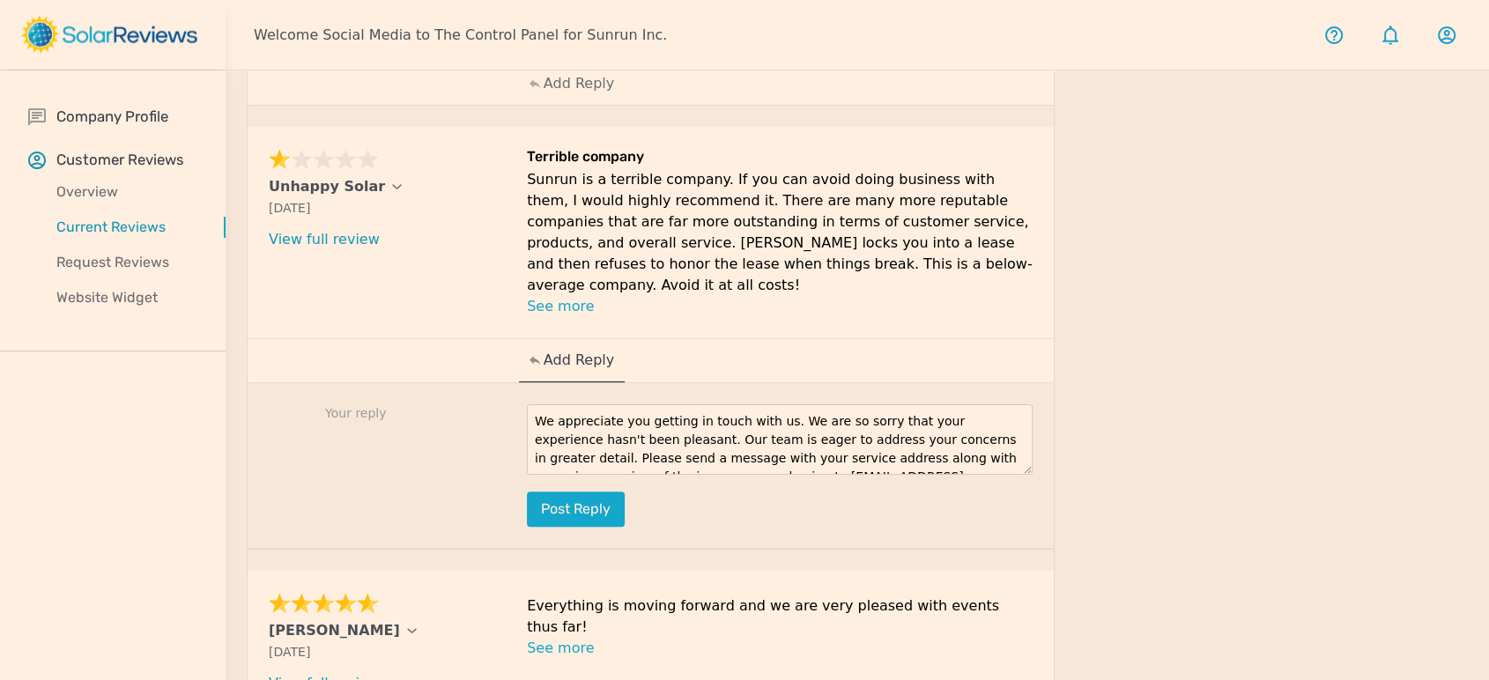
scroll to position [365, 0]
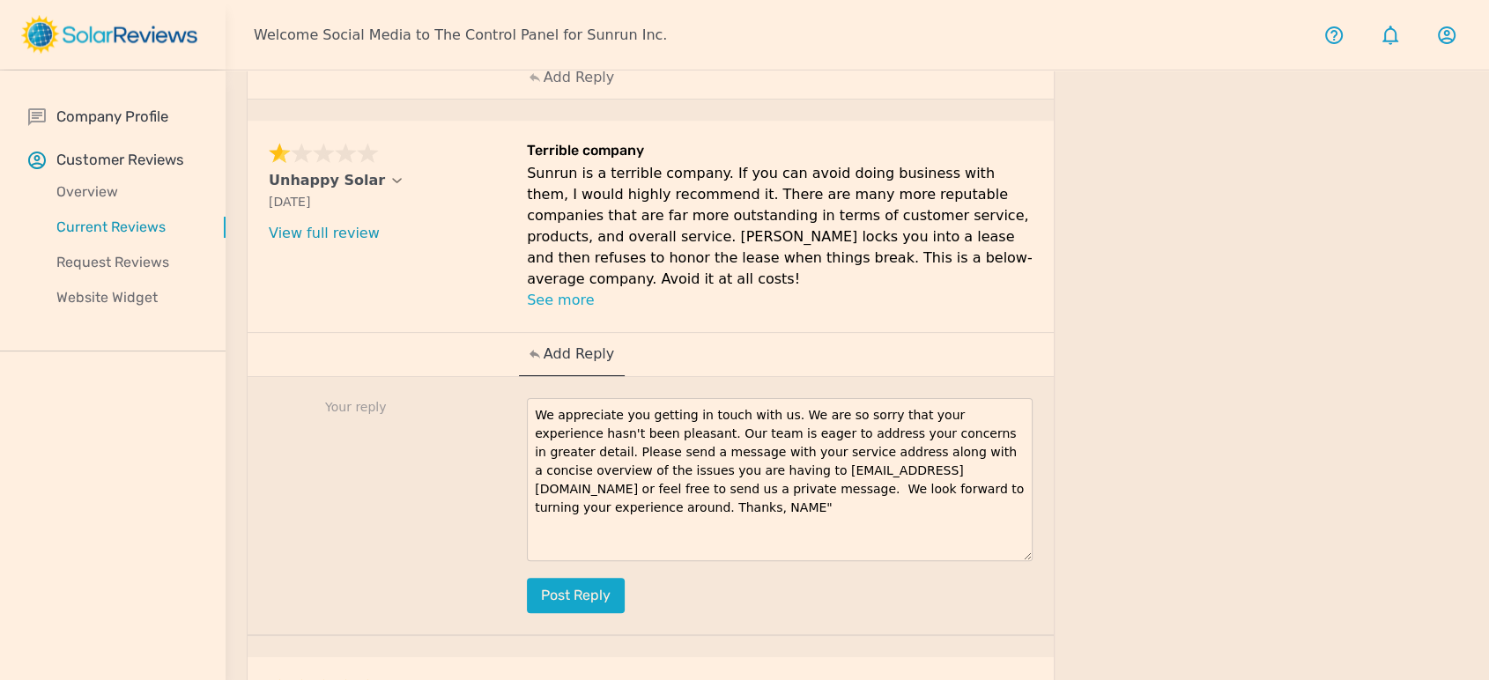
drag, startPoint x: 1024, startPoint y: 433, endPoint x: 1026, endPoint y: 526, distance: 93.4
click at [1026, 526] on textarea "We appreciate you getting in touch with us. We are so sorry that your experienc…" at bounding box center [780, 479] width 506 height 163
drag, startPoint x: 884, startPoint y: 465, endPoint x: 810, endPoint y: 457, distance: 74.4
click at [810, 457] on textarea "We appreciate you getting in touch with us. We are so sorry that your experienc…" at bounding box center [780, 479] width 506 height 163
drag, startPoint x: 867, startPoint y: 473, endPoint x: 521, endPoint y: 366, distance: 361.6
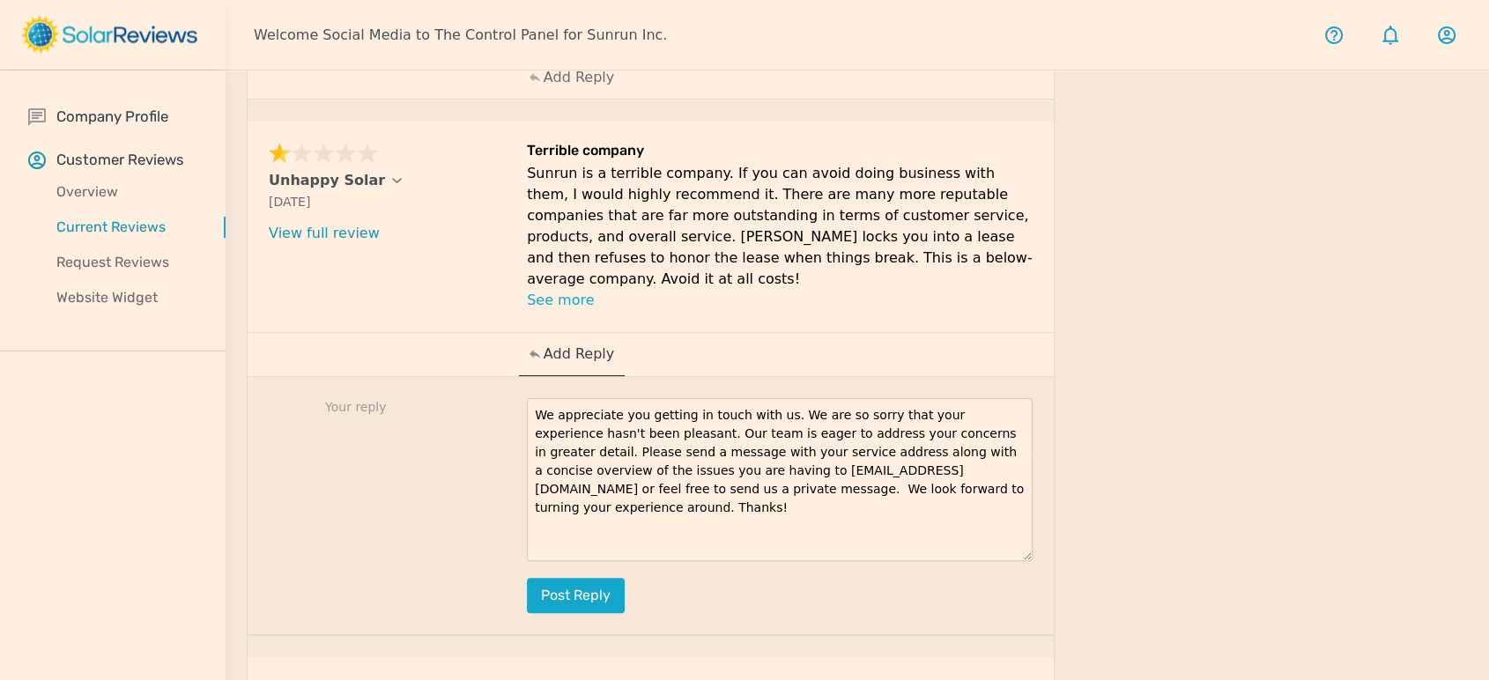
click at [527, 377] on div "Your reply We appreciate you getting in touch with us. We are so sorry that you…" at bounding box center [651, 506] width 806 height 259
type textarea "We appreciate you getting in touch with us. We are so sorry that your experienc…"
click at [544, 578] on button "Post reply" at bounding box center [576, 595] width 98 height 35
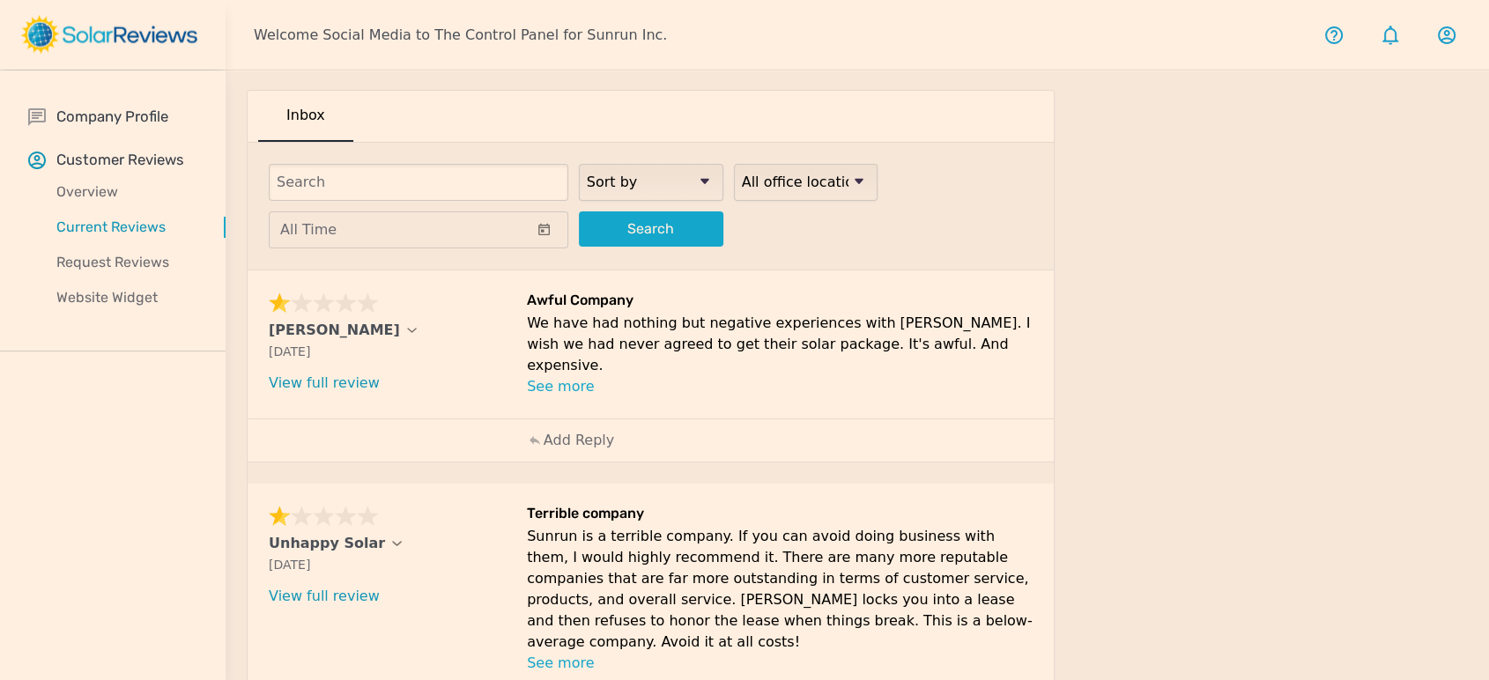
scroll to position [0, 0]
click at [556, 443] on p "Add Reply" at bounding box center [579, 442] width 70 height 21
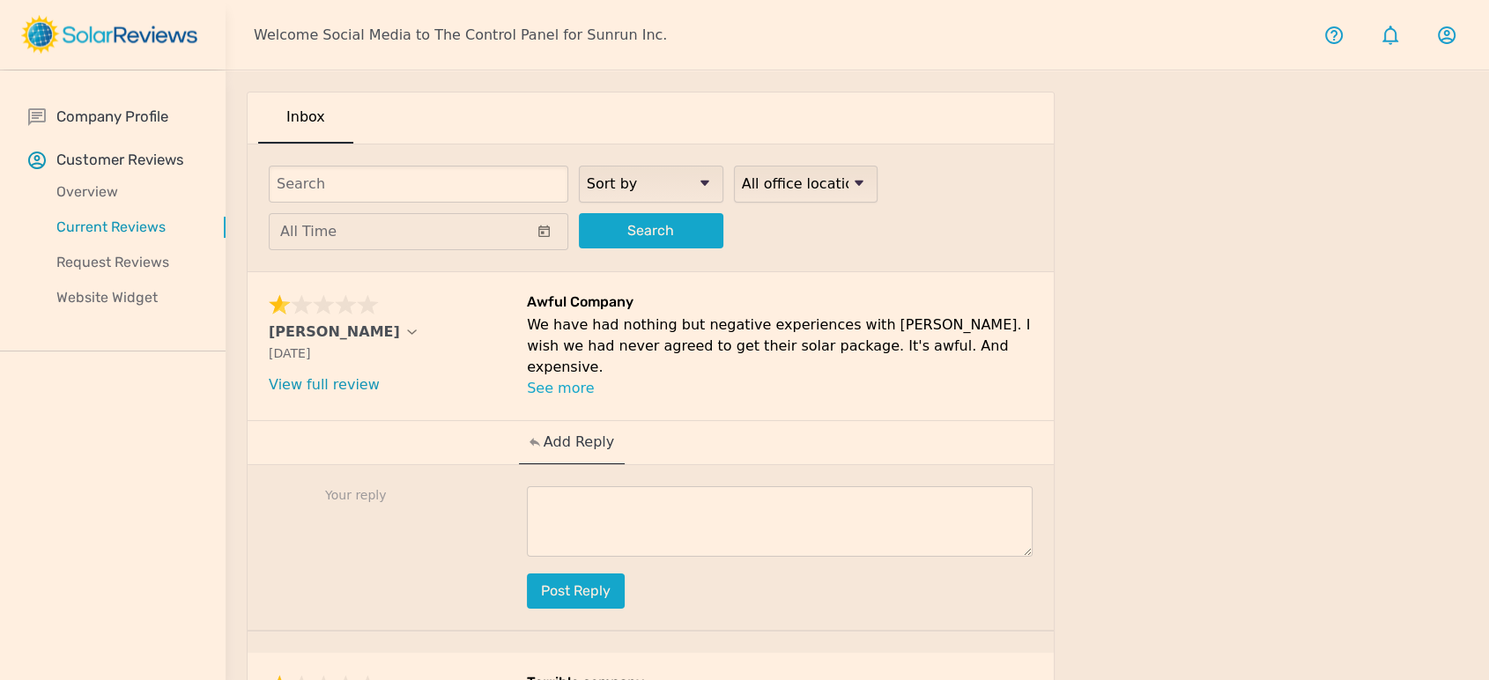
drag, startPoint x: 839, startPoint y: 364, endPoint x: 246, endPoint y: 327, distance: 594.9
copy div "[PERSON_NAME] [DATE] What type of installation was this? no answer What year wa…"
click at [943, 500] on textarea at bounding box center [780, 521] width 506 height 70
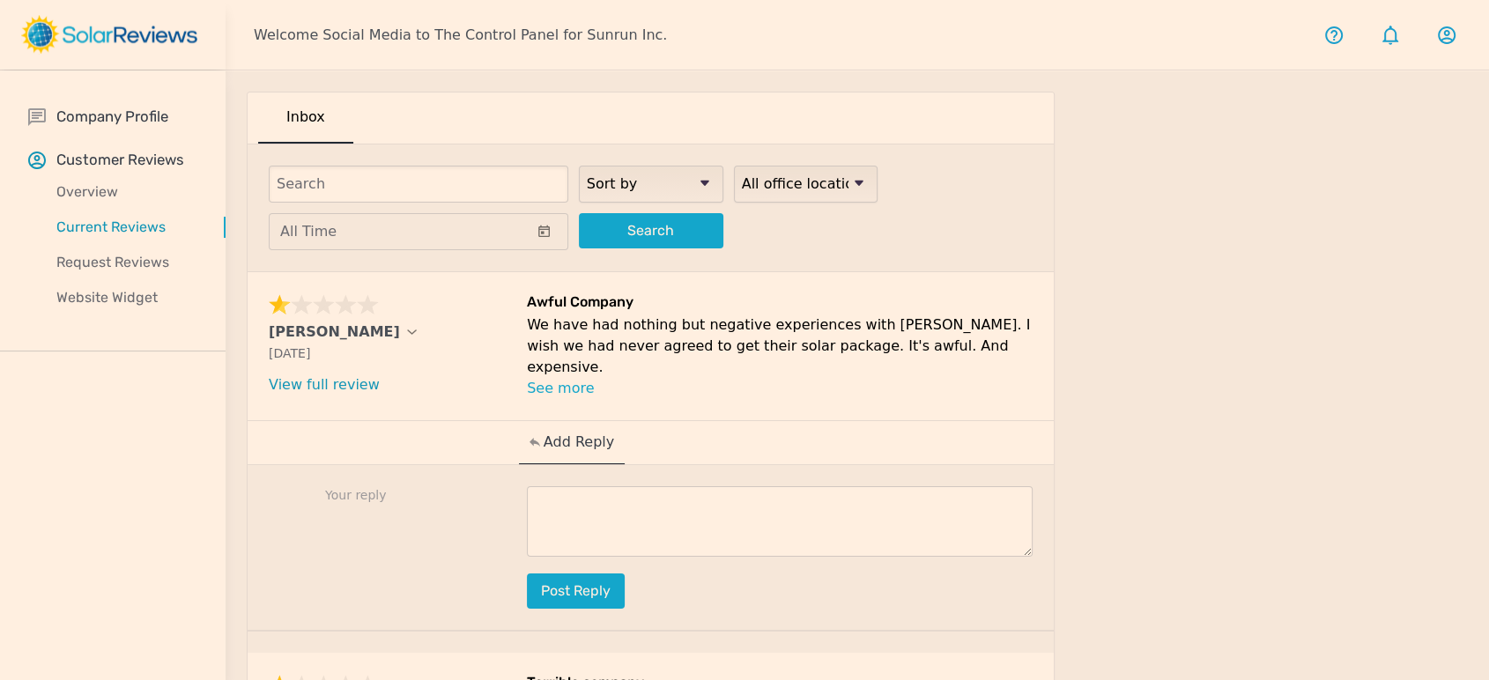
click at [712, 513] on textarea at bounding box center [780, 521] width 506 height 70
paste textarea "[PERSON_NAME], we are so sorry to hear that you are not satisfied with the serv…"
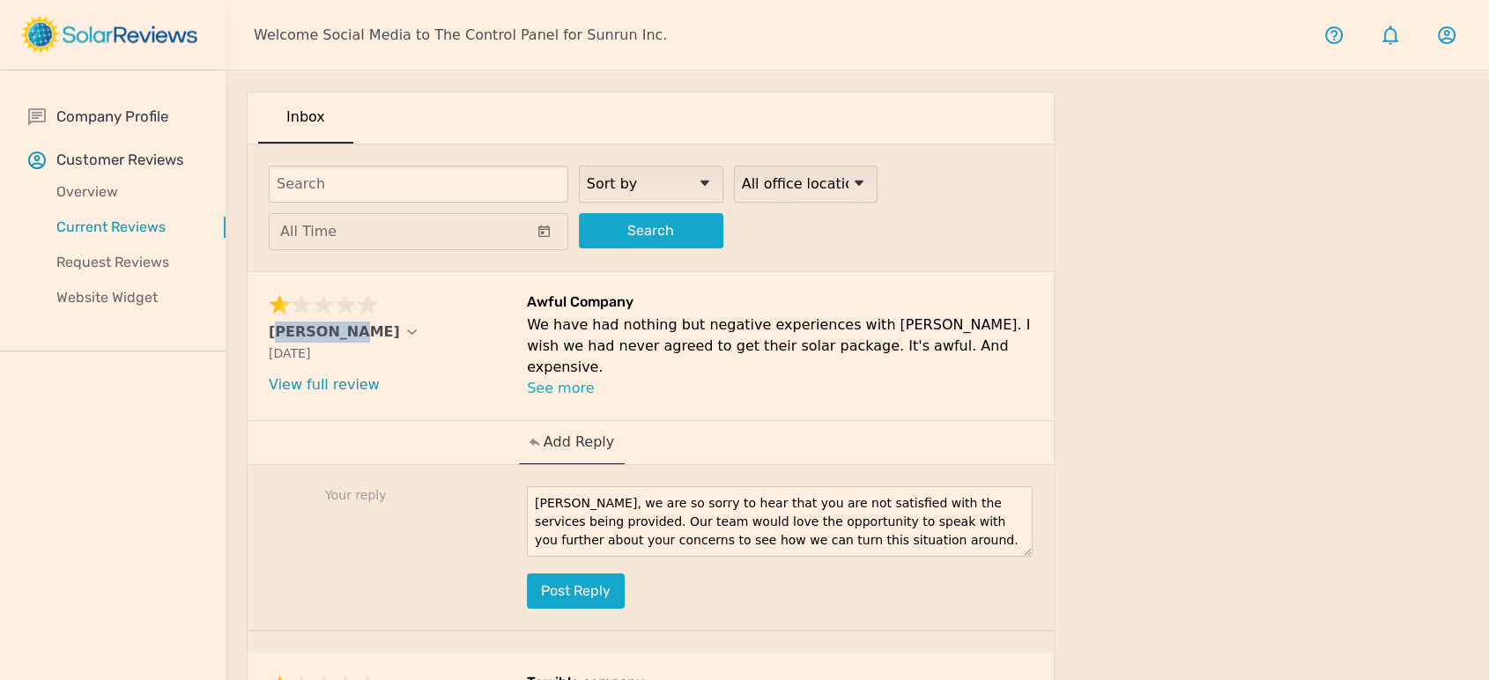
drag, startPoint x: 261, startPoint y: 331, endPoint x: 329, endPoint y: 330, distance: 68.7
click at [329, 330] on div "[PERSON_NAME] [DATE] What type of installation was this? no answer What year wa…" at bounding box center [651, 346] width 806 height 148
copy p "[PERSON_NAME]"
drag, startPoint x: 559, startPoint y: 493, endPoint x: 499, endPoint y: 496, distance: 60.8
click at [499, 496] on div "Your reply [PERSON_NAME], we are so sorry to hear that you are not satisfied wi…" at bounding box center [651, 548] width 806 height 166
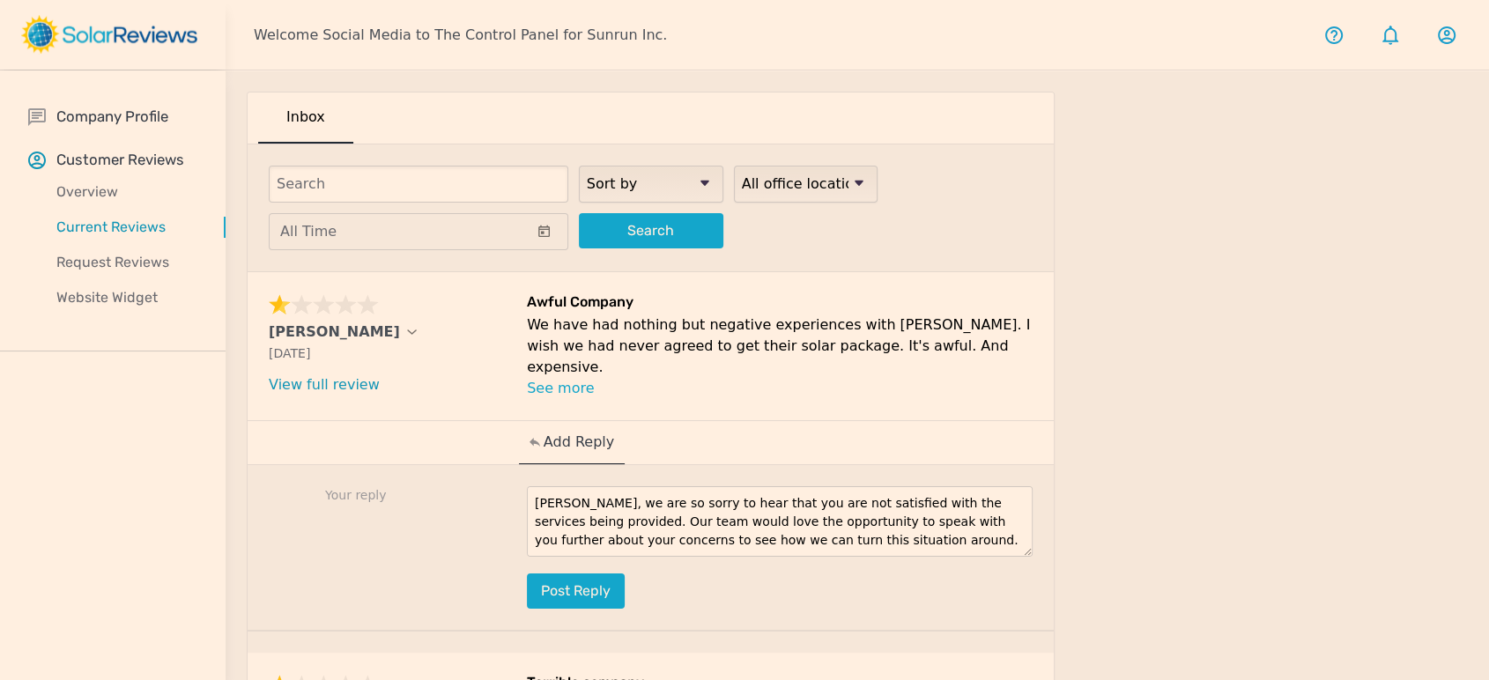
paste textarea "[PERSON_NAME]"
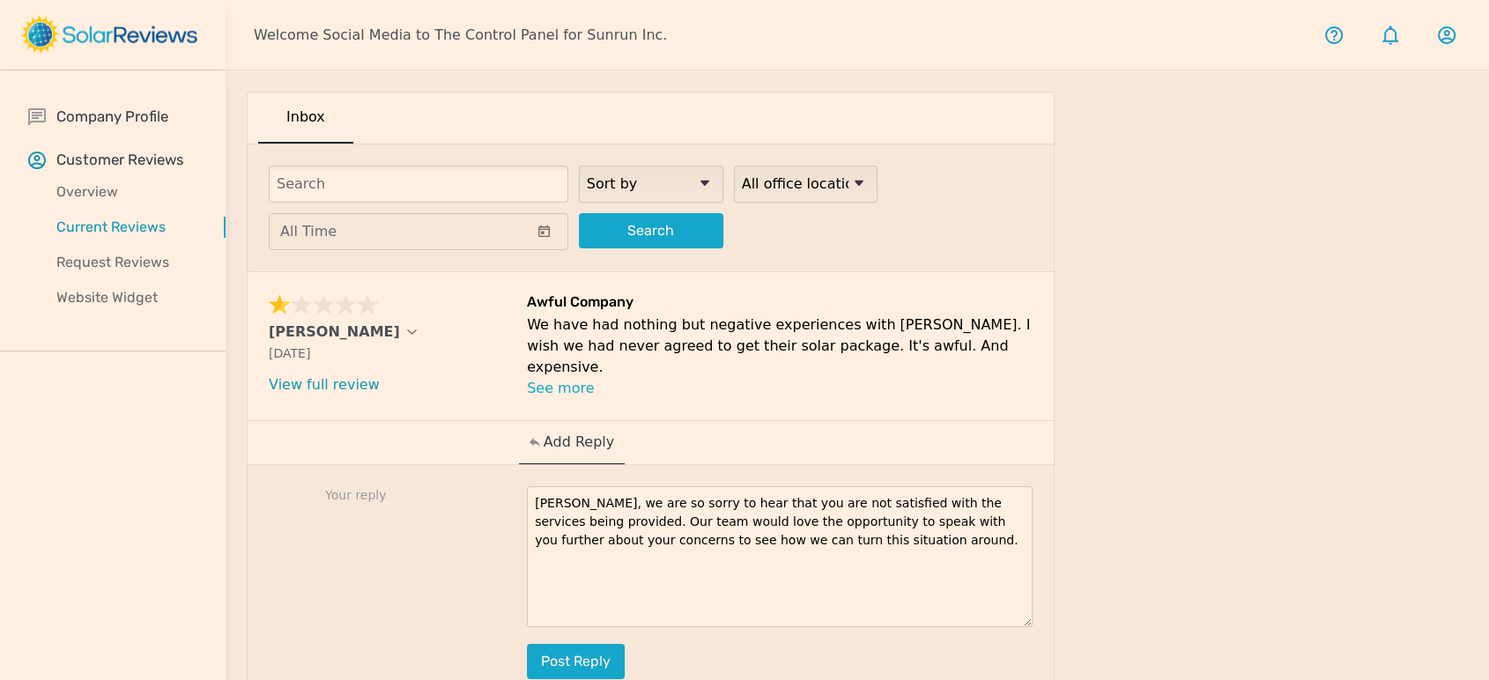
drag, startPoint x: 1027, startPoint y: 543, endPoint x: 1022, endPoint y: 616, distance: 73.3
click at [1022, 616] on textarea "[PERSON_NAME], we are so sorry to hear that you are not satisfied with the serv…" at bounding box center [780, 556] width 506 height 141
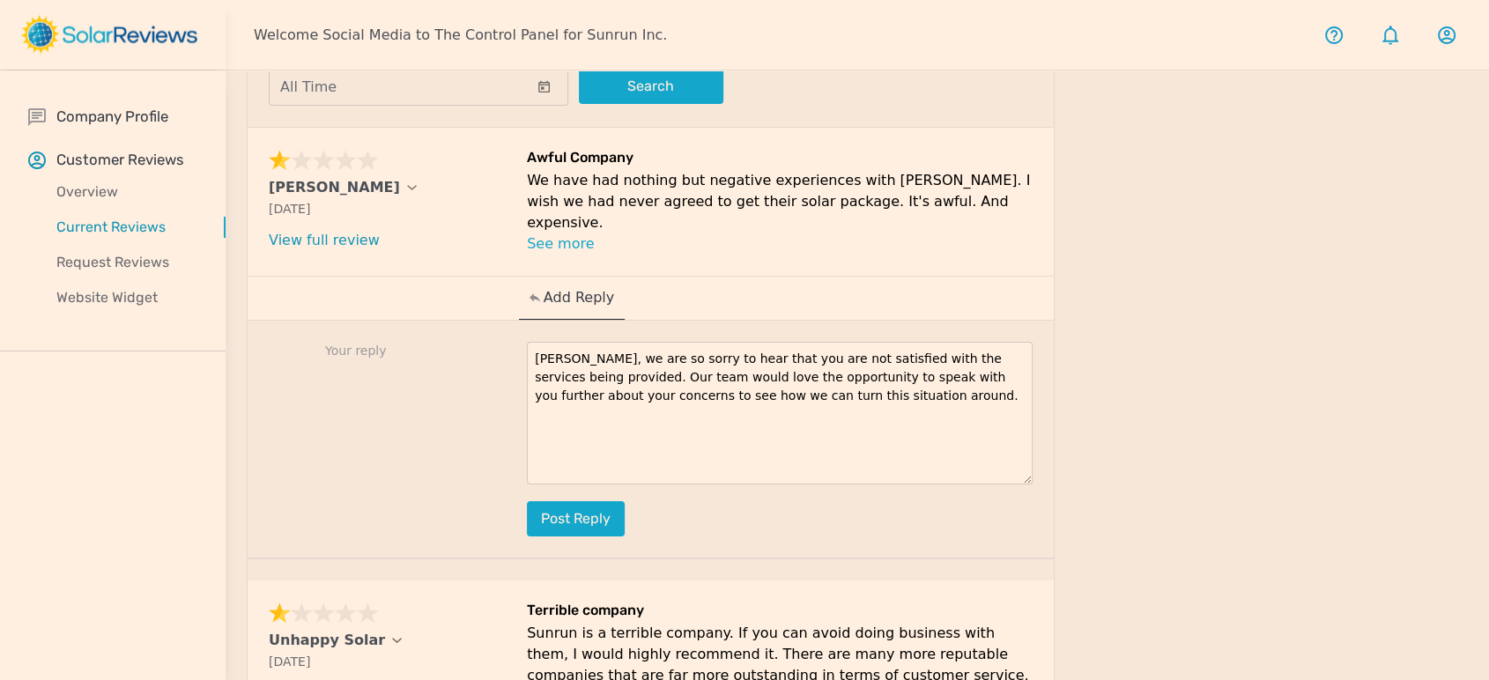
scroll to position [98, 0]
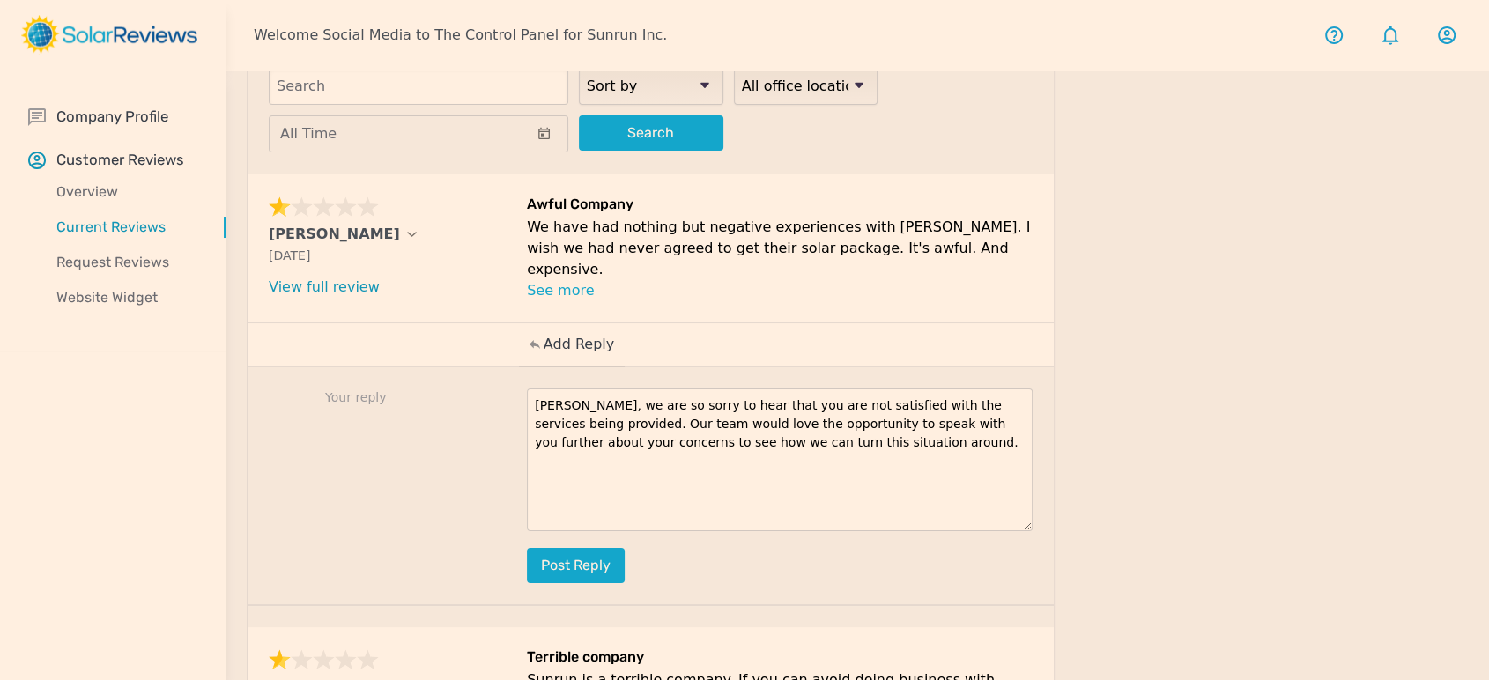
click at [876, 468] on textarea "[PERSON_NAME], we are so sorry to hear that you are not satisfied with the serv…" at bounding box center [780, 459] width 506 height 143
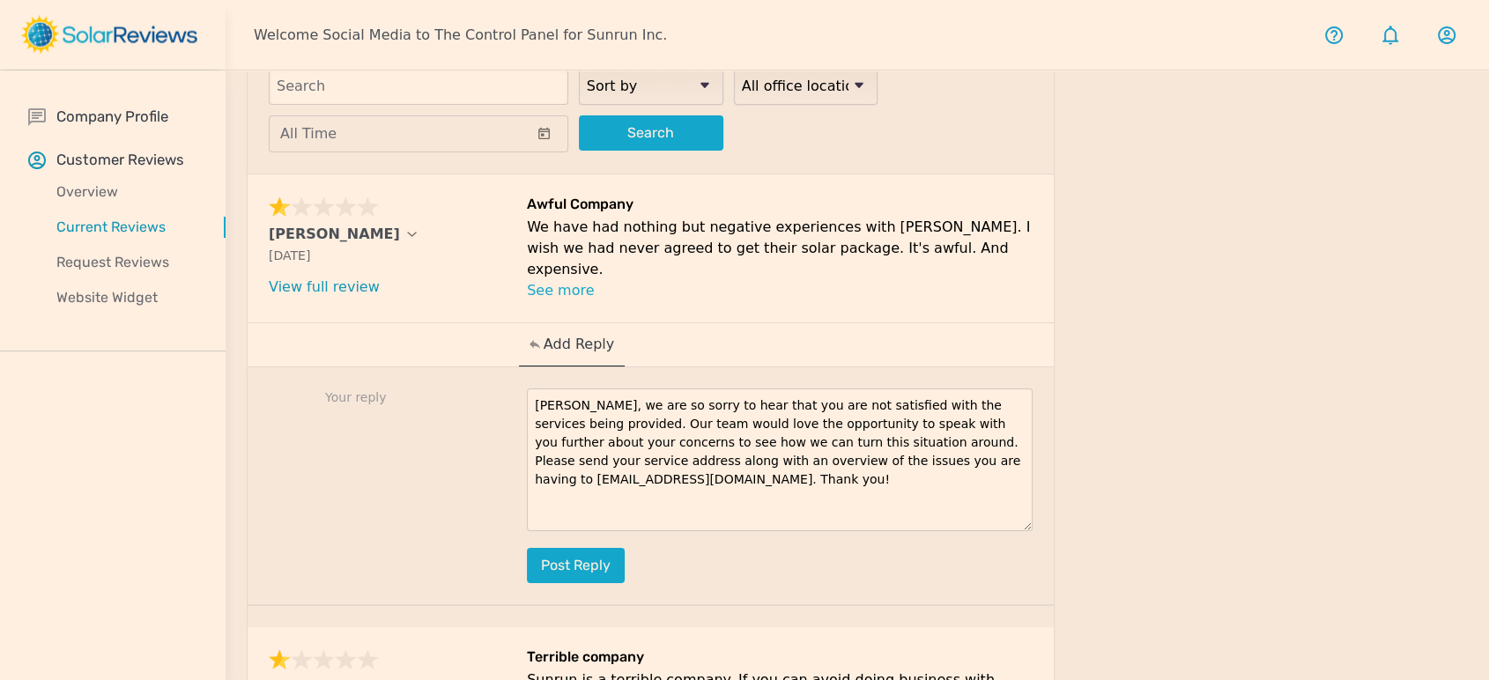
drag, startPoint x: 607, startPoint y: 483, endPoint x: 496, endPoint y: 359, distance: 166.6
click at [496, 369] on div "Your reply [PERSON_NAME], we are so sorry to hear that you are not satisfied wi…" at bounding box center [651, 486] width 806 height 239
type textarea "[PERSON_NAME], we are so sorry to hear that you are not satisfied with the serv…"
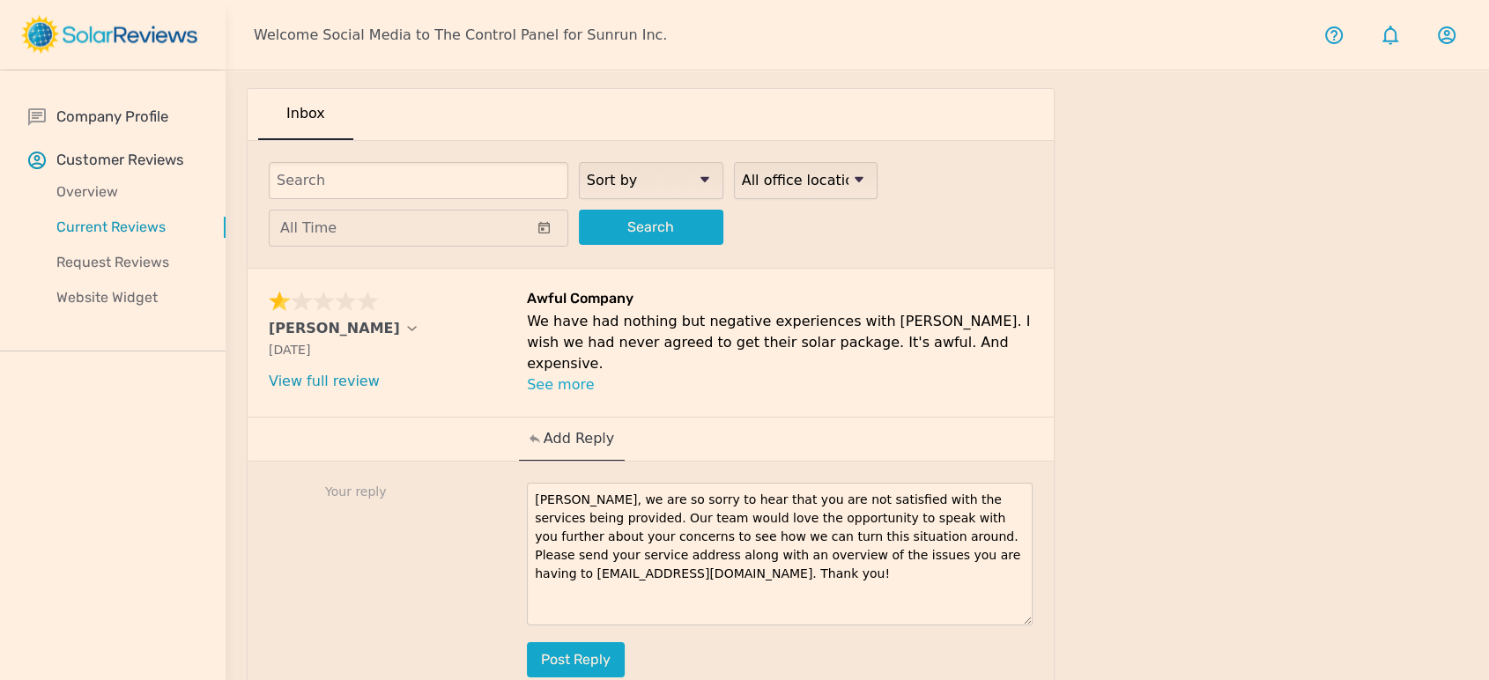
scroll to position [0, 0]
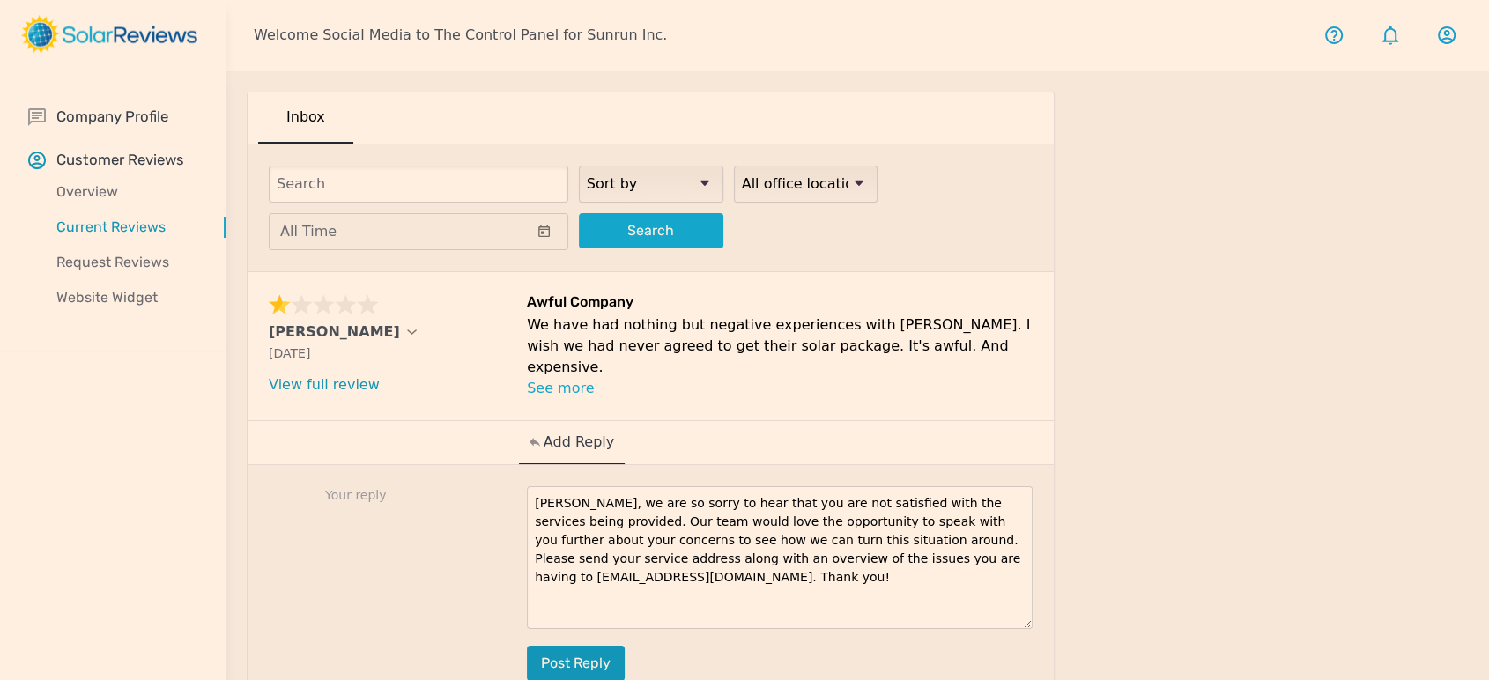
click at [606, 652] on button "Post reply" at bounding box center [576, 663] width 98 height 35
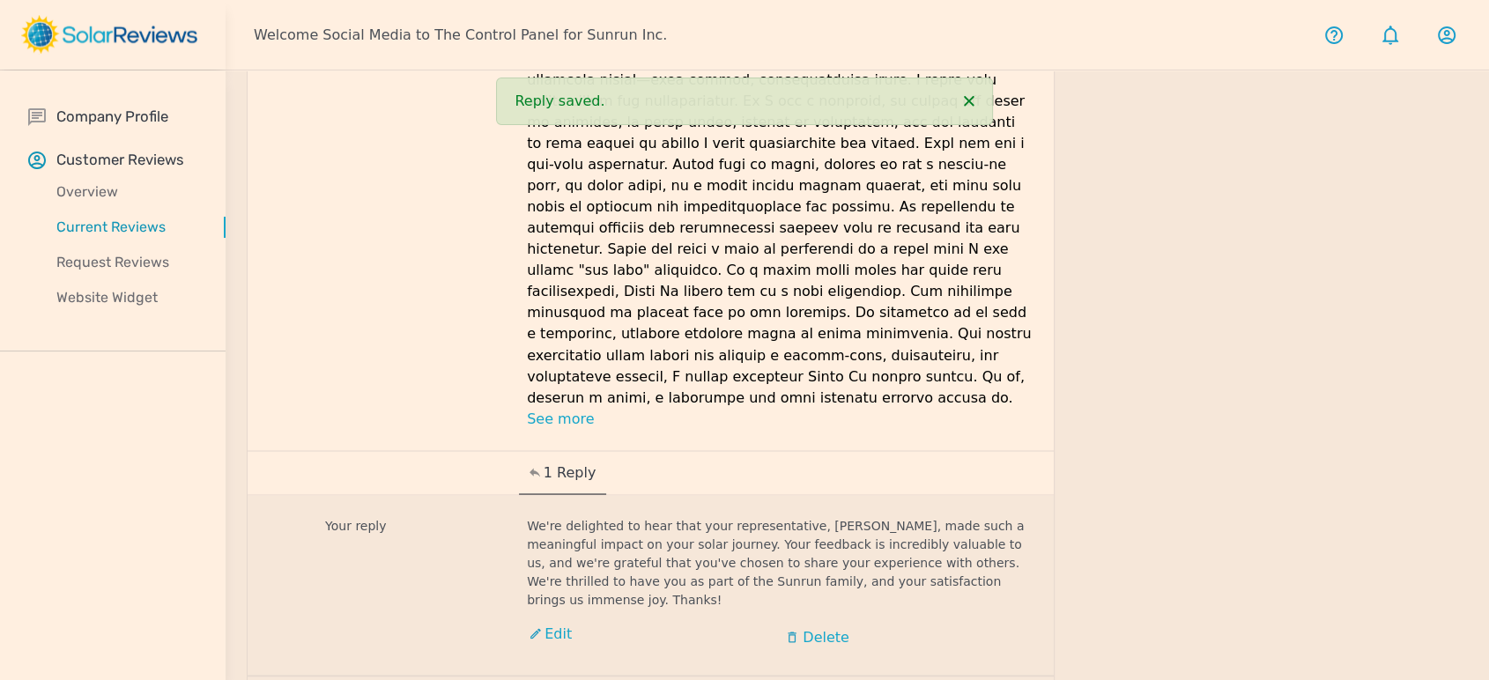
scroll to position [3064, 0]
